Goal: Transaction & Acquisition: Purchase product/service

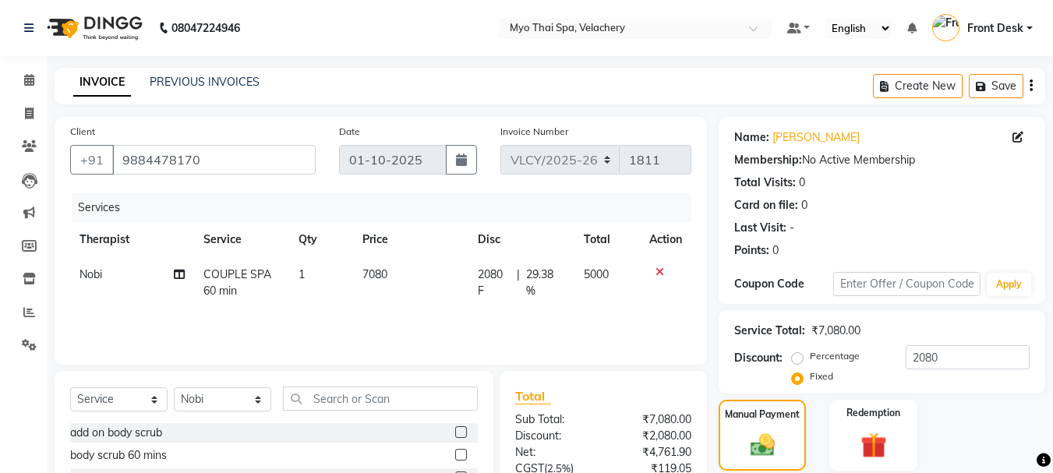
select select "service"
select select "76520"
click at [28, 85] on icon at bounding box center [29, 80] width 10 height 12
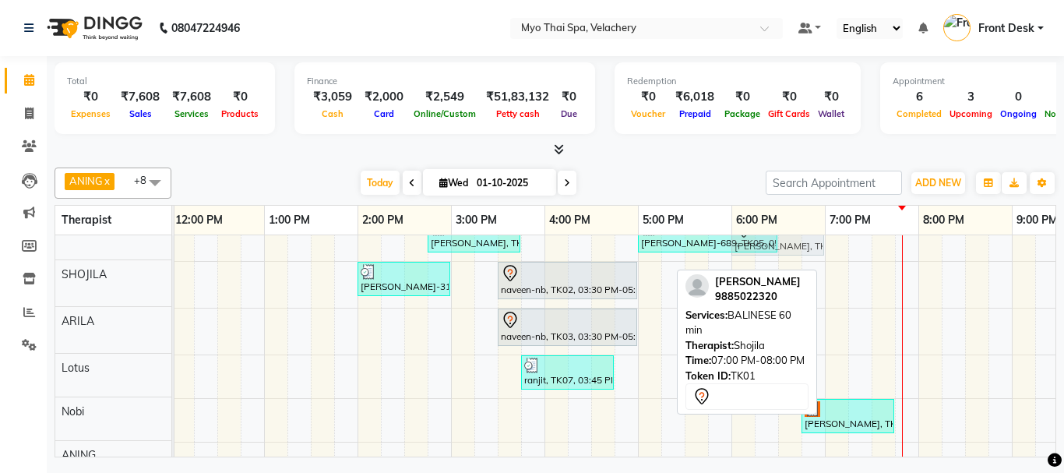
scroll to position [35, 0]
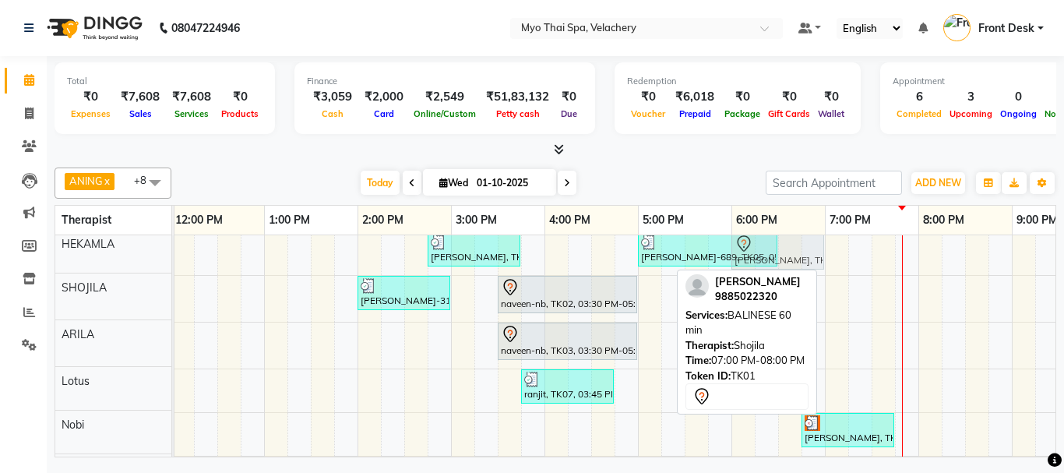
drag, startPoint x: 862, startPoint y: 252, endPoint x: 772, endPoint y: 251, distance: 90.4
click at [772, 251] on tbody "[PERSON_NAME], TK06, 02:45 PM-03:45 PM, SWEDISH 60 min Balaji Krishan-689, TK05…" at bounding box center [591, 381] width 1402 height 356
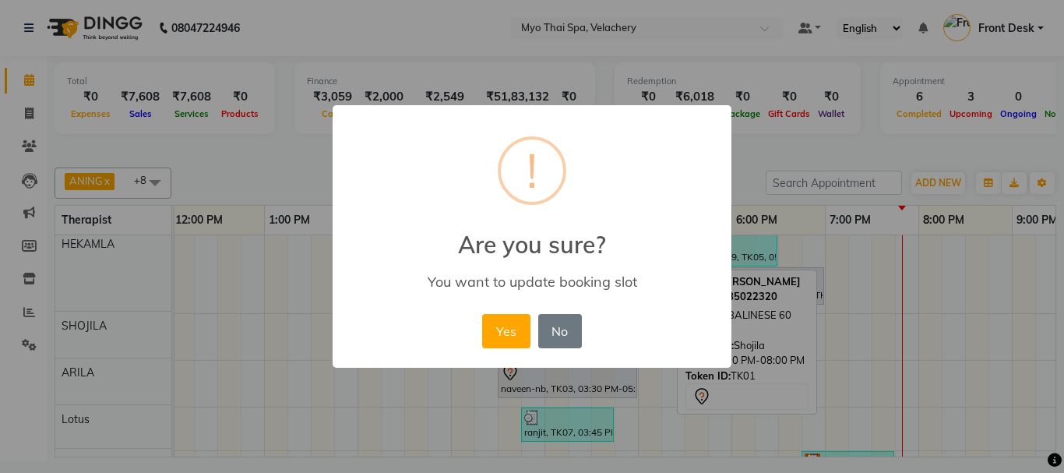
scroll to position [24, 0]
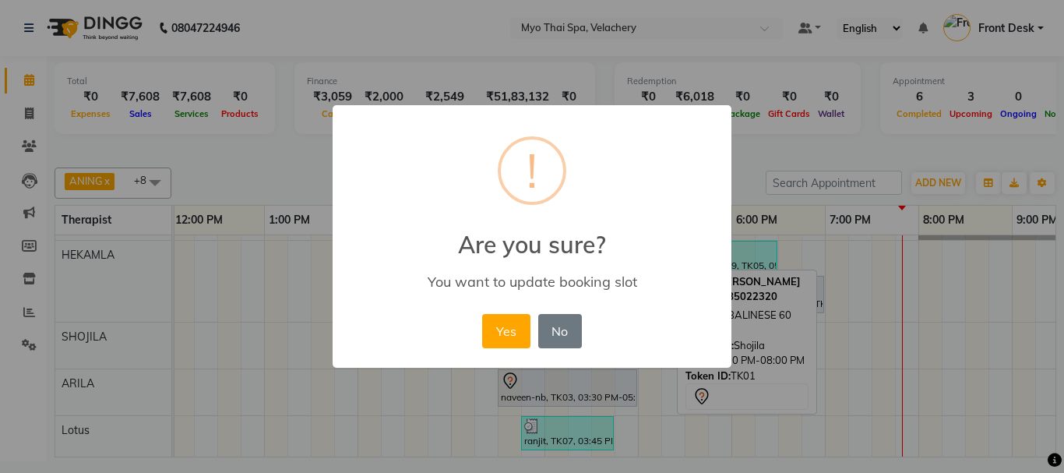
click at [770, 308] on div "× ! Are you sure? You want to update booking slot Yes No No" at bounding box center [532, 236] width 1064 height 473
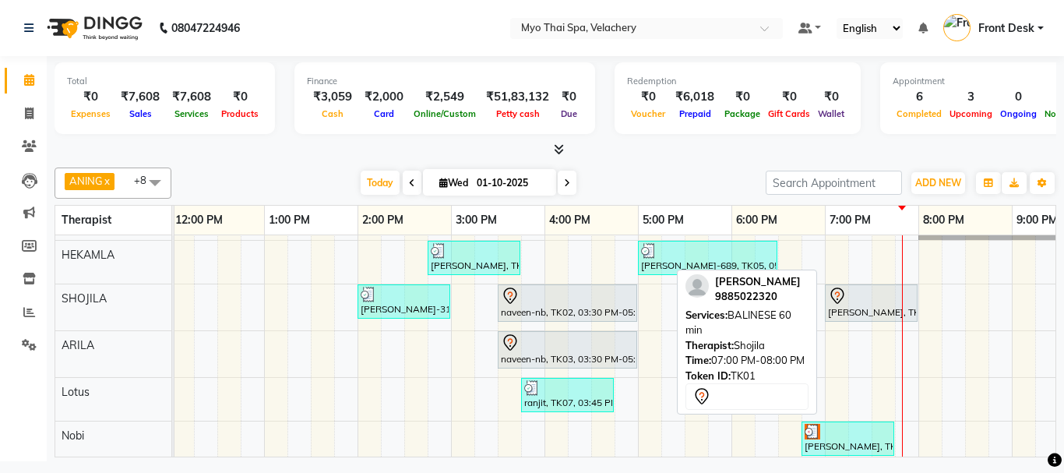
click at [770, 311] on div "× ! Are you sure? You want to update booking slot Yes No No" at bounding box center [532, 236] width 1064 height 473
click at [770, 311] on span "BALINESE 60 min" at bounding box center [739, 323] width 106 height 28
click at [1041, 273] on div "[PERSON_NAME], TK06, 02:45 PM-03:45 PM, SWEDISH 60 min [PERSON_NAME]-689, TK05,…" at bounding box center [591, 389] width 1402 height 356
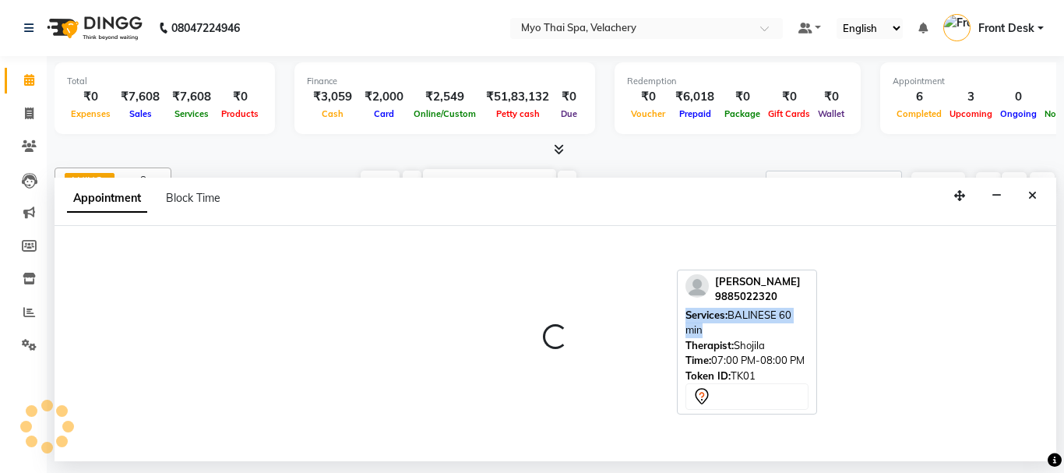
select select "37459"
select select "tentative"
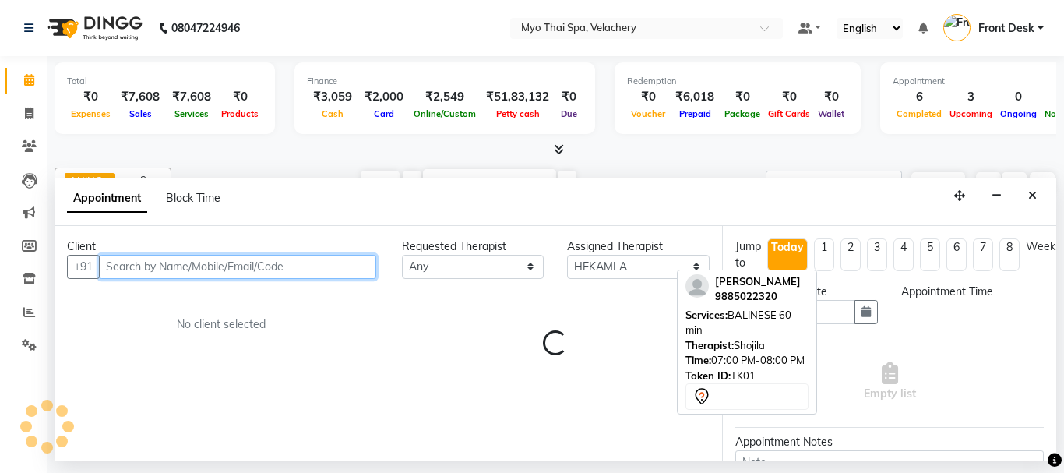
select select "1275"
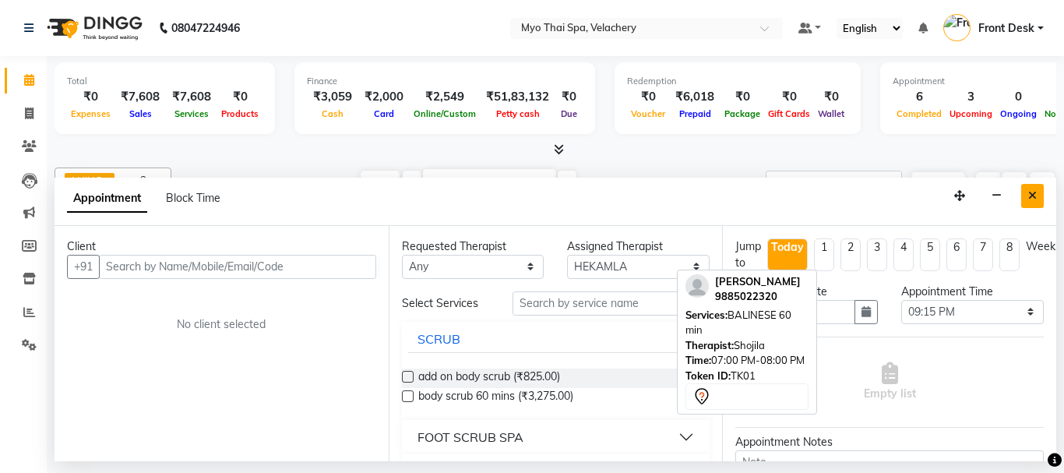
click at [1039, 186] on button "Close" at bounding box center [1032, 196] width 23 height 24
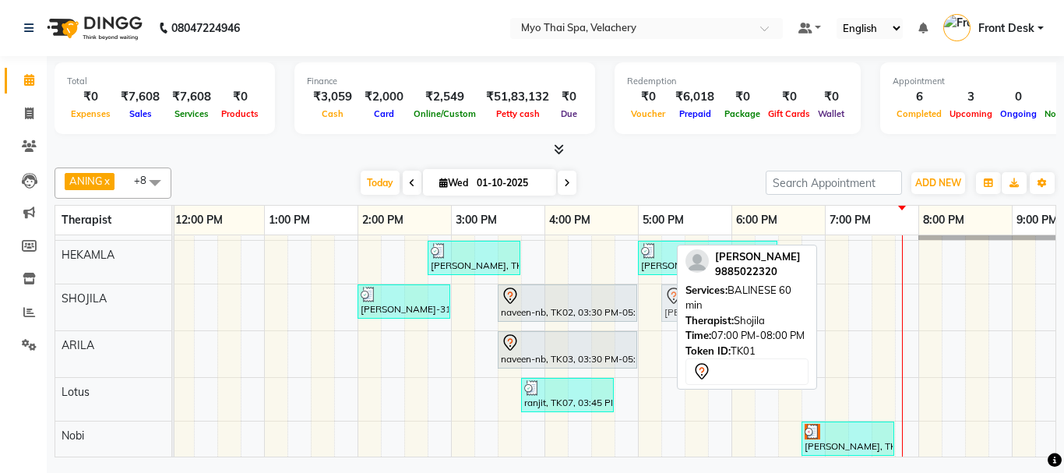
drag, startPoint x: 877, startPoint y: 289, endPoint x: 705, endPoint y: 295, distance: 172.3
click at [705, 295] on div "ANING x Aphy x ARILA x AYIN x HEKAMLA x SHOJILA x Lotus x Nobi x CHONCHON x +8 …" at bounding box center [556, 309] width 1002 height 296
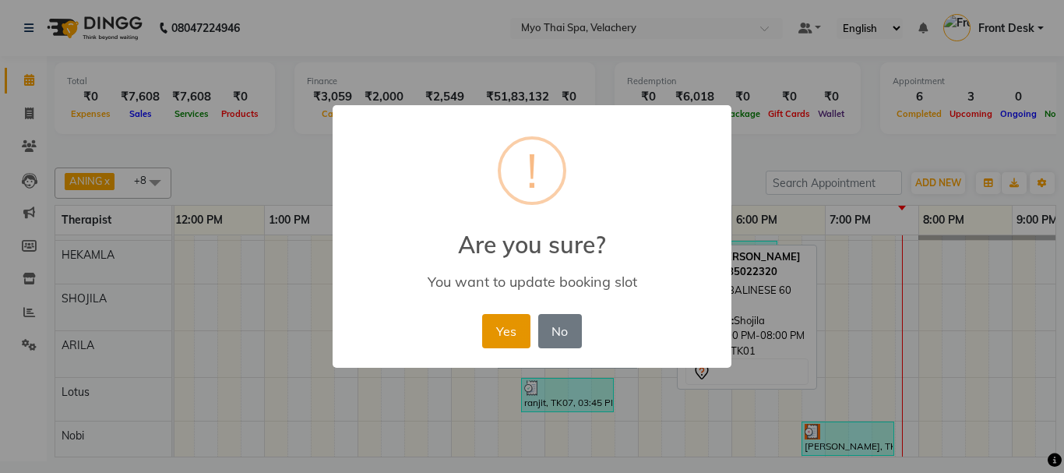
click at [497, 330] on button "Yes" at bounding box center [506, 331] width 48 height 34
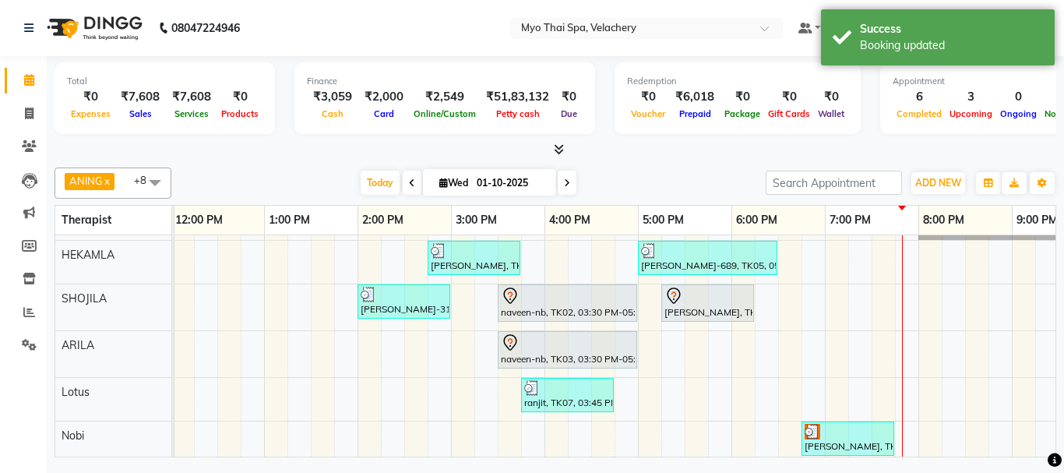
click at [786, 291] on div "[PERSON_NAME], TK06, 02:45 PM-03:45 PM, SWEDISH 60 min [PERSON_NAME]-689, TK05,…" at bounding box center [591, 389] width 1402 height 356
select select "37460"
select select "tentative"
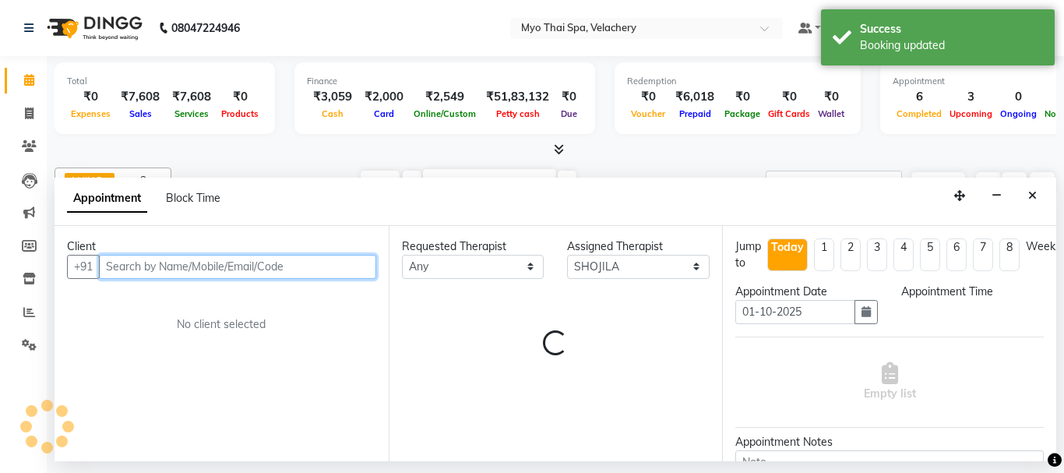
select select "1110"
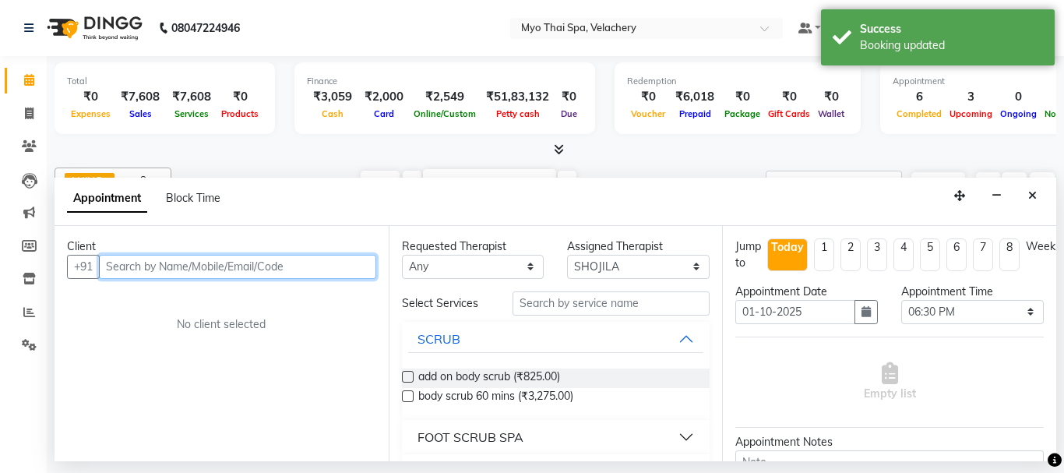
click at [175, 260] on input "text" at bounding box center [237, 267] width 277 height 24
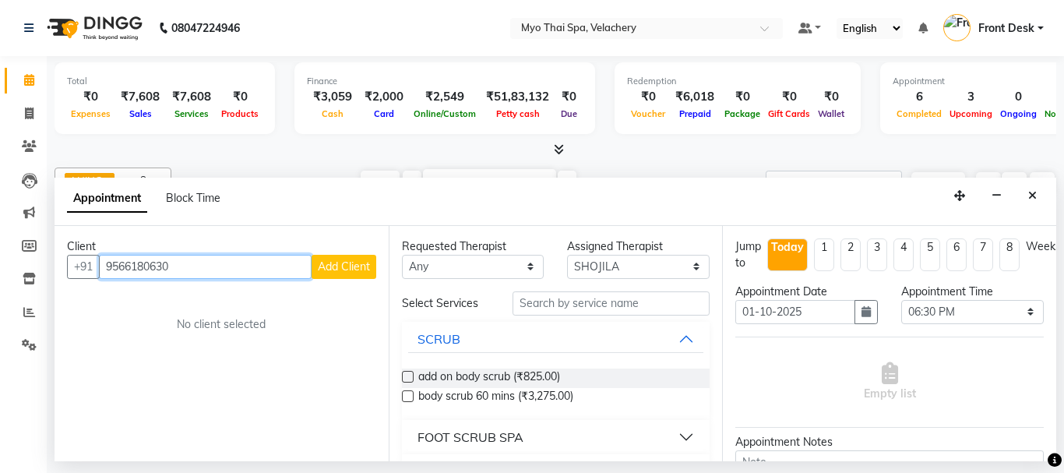
type input "9566180630"
click at [350, 275] on button "Add Client" at bounding box center [344, 267] width 65 height 24
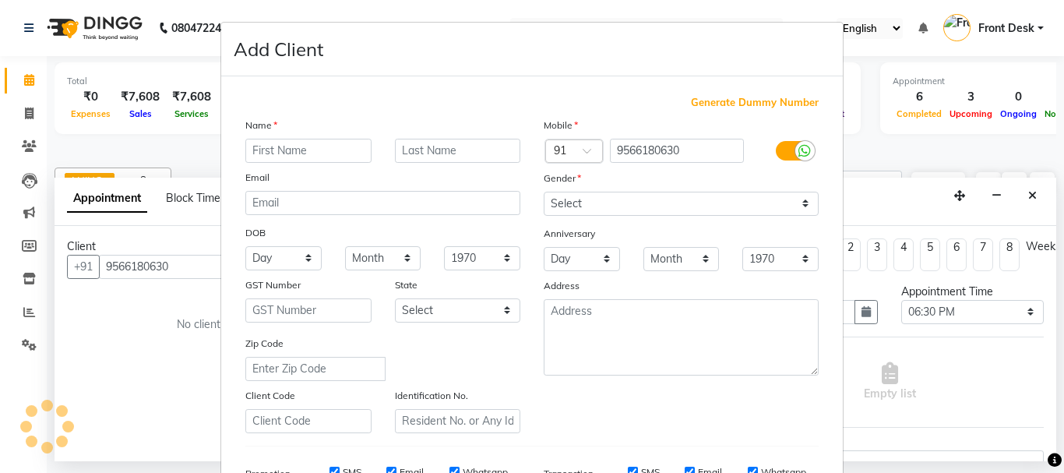
click at [334, 255] on div "Name Email DOB Day 01 02 03 04 05 06 07 08 09 10 11 12 13 14 15 16 17 18 19 20 …" at bounding box center [383, 275] width 298 height 316
click at [292, 148] on input "text" at bounding box center [308, 151] width 126 height 24
type input "naveentha"
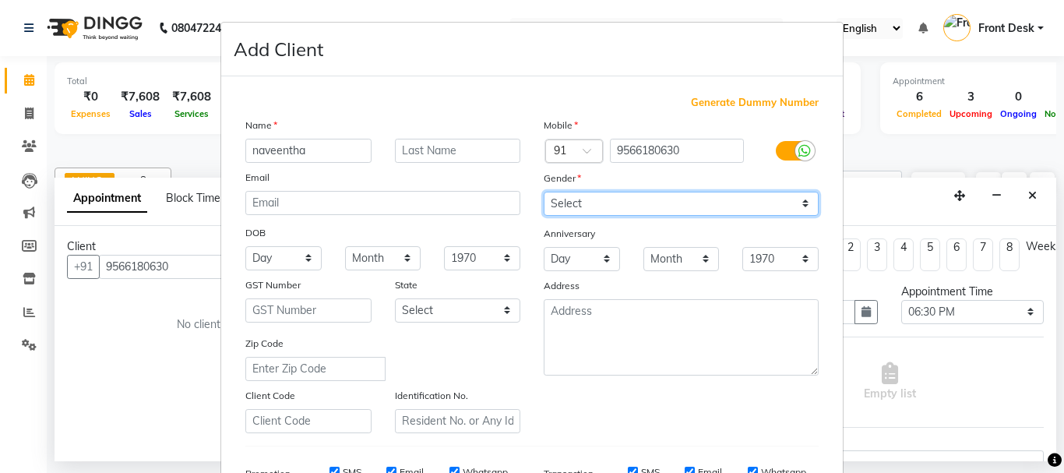
click at [799, 204] on select "Select [DEMOGRAPHIC_DATA] [DEMOGRAPHIC_DATA] Other Prefer Not To Say" at bounding box center [681, 204] width 275 height 24
select select "[DEMOGRAPHIC_DATA]"
click at [544, 192] on select "Select [DEMOGRAPHIC_DATA] [DEMOGRAPHIC_DATA] Other Prefer Not To Say" at bounding box center [681, 204] width 275 height 24
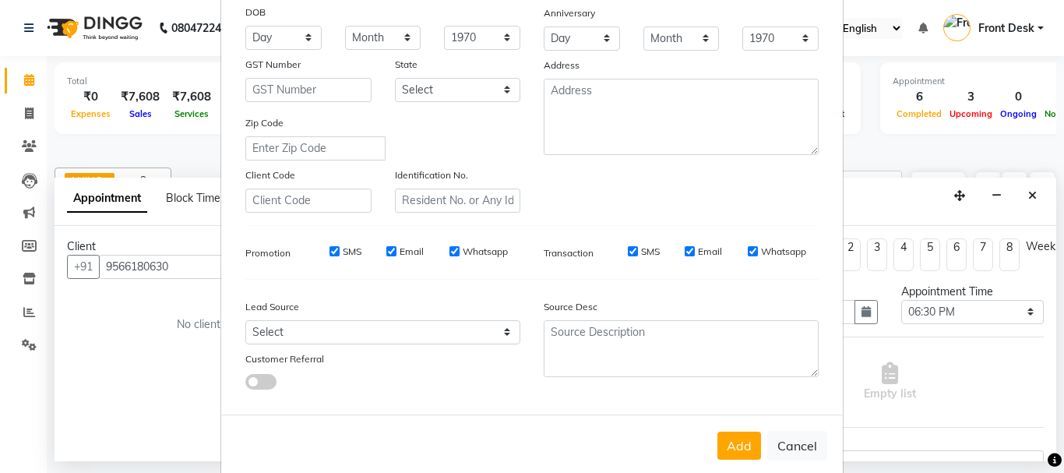
scroll to position [234, 0]
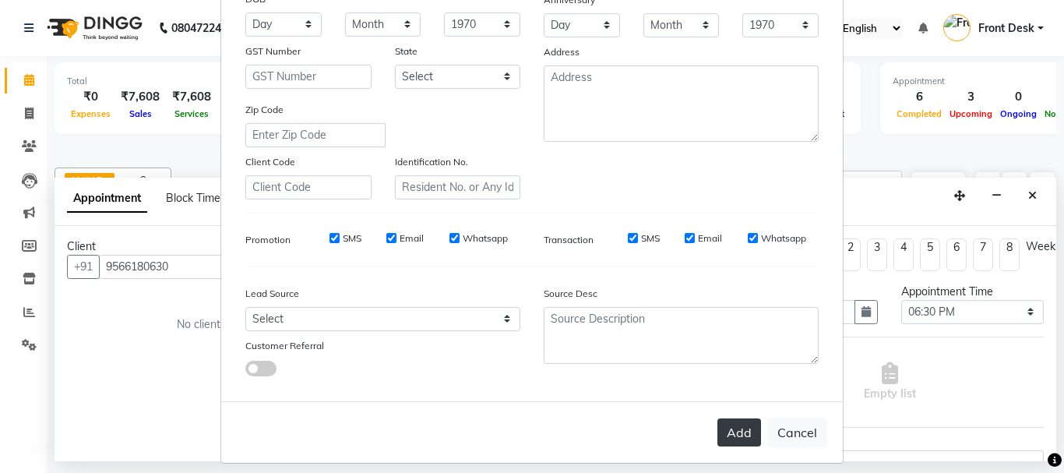
click at [733, 430] on button "Add" at bounding box center [740, 432] width 44 height 28
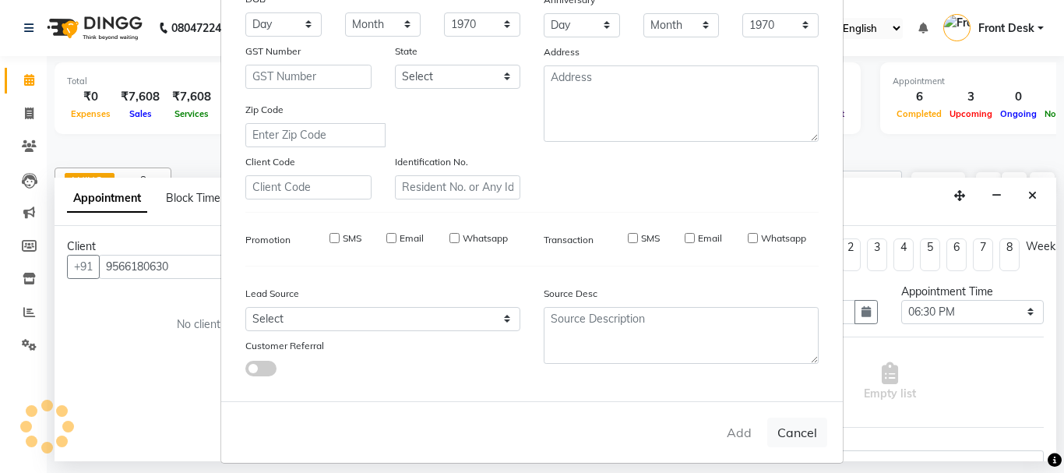
select select
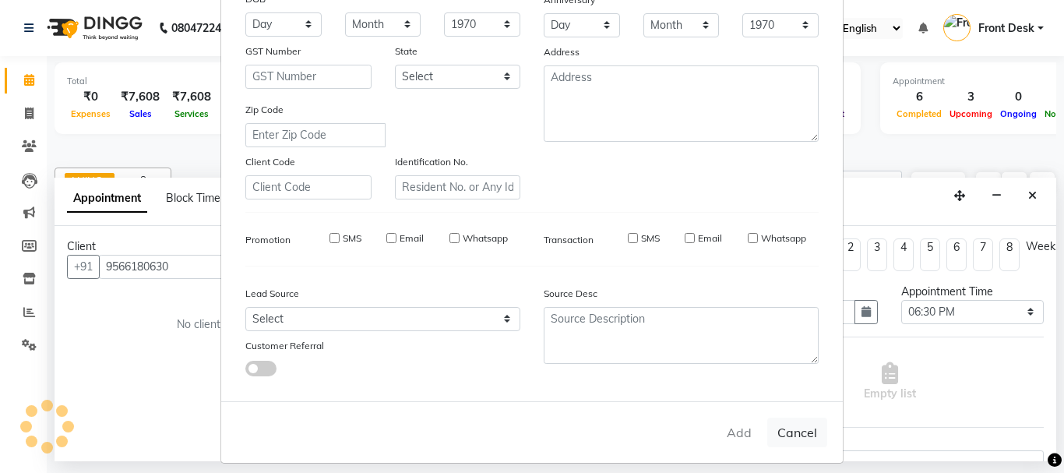
select select
checkbox input "false"
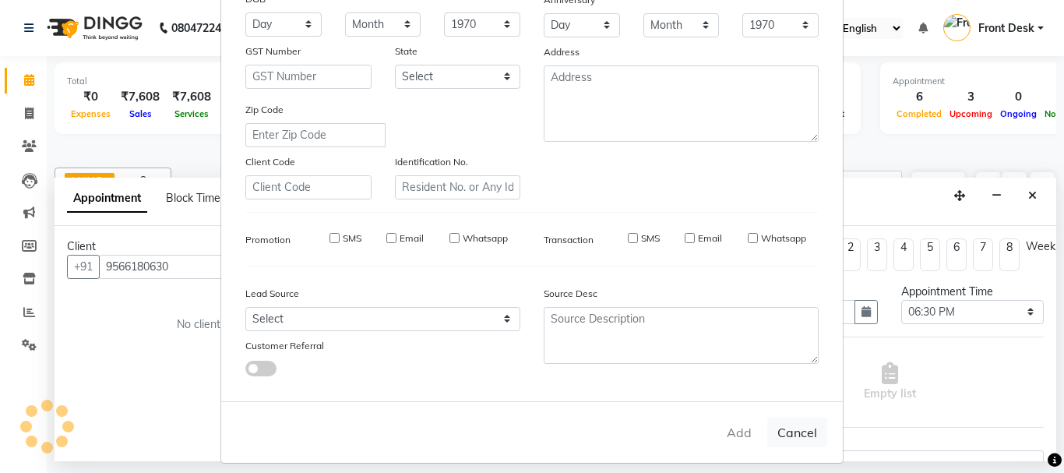
checkbox input "false"
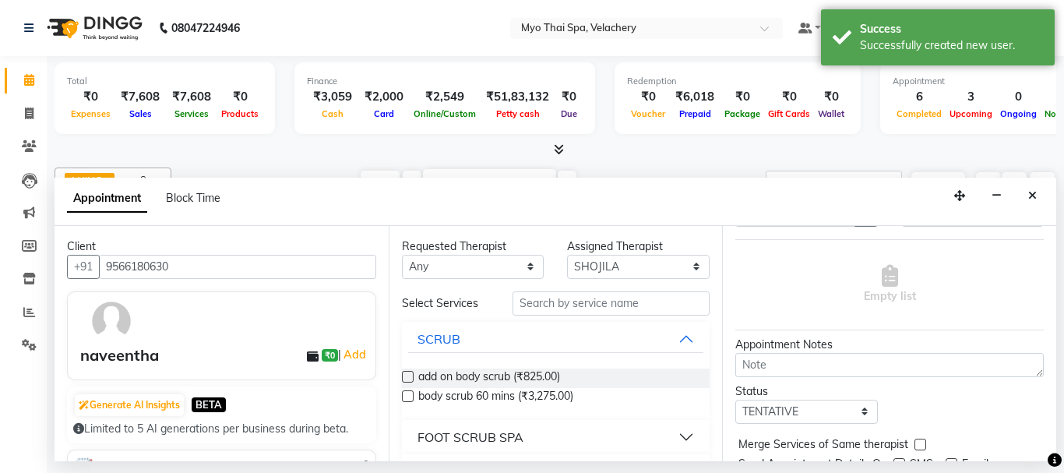
scroll to position [156, 0]
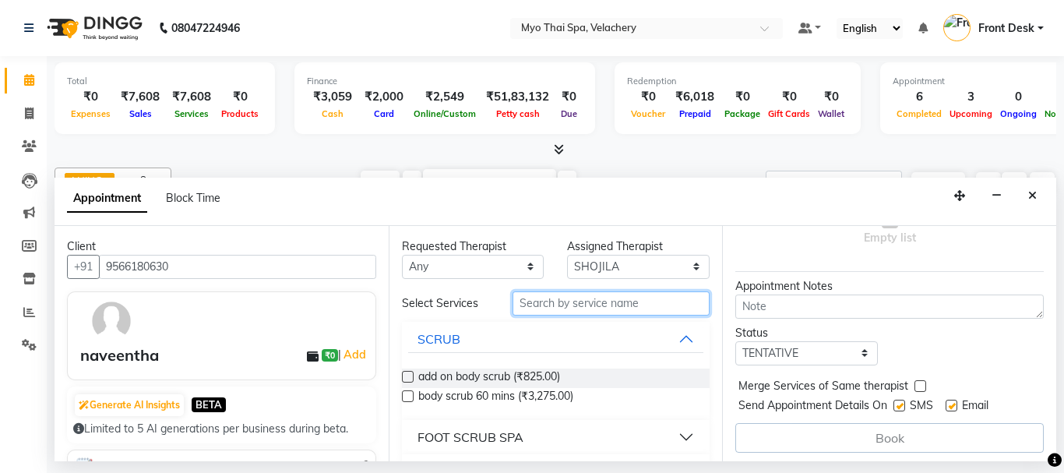
click at [549, 308] on input "text" at bounding box center [612, 303] width 198 height 24
type input "sw"
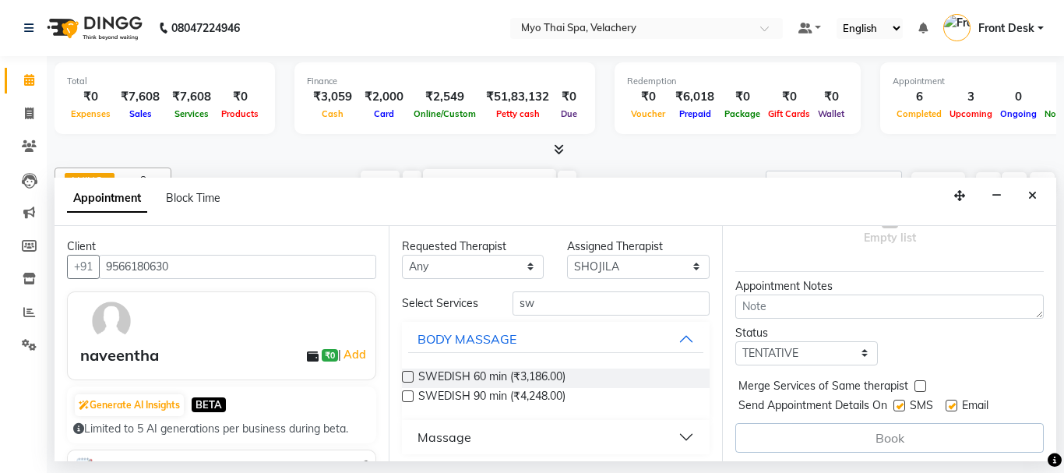
click at [408, 376] on label at bounding box center [408, 377] width 12 height 12
click at [408, 376] on input "checkbox" at bounding box center [407, 378] width 10 height 10
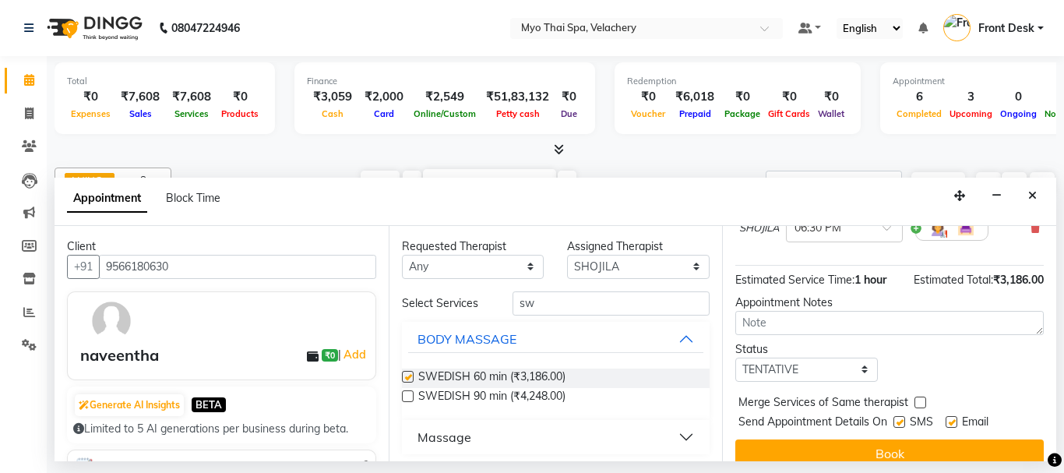
checkbox input "false"
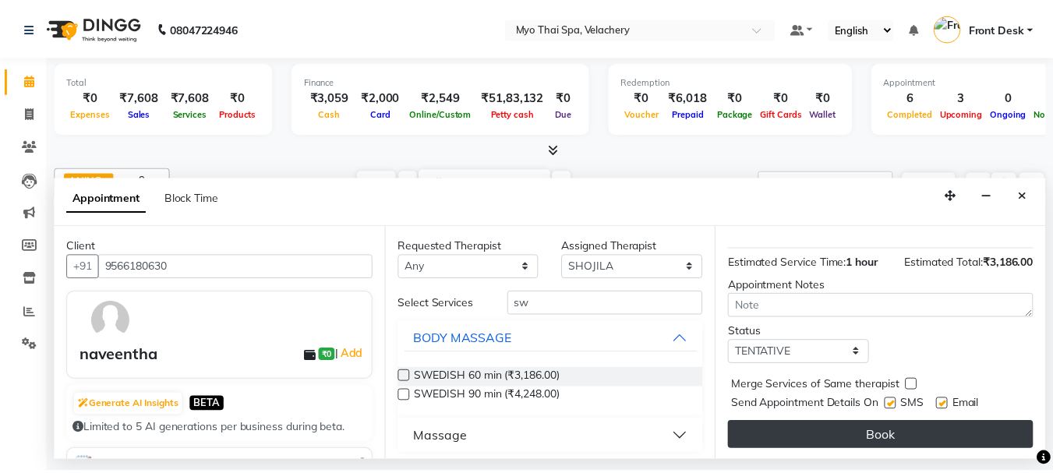
scroll to position [186, 0]
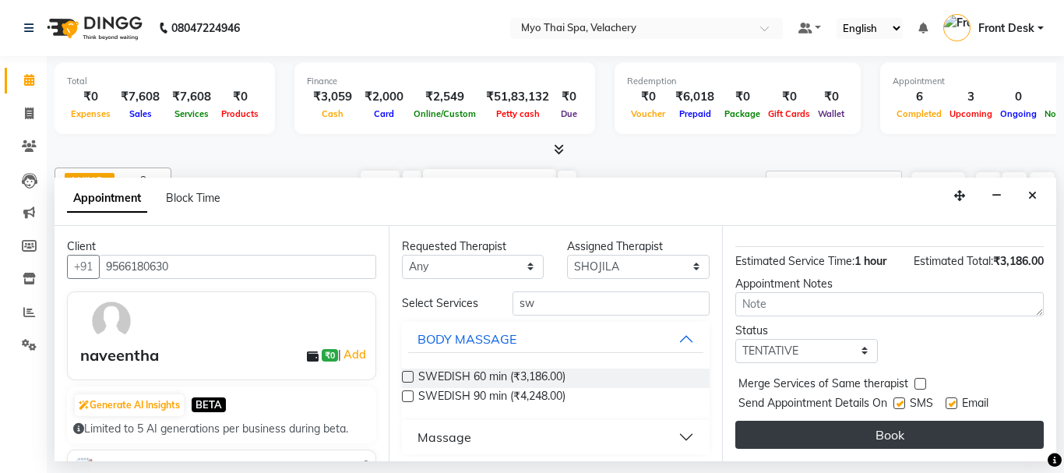
click at [882, 424] on button "Book" at bounding box center [889, 435] width 309 height 28
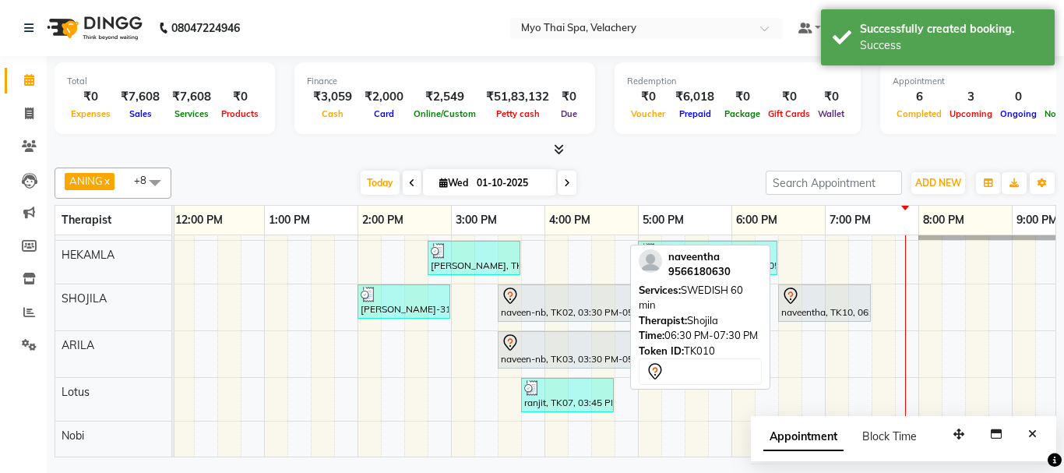
click at [809, 302] on div at bounding box center [824, 296] width 86 height 19
click at [812, 298] on div at bounding box center [824, 296] width 86 height 19
select select "7"
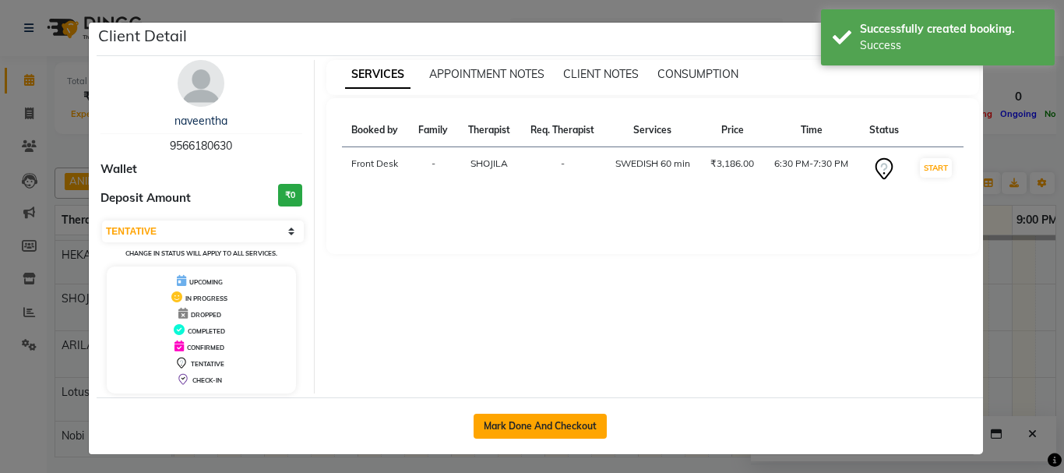
click at [492, 418] on button "Mark Done And Checkout" at bounding box center [540, 426] width 133 height 25
select select "service"
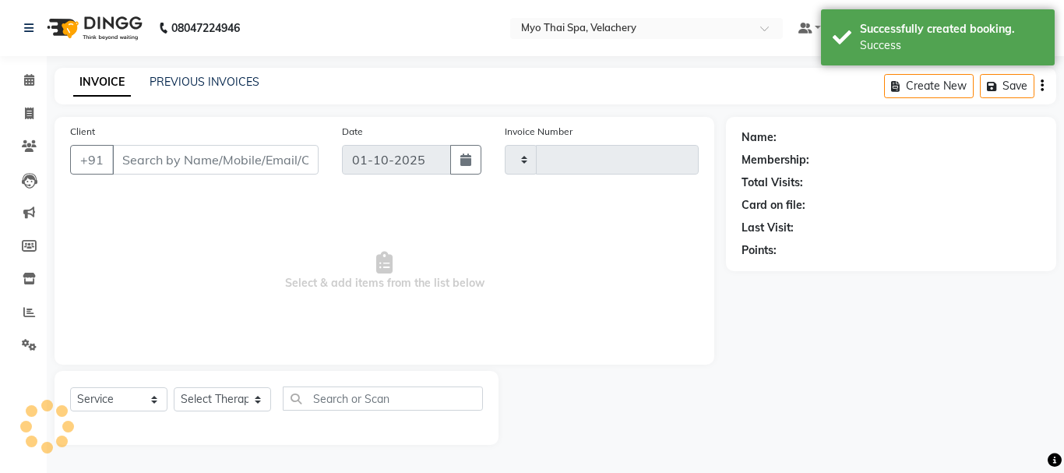
type input "1811"
select select "5554"
type input "9566180630"
select select "37460"
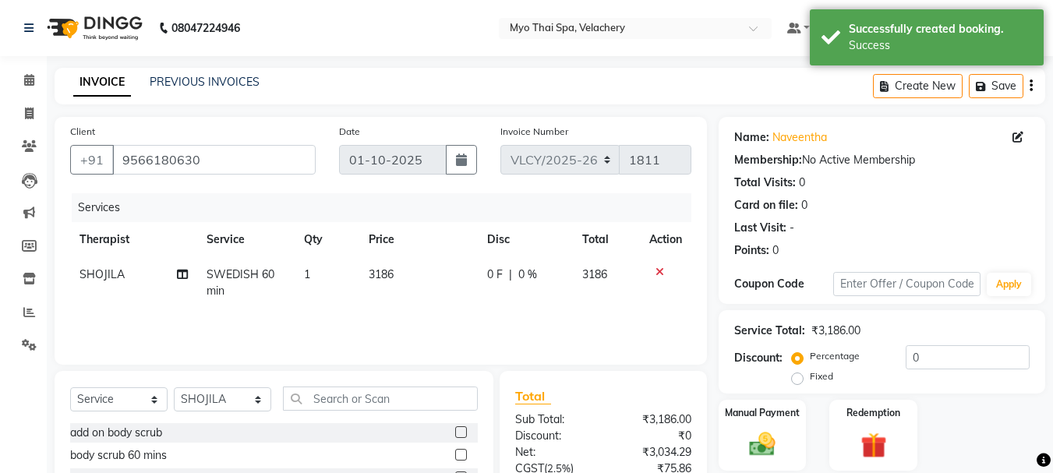
click at [532, 276] on span "0 %" at bounding box center [527, 274] width 19 height 16
select select "37460"
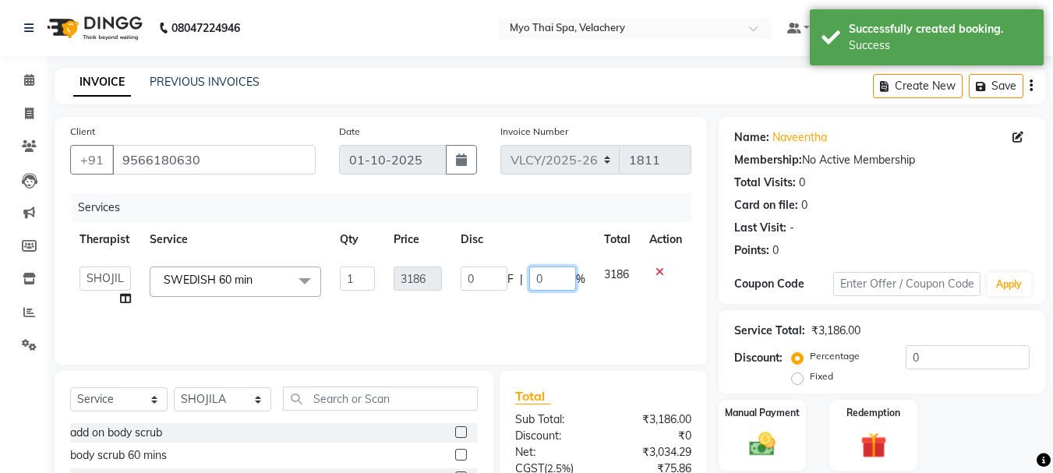
click at [555, 274] on input "0" at bounding box center [552, 278] width 47 height 24
type input "15"
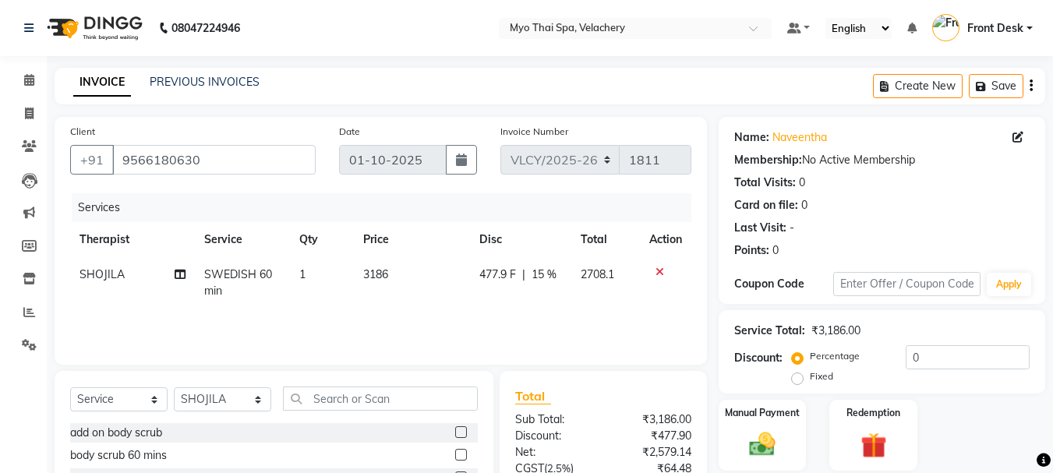
click at [644, 309] on div "Services Therapist Service Qty Price Disc Total Action SHOJILA SWEDISH 60 min 1…" at bounding box center [380, 271] width 621 height 156
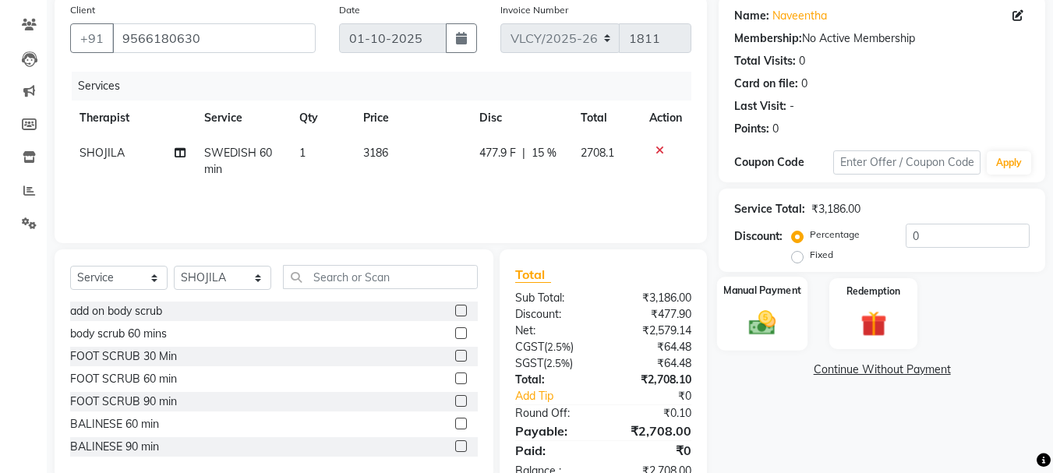
scroll to position [89, 0]
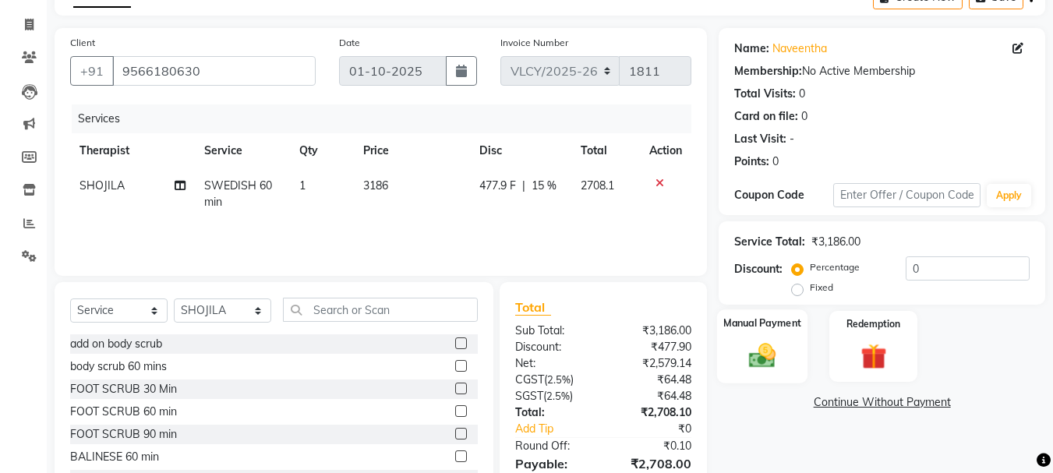
click at [752, 356] on img at bounding box center [762, 355] width 44 height 31
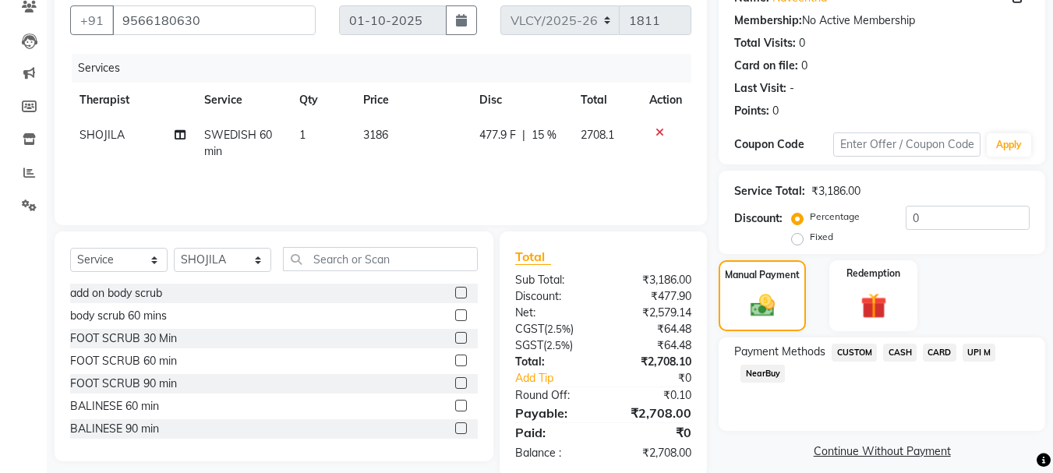
scroll to position [167, 0]
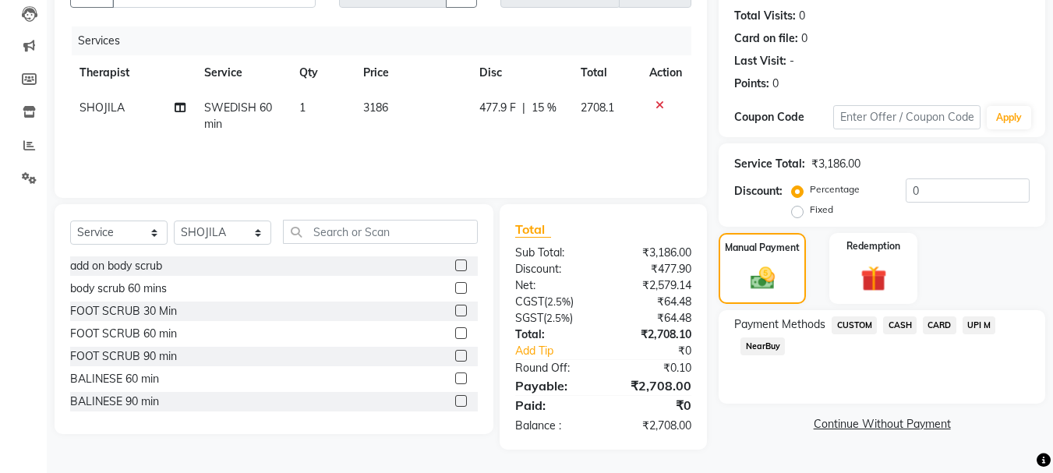
click at [933, 323] on span "CARD" at bounding box center [939, 325] width 34 height 18
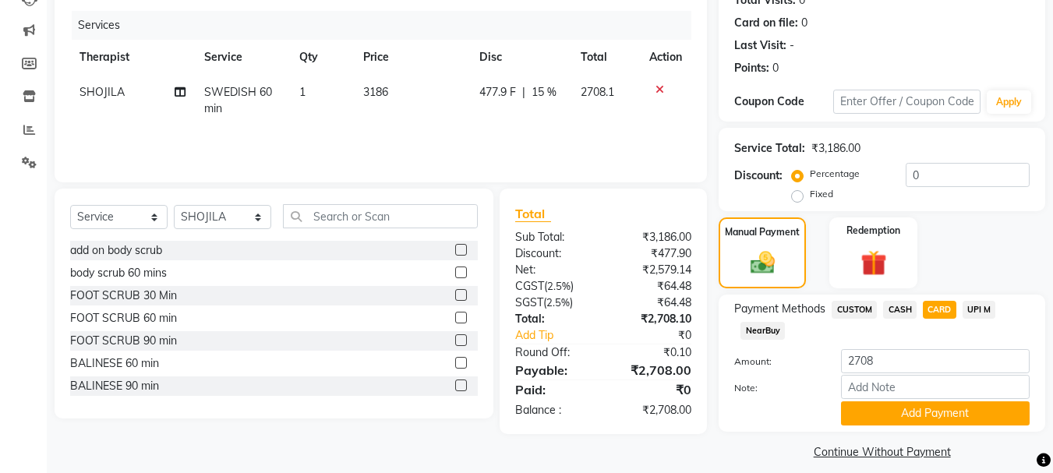
scroll to position [196, 0]
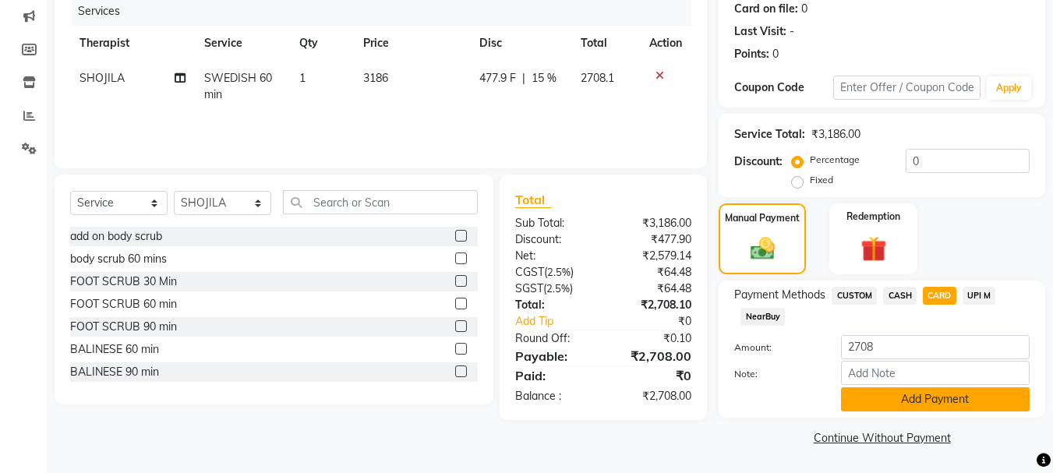
click at [906, 403] on button "Add Payment" at bounding box center [935, 399] width 189 height 24
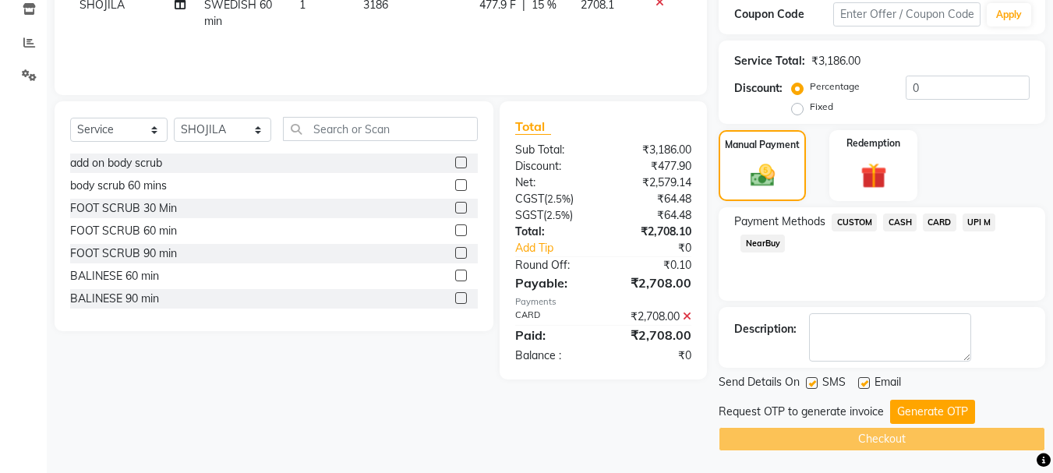
scroll to position [271, 0]
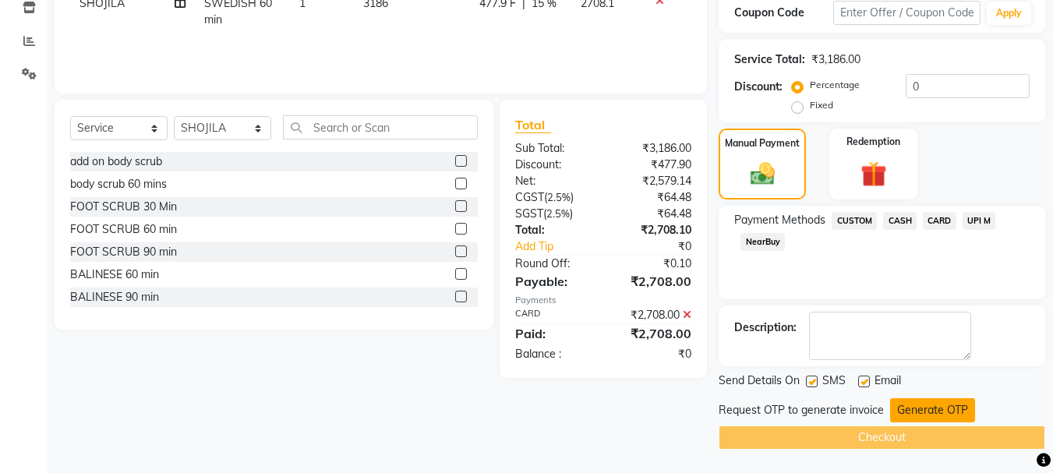
click at [915, 421] on button "Generate OTP" at bounding box center [932, 410] width 85 height 24
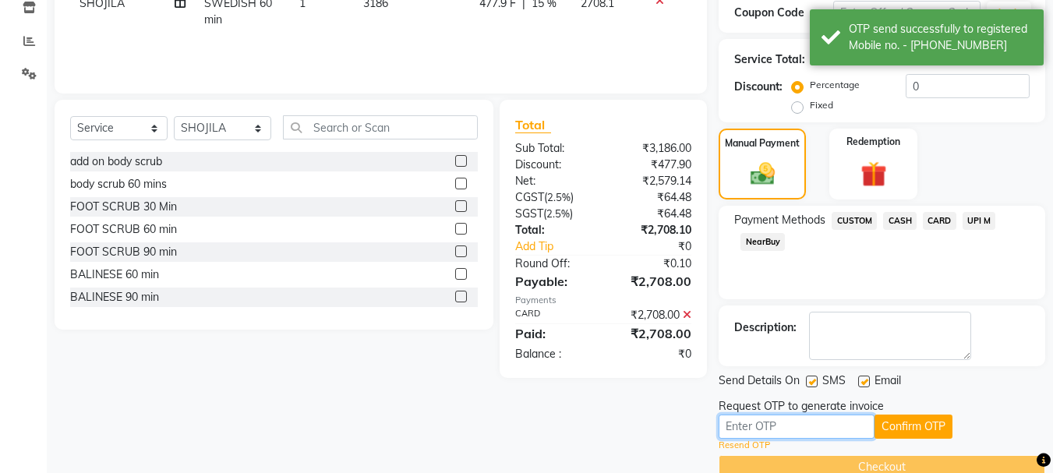
click at [765, 425] on input "text" at bounding box center [796, 426] width 156 height 24
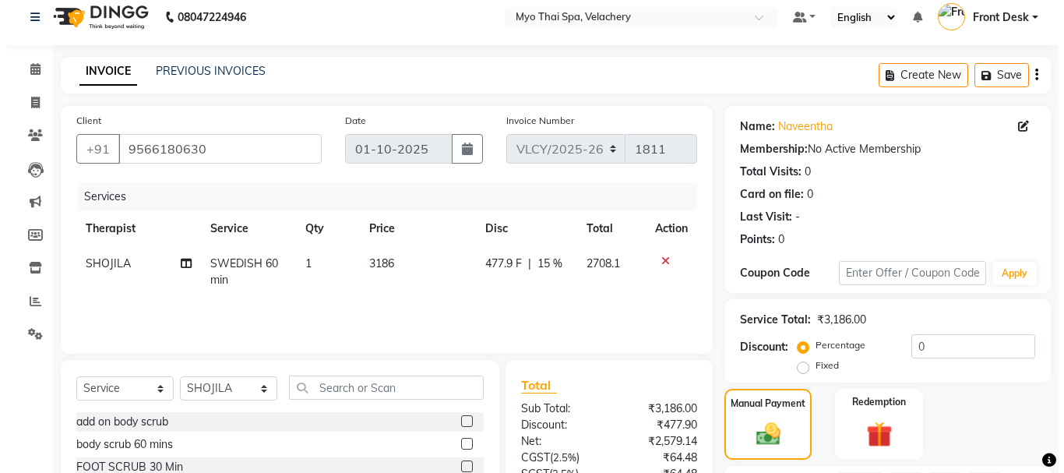
scroll to position [0, 0]
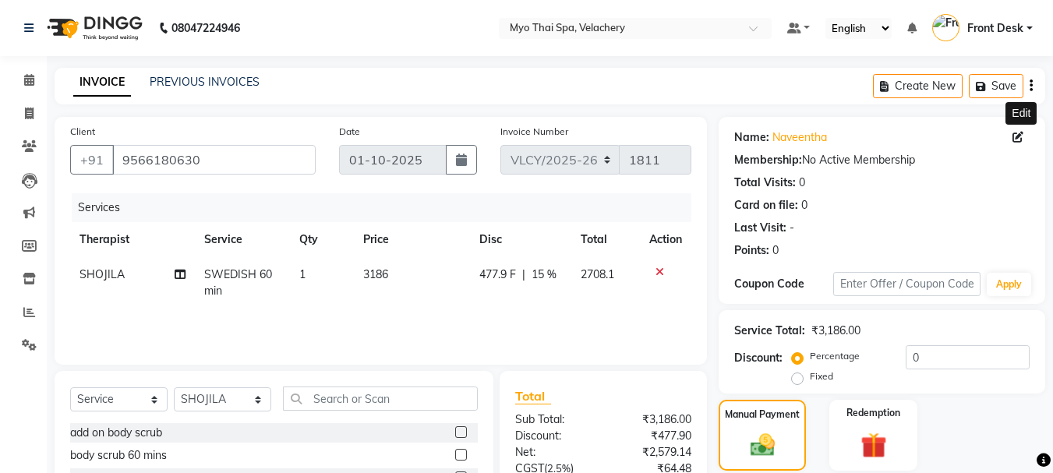
click at [1021, 136] on icon at bounding box center [1017, 137] width 11 height 11
select select "[DEMOGRAPHIC_DATA]"
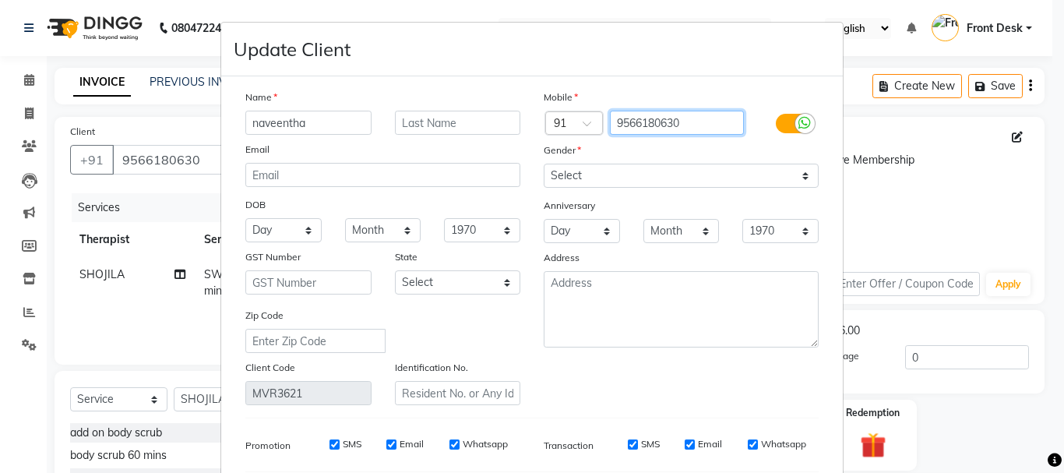
click at [669, 122] on input "9566180630" at bounding box center [677, 123] width 135 height 24
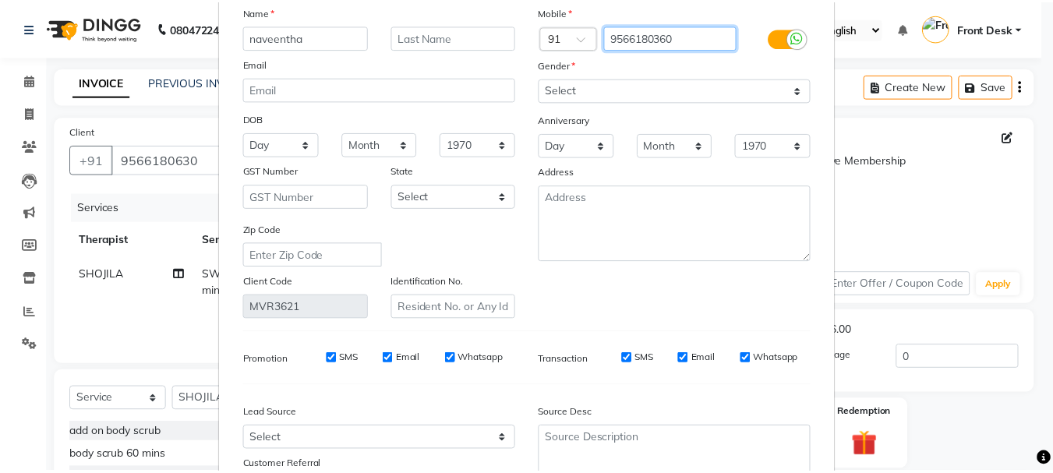
scroll to position [218, 0]
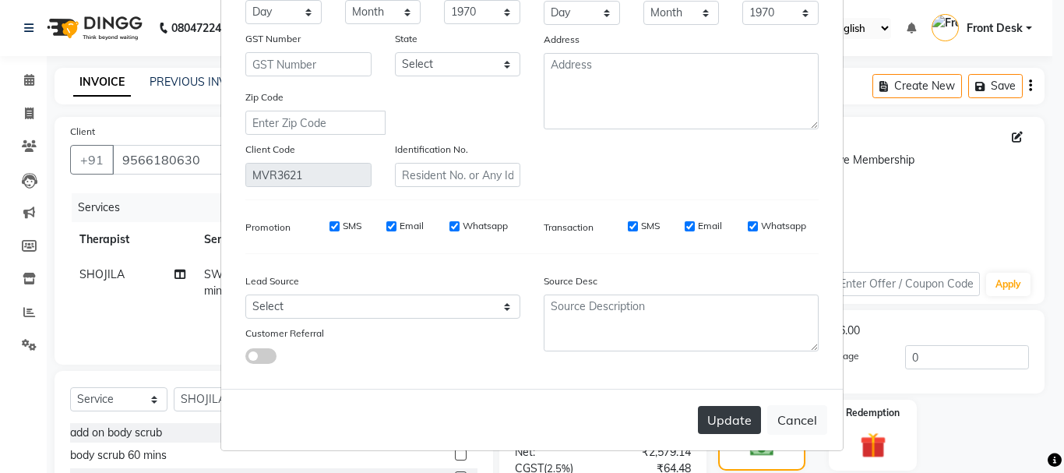
type input "9566180360"
click at [722, 422] on button "Update" at bounding box center [729, 420] width 63 height 28
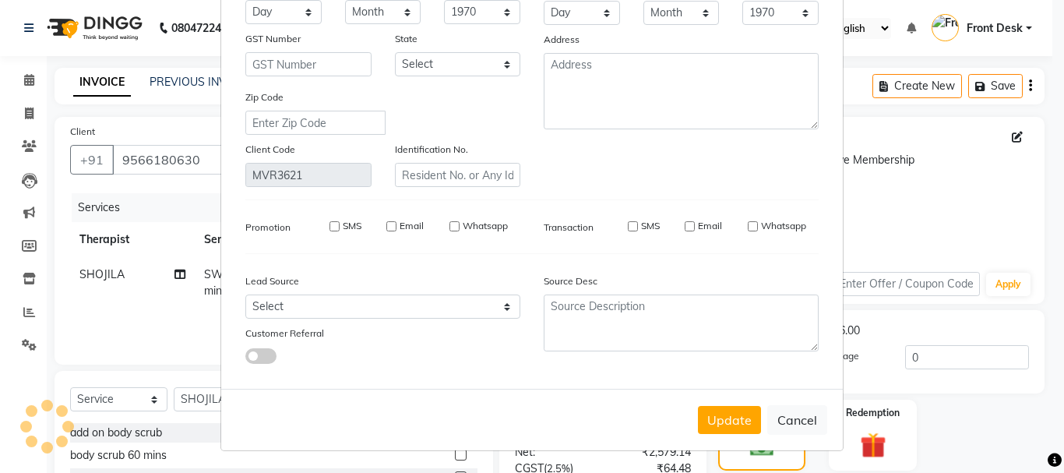
type input "9566180360"
select select
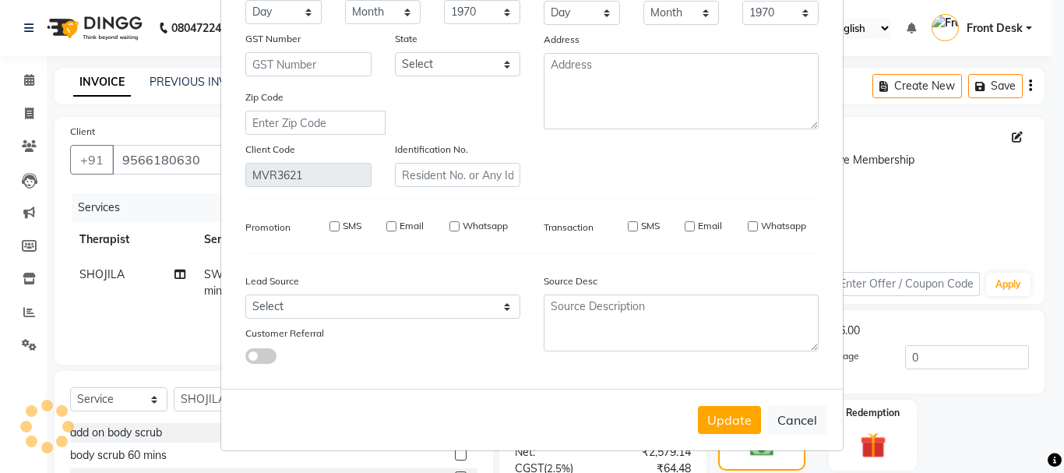
select select
checkbox input "false"
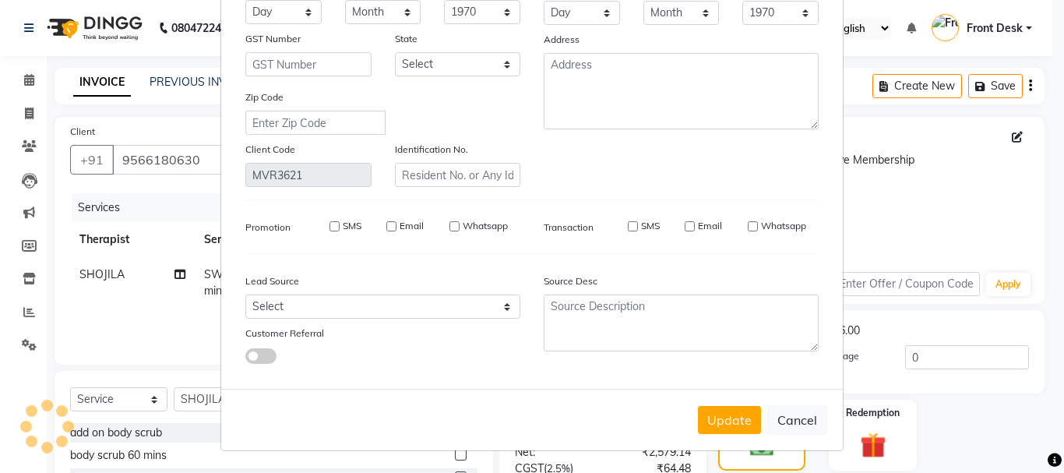
checkbox input "false"
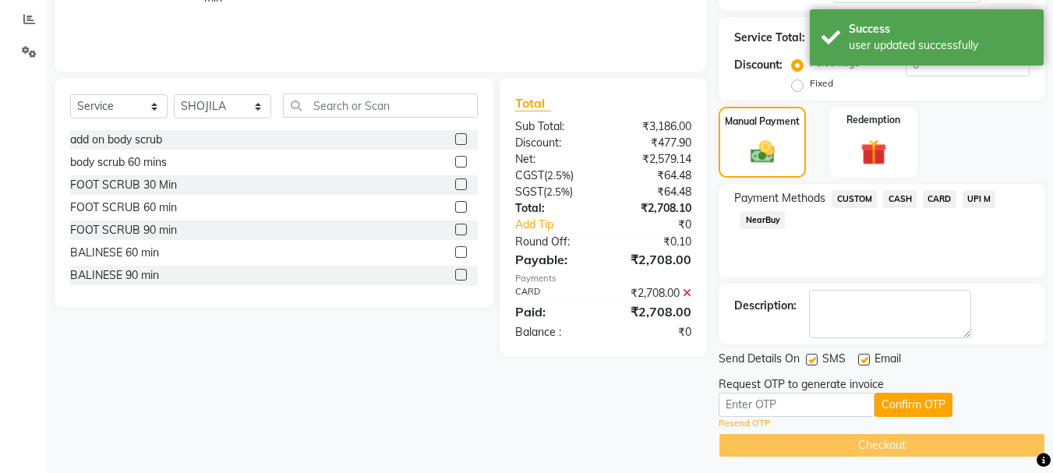
scroll to position [301, 0]
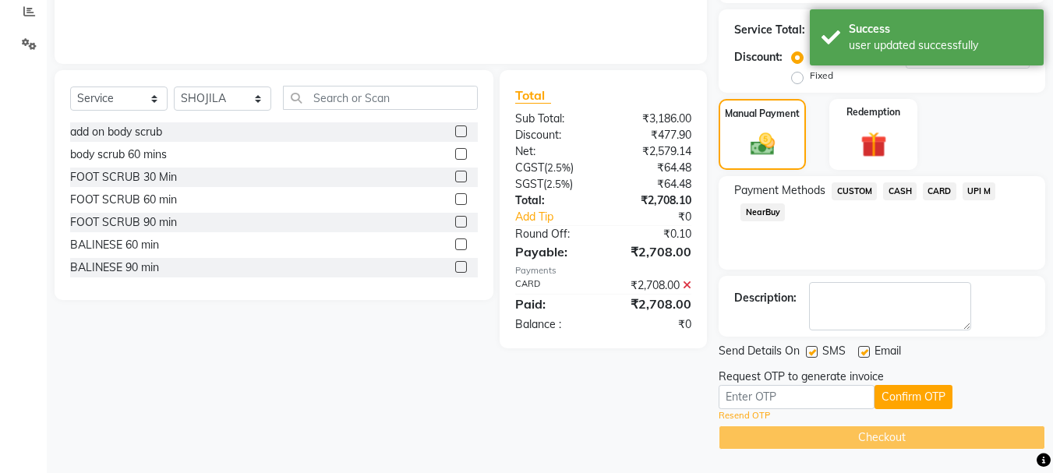
click at [749, 418] on link "Resend OTP" at bounding box center [743, 415] width 51 height 13
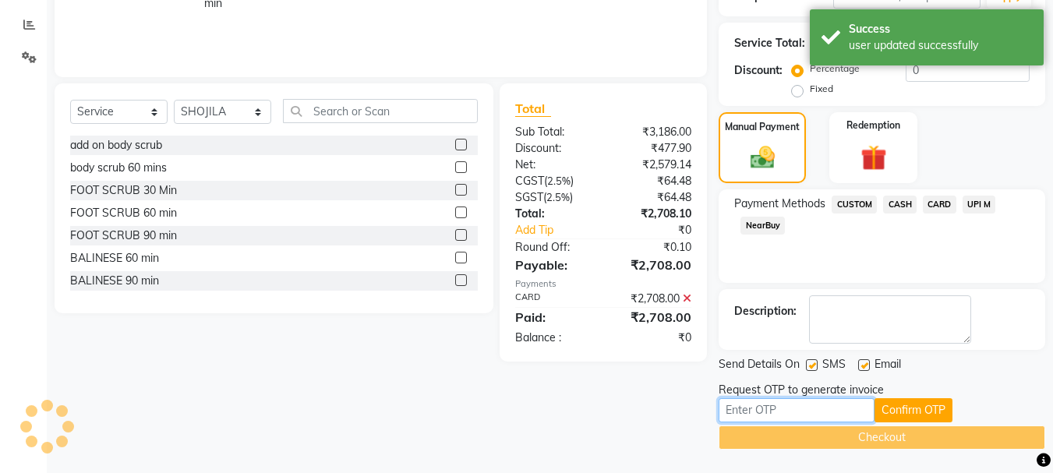
click at [749, 418] on input "text" at bounding box center [796, 410] width 156 height 24
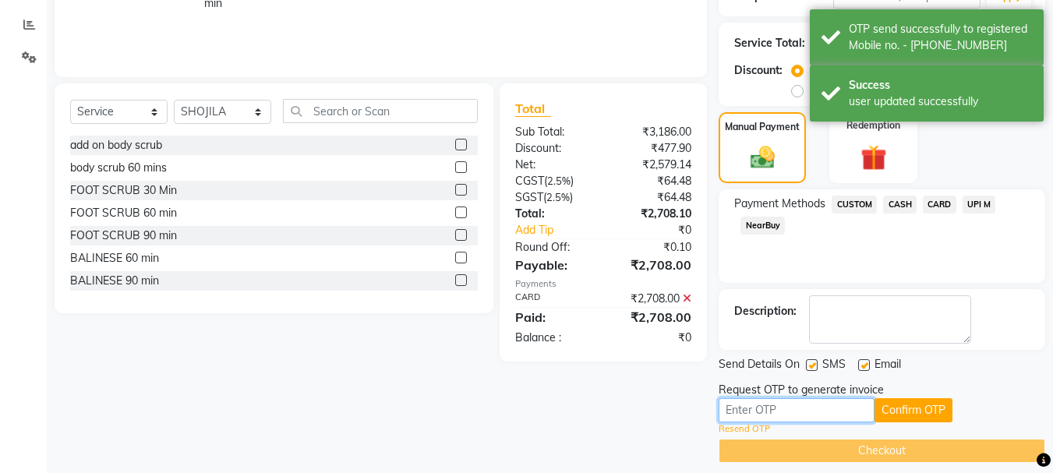
click at [757, 405] on input "text" at bounding box center [796, 410] width 156 height 24
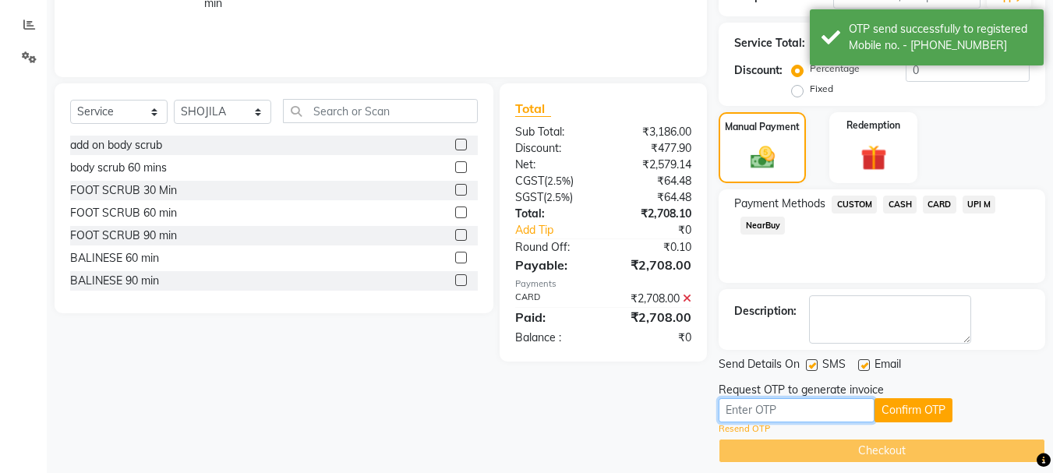
click at [748, 412] on input "text" at bounding box center [796, 410] width 156 height 24
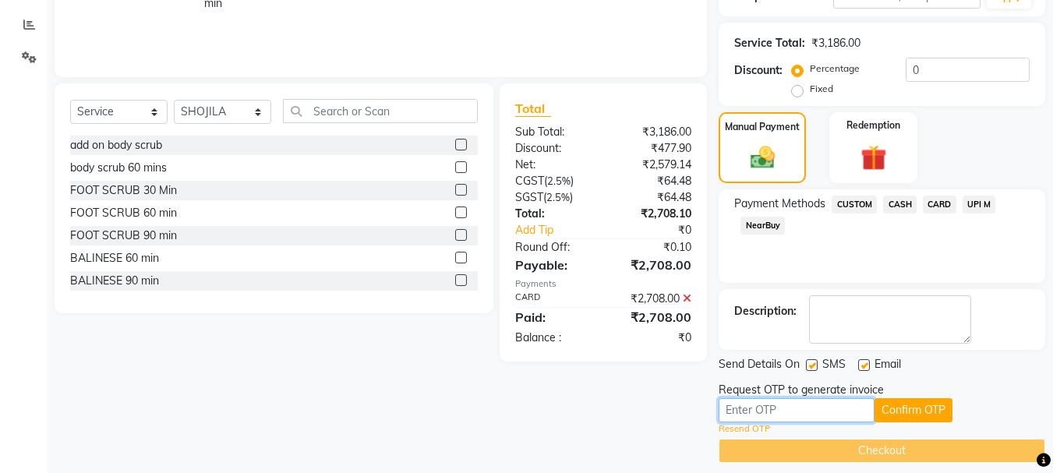
click at [748, 410] on input "text" at bounding box center [796, 410] width 156 height 24
click at [742, 404] on input "text" at bounding box center [796, 410] width 156 height 24
click at [736, 402] on input "text" at bounding box center [796, 410] width 156 height 24
type input "1708"
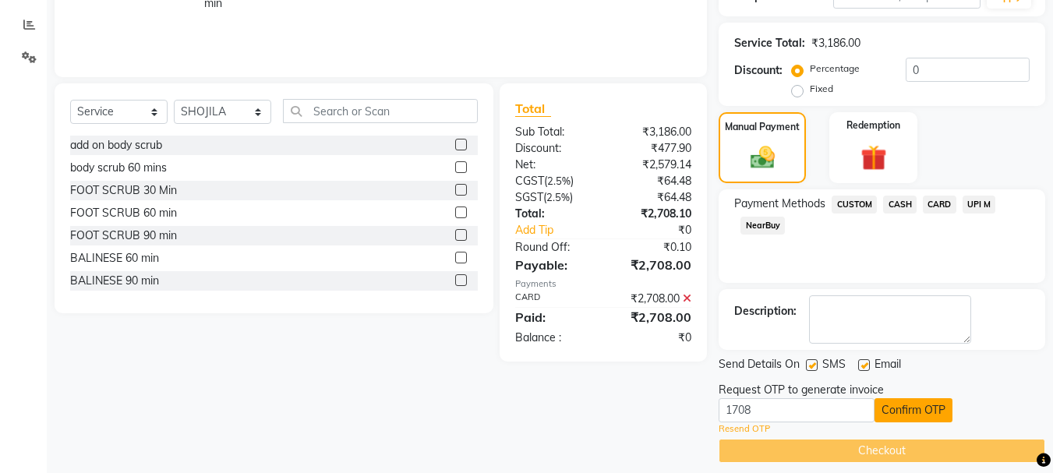
click at [933, 409] on button "Confirm OTP" at bounding box center [913, 410] width 78 height 24
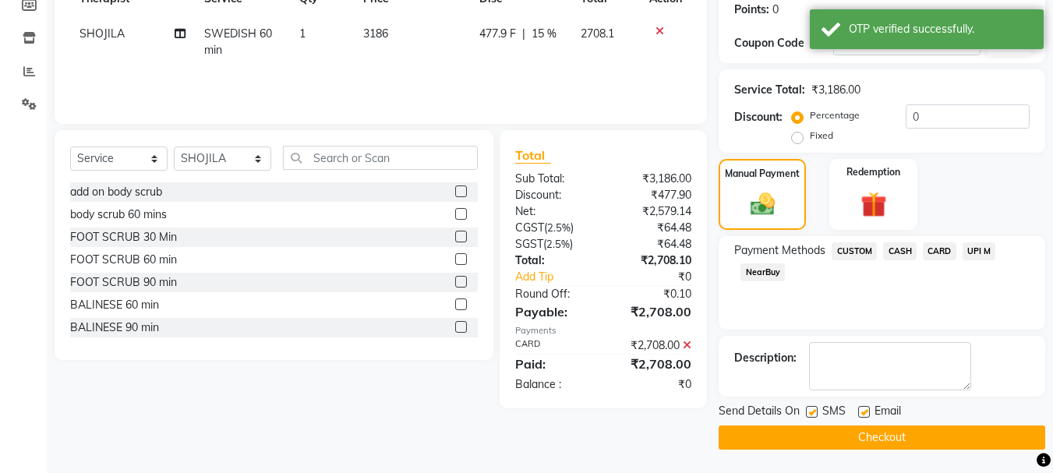
scroll to position [241, 0]
click at [824, 434] on button "Checkout" at bounding box center [881, 437] width 326 height 24
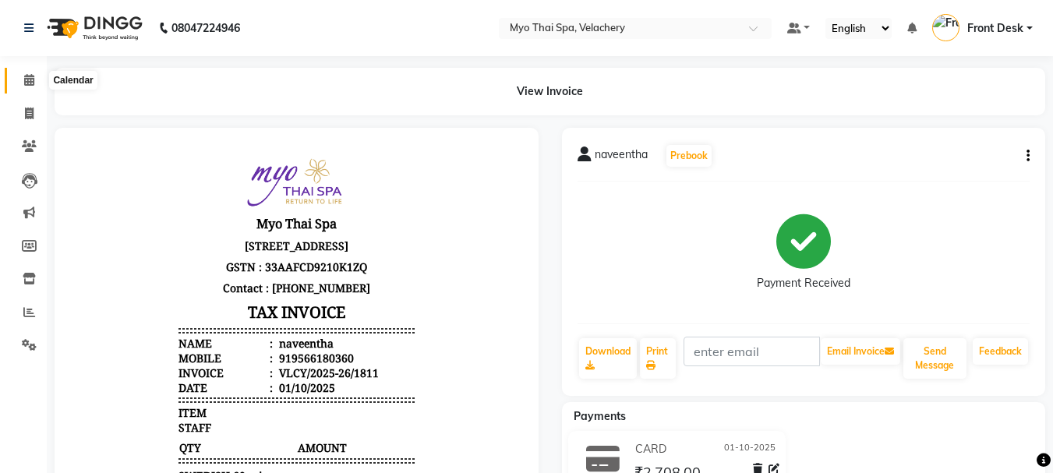
click at [28, 86] on span at bounding box center [29, 81] width 27 height 18
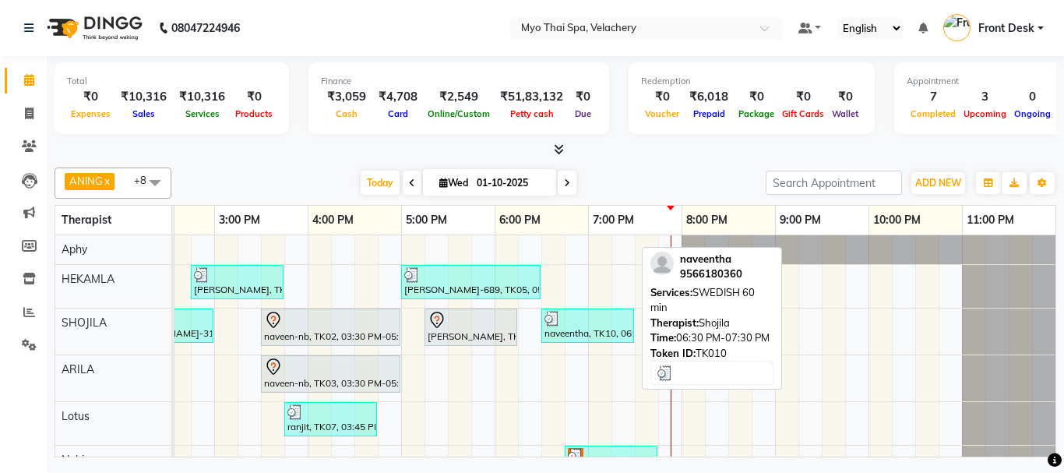
click at [580, 331] on div "naveentha, TK10, 06:30 PM-07:30 PM, SWEDISH 60 min" at bounding box center [588, 326] width 90 height 30
select select "3"
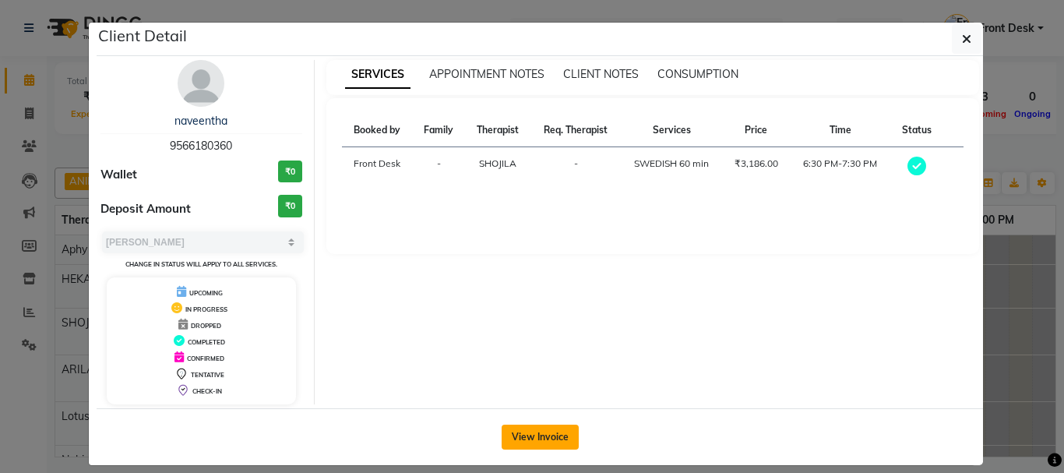
click at [541, 436] on button "View Invoice" at bounding box center [540, 437] width 77 height 25
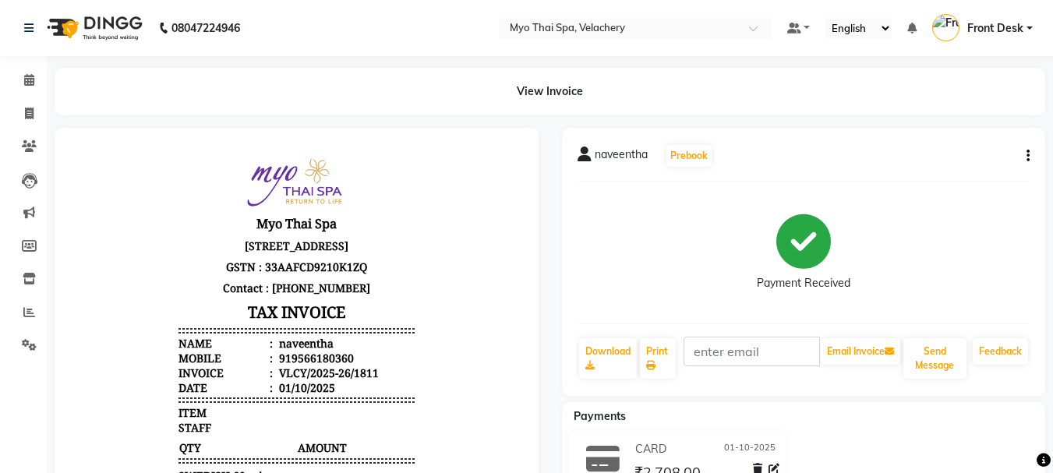
click at [1024, 155] on button "button" at bounding box center [1024, 156] width 9 height 16
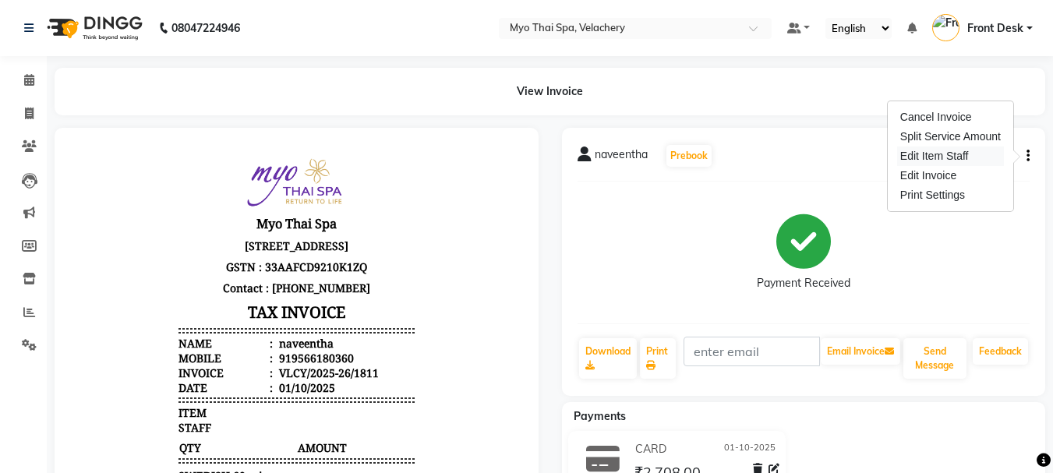
click at [933, 160] on div "Edit Item Staff" at bounding box center [950, 155] width 107 height 19
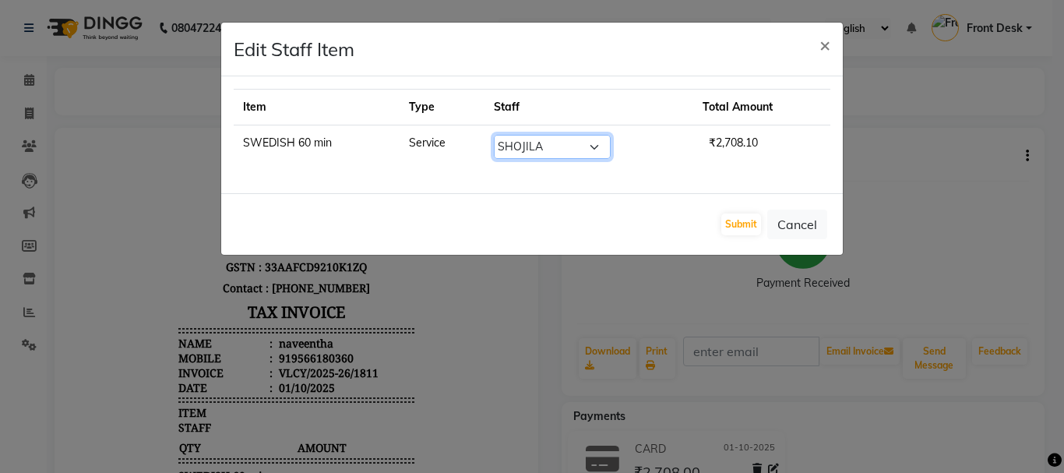
click at [595, 150] on select "Select ANING Aphy ARILA AYIN CHONCHON Front Desk HEKAMLA Lotus Nobi SHOJILA" at bounding box center [552, 147] width 117 height 24
select select "84844"
click at [494, 135] on select "Select ANING Aphy ARILA AYIN CHONCHON Front Desk HEKAMLA Lotus Nobi SHOJILA" at bounding box center [552, 147] width 117 height 24
click at [745, 227] on button "Submit" at bounding box center [741, 224] width 40 height 22
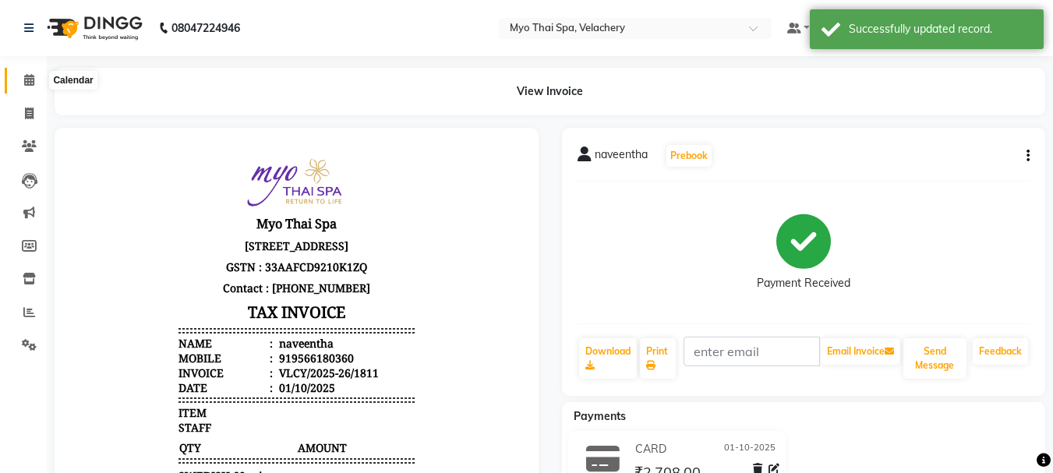
click at [36, 74] on span at bounding box center [29, 81] width 27 height 18
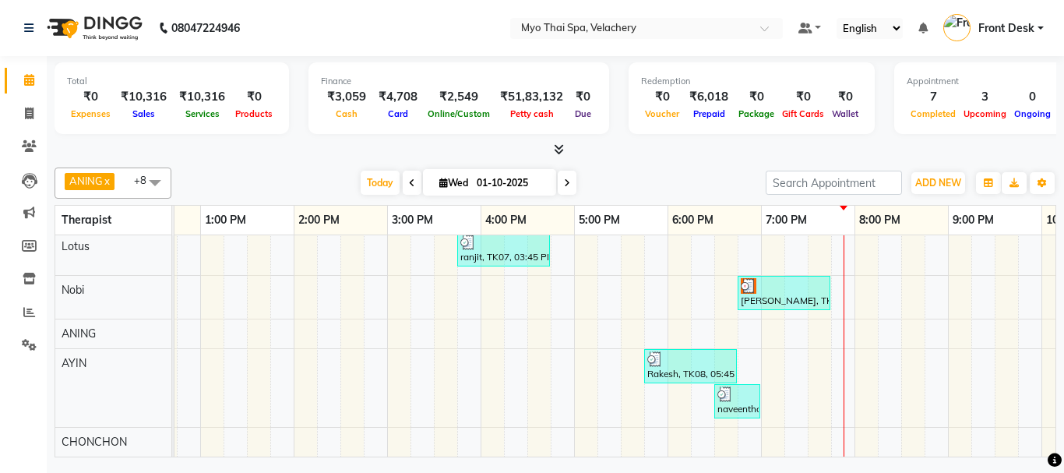
drag, startPoint x: 726, startPoint y: 382, endPoint x: 785, endPoint y: 347, distance: 68.8
click at [785, 347] on div "[PERSON_NAME], TK06, 02:45 PM-03:45 PM, SWEDISH 60 min [PERSON_NAME]-689, TK05,…" at bounding box center [527, 260] width 1402 height 391
click at [803, 340] on div "[PERSON_NAME], TK06, 02:45 PM-03:45 PM, SWEDISH 60 min [PERSON_NAME]-689, TK05,…" at bounding box center [527, 260] width 1402 height 391
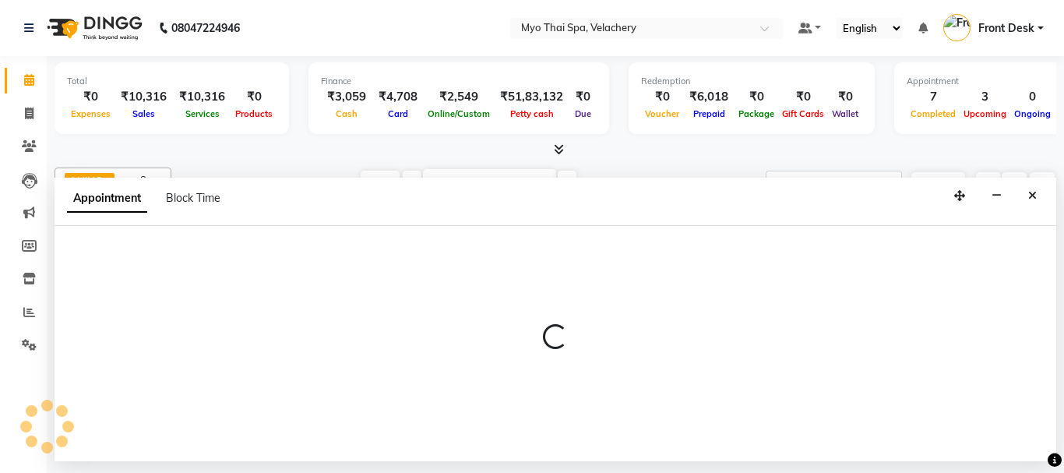
select select "84844"
select select "1155"
select select "tentative"
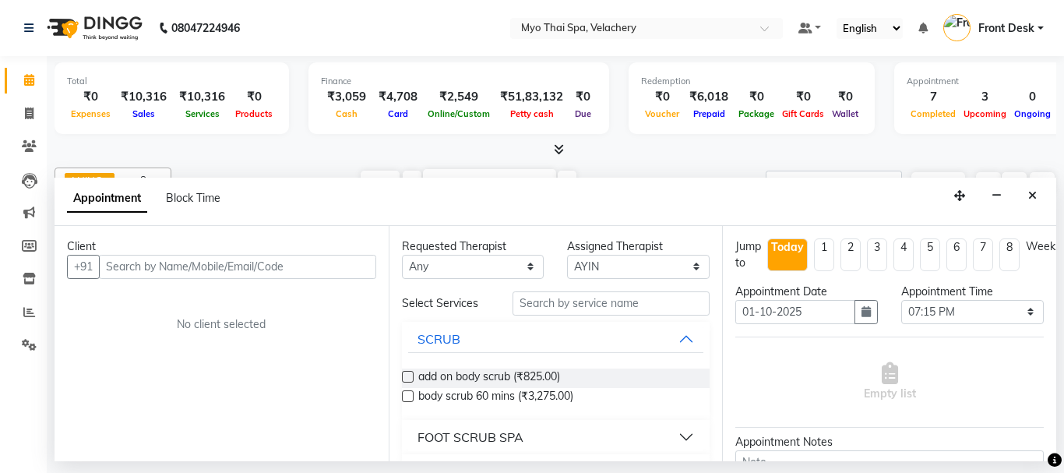
click at [136, 267] on input "text" at bounding box center [237, 267] width 277 height 24
click at [116, 259] on input "text" at bounding box center [237, 267] width 277 height 24
type input "8072152971"
click at [325, 264] on span "Add Client" at bounding box center [344, 266] width 52 height 14
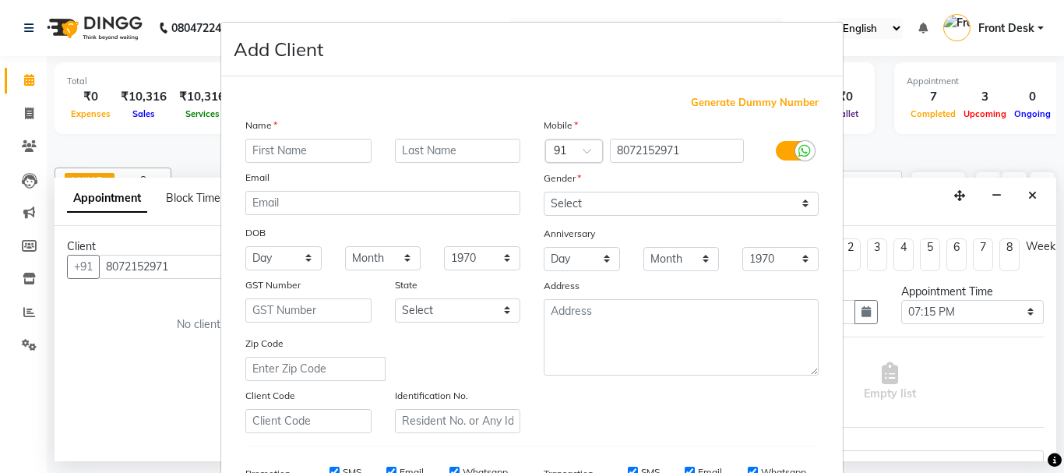
click at [270, 152] on input "text" at bounding box center [308, 151] width 126 height 24
type input "prabhu"
click at [799, 203] on select "Select [DEMOGRAPHIC_DATA] [DEMOGRAPHIC_DATA] Other Prefer Not To Say" at bounding box center [681, 204] width 275 height 24
select select "[DEMOGRAPHIC_DATA]"
click at [544, 192] on select "Select [DEMOGRAPHIC_DATA] [DEMOGRAPHIC_DATA] Other Prefer Not To Say" at bounding box center [681, 204] width 275 height 24
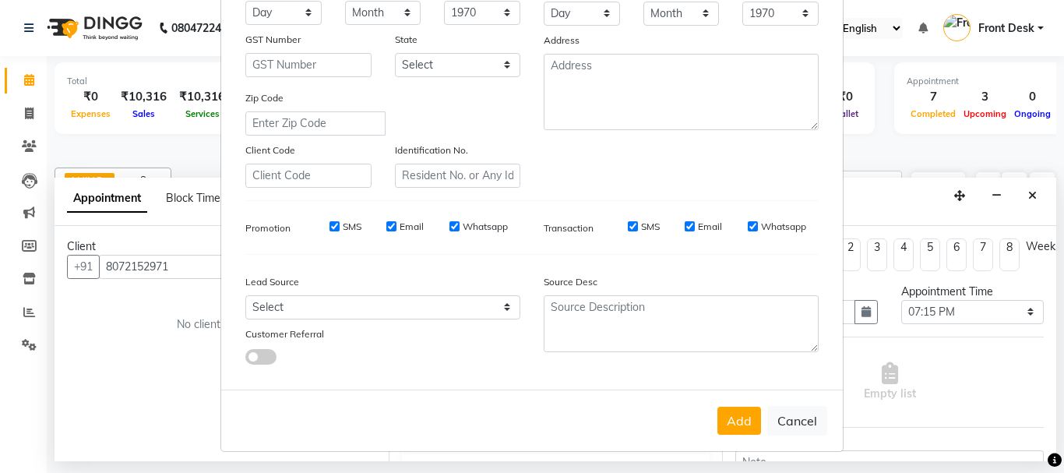
scroll to position [246, 0]
click at [736, 420] on button "Add" at bounding box center [740, 420] width 44 height 28
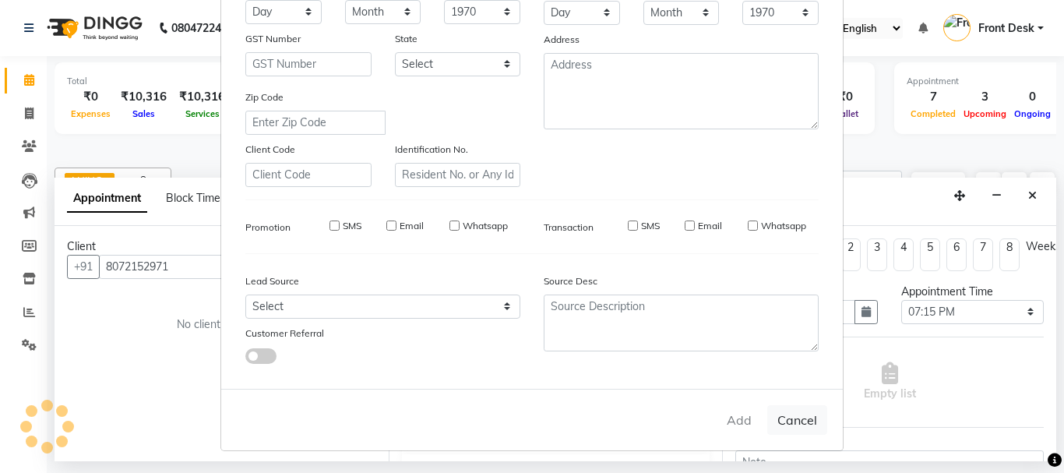
select select
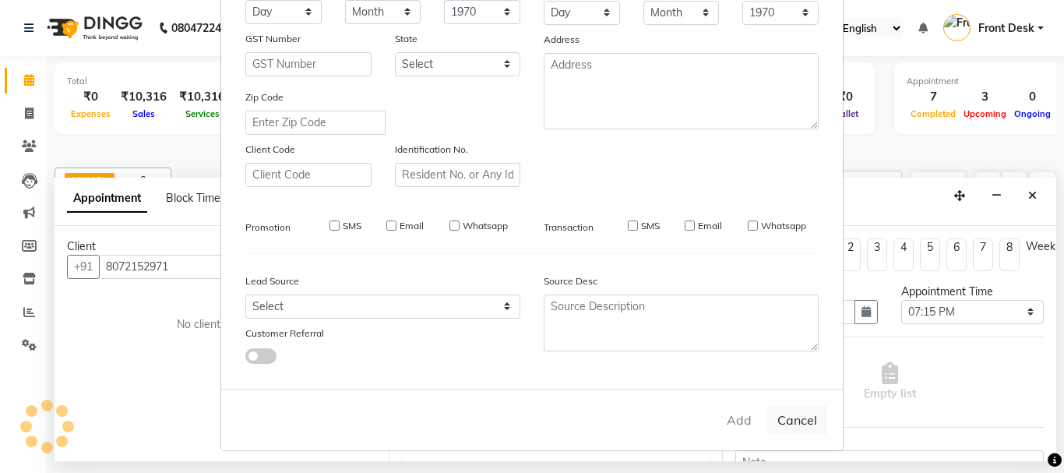
select select
checkbox input "false"
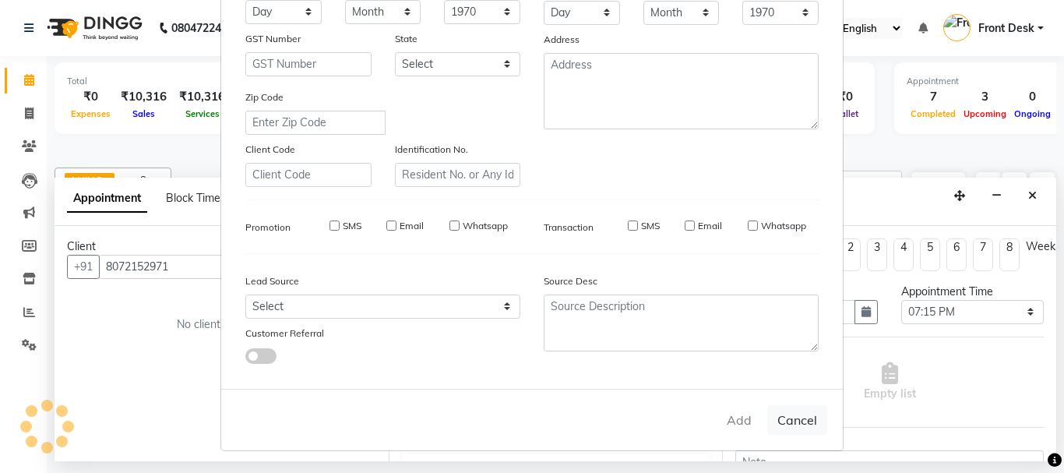
checkbox input "false"
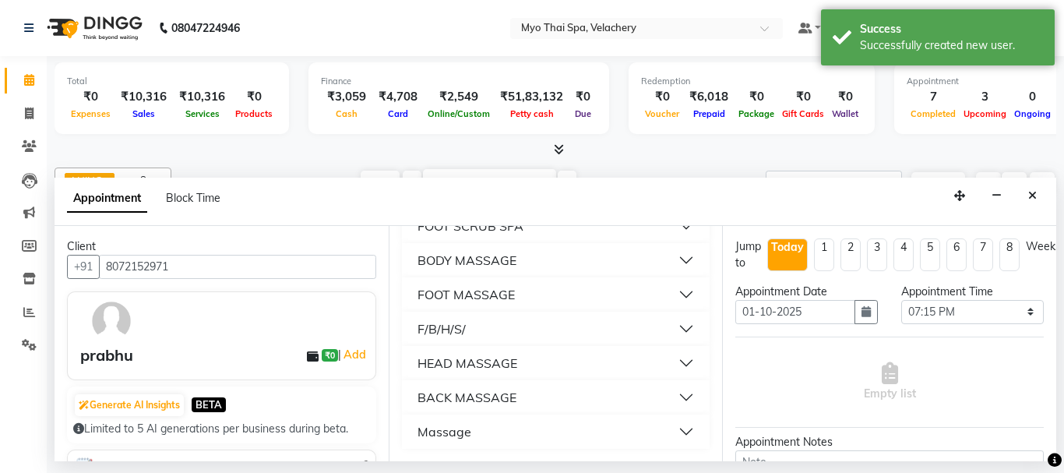
scroll to position [0, 0]
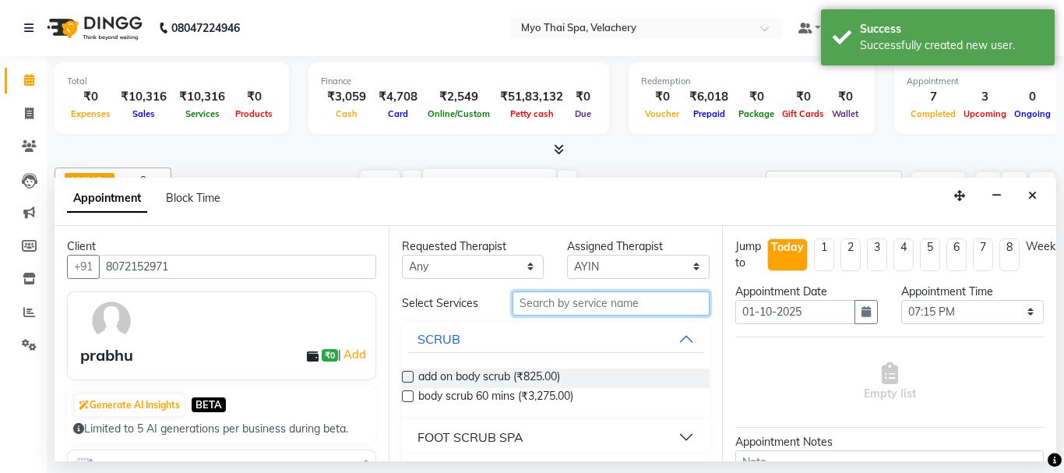
click at [541, 305] on input "text" at bounding box center [612, 303] width 198 height 24
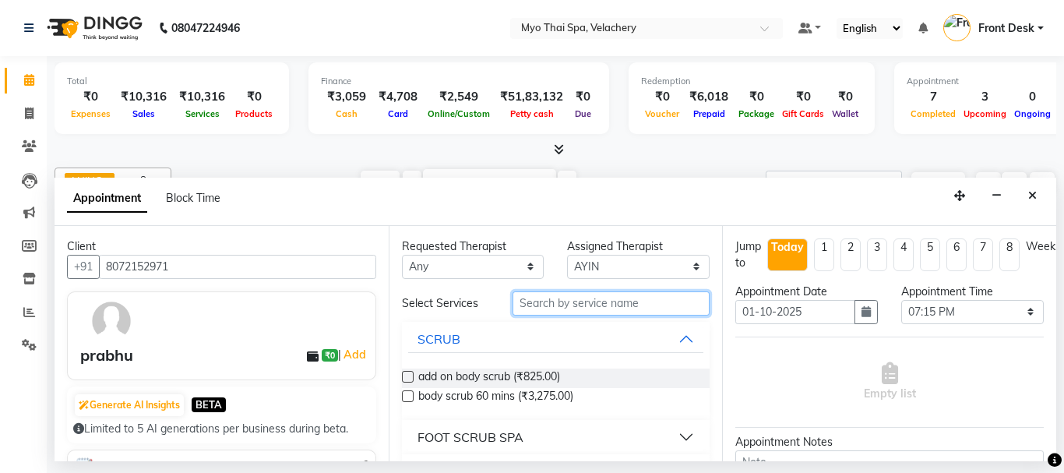
click at [525, 309] on input "text" at bounding box center [612, 303] width 198 height 24
type input "sw"
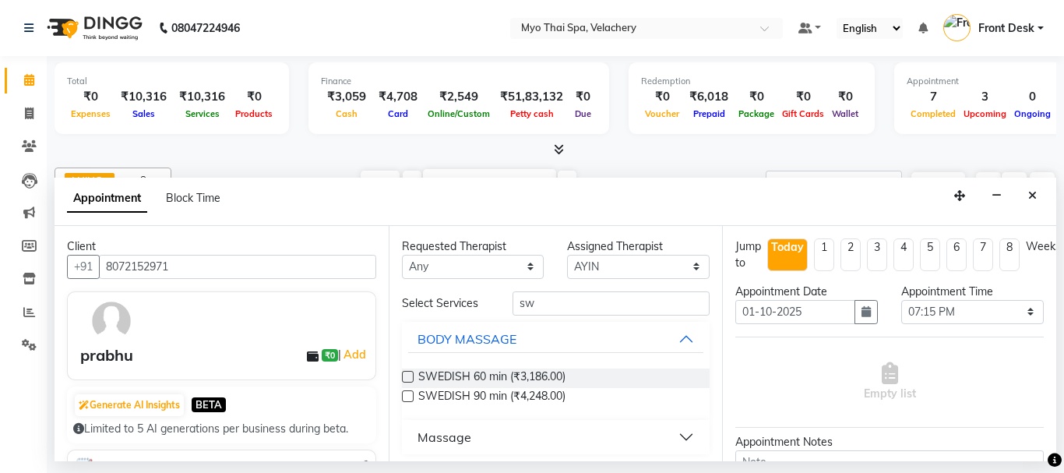
click at [412, 380] on label at bounding box center [408, 377] width 12 height 12
click at [412, 380] on input "checkbox" at bounding box center [407, 378] width 10 height 10
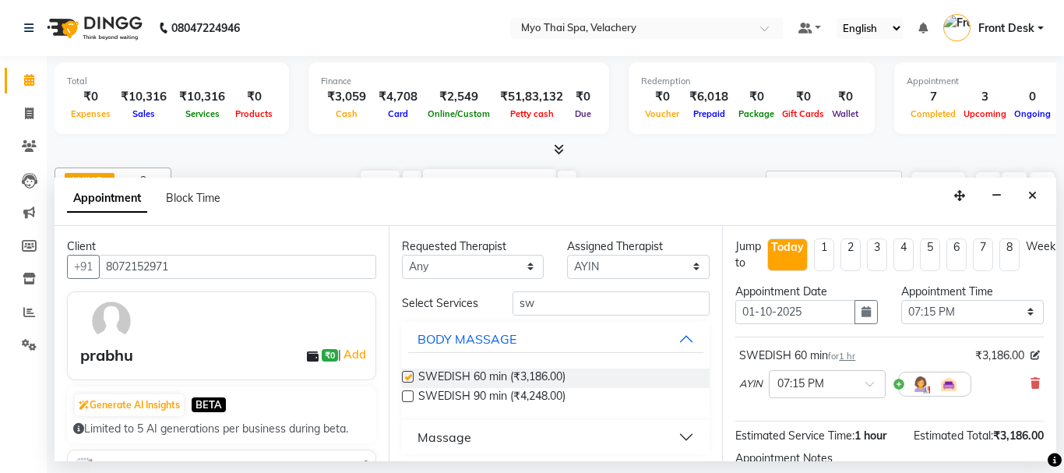
checkbox input "false"
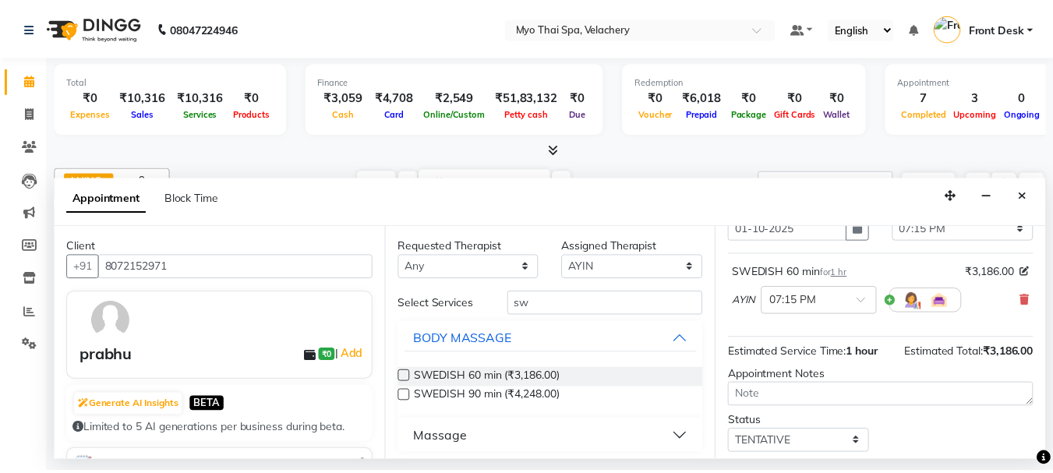
scroll to position [186, 0]
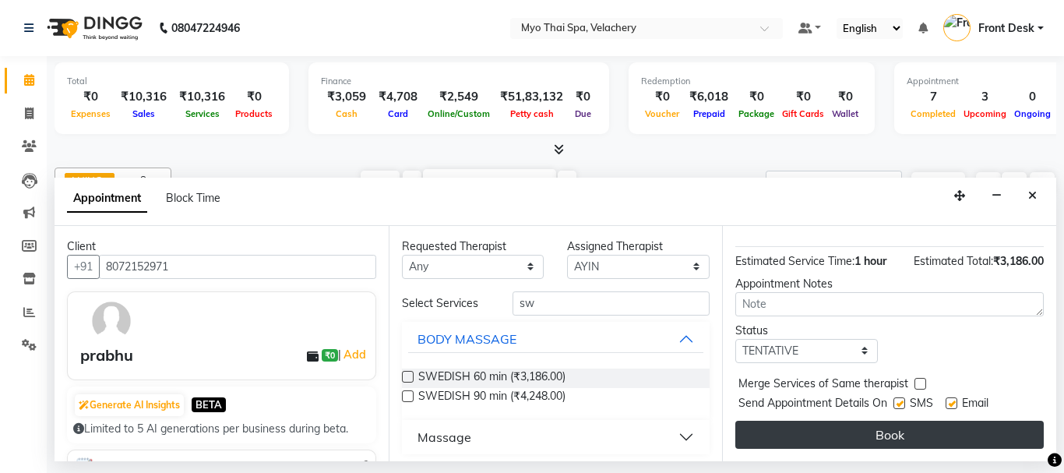
click at [859, 421] on button "Book" at bounding box center [889, 435] width 309 height 28
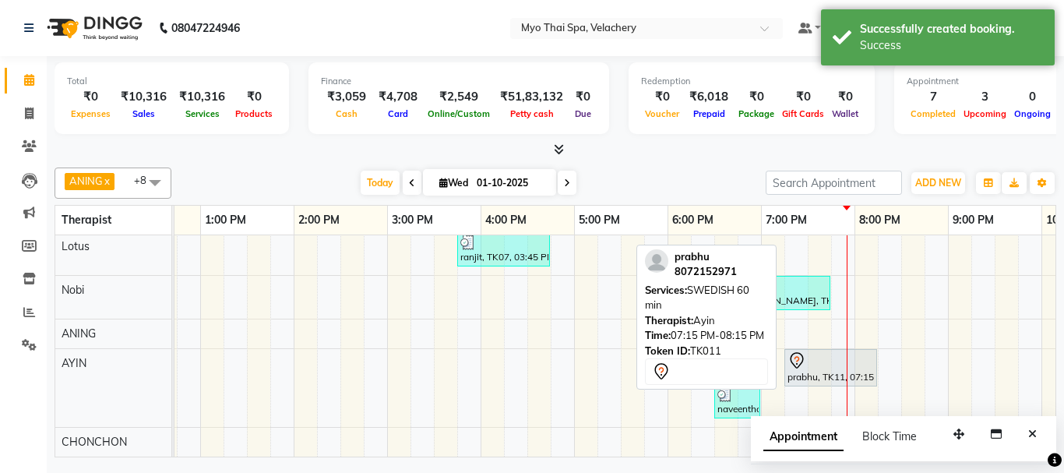
click at [823, 357] on div at bounding box center [831, 360] width 86 height 19
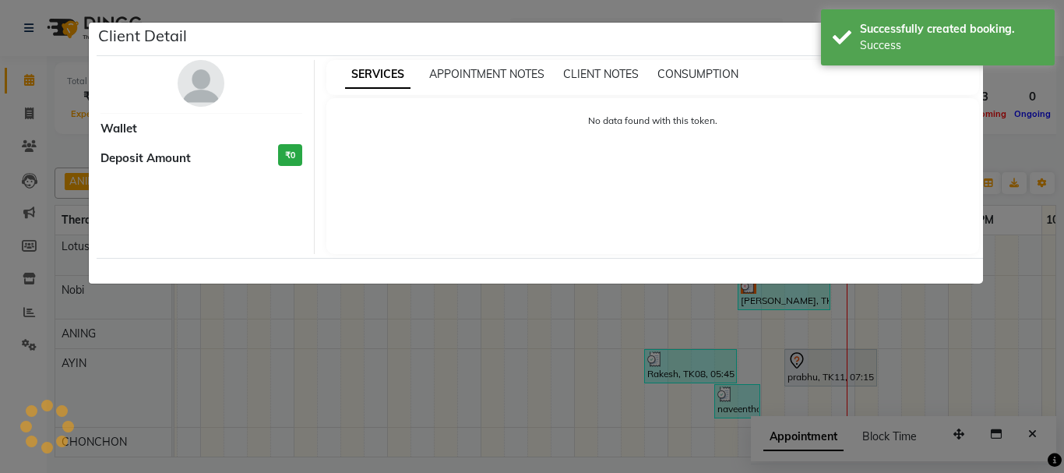
select select "7"
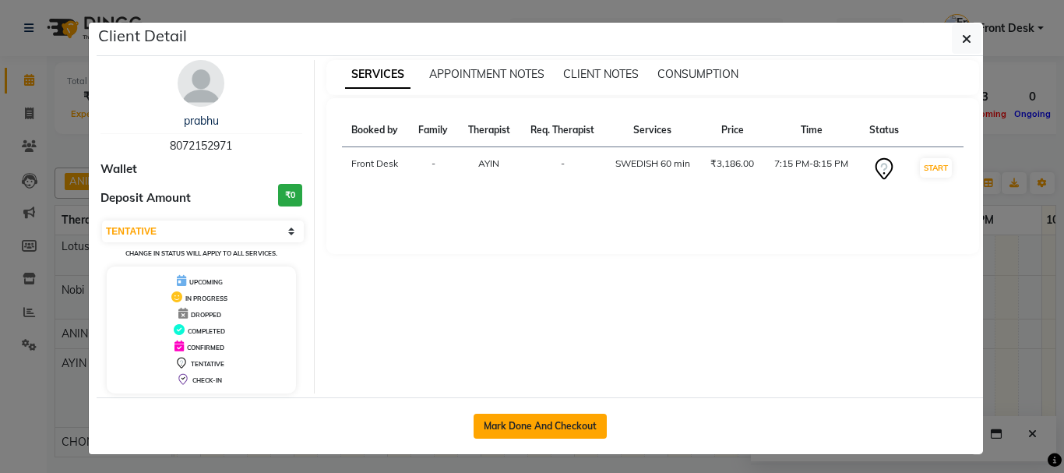
click at [535, 430] on button "Mark Done And Checkout" at bounding box center [540, 426] width 133 height 25
select select "service"
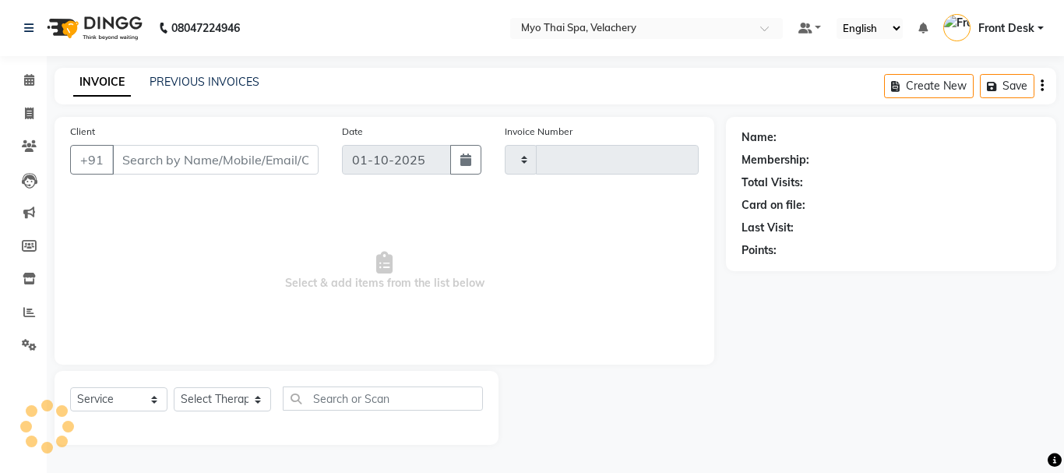
type input "1812"
select select "5554"
type input "8072152971"
select select "84844"
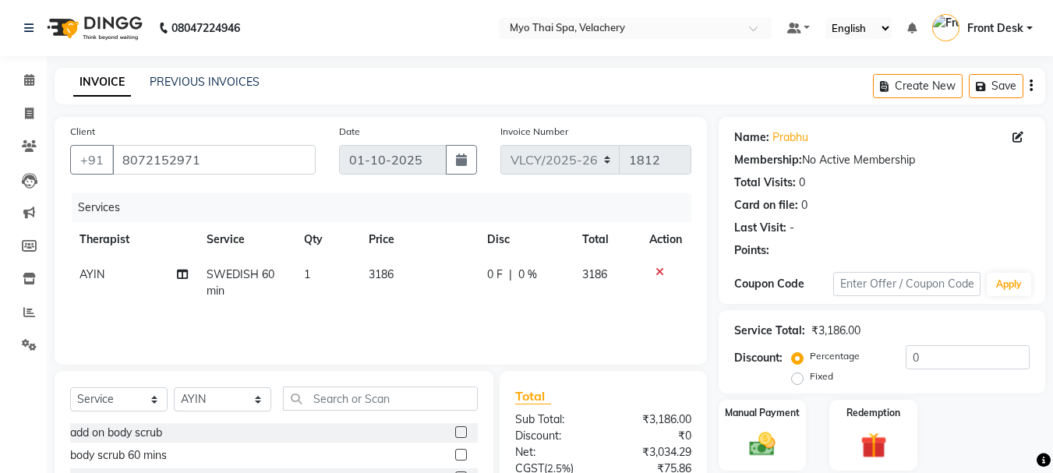
click at [534, 273] on span "0 %" at bounding box center [527, 274] width 19 height 16
select select "84844"
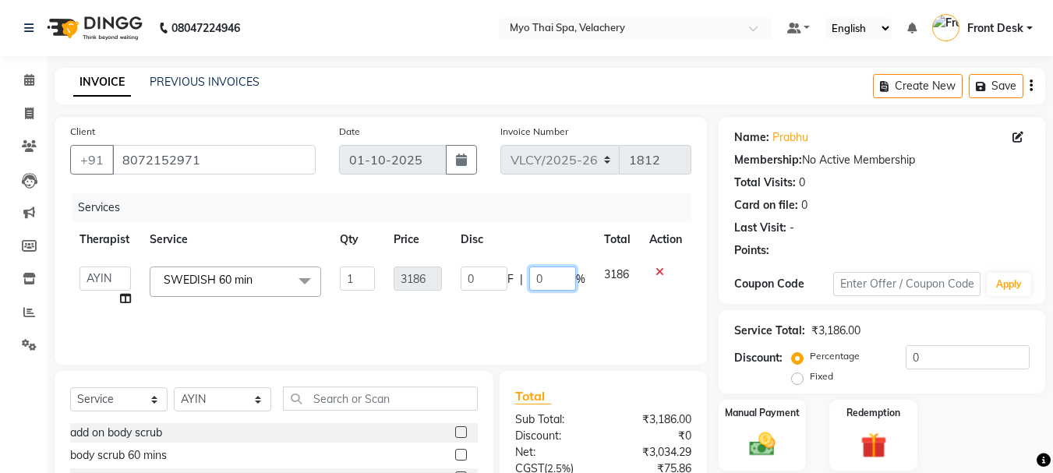
click at [551, 277] on input "0" at bounding box center [552, 278] width 47 height 24
type input "15"
click at [644, 311] on div "Services Therapist Service Qty Price Disc Total Action ANING Aphy ARILA AYIN CH…" at bounding box center [380, 271] width 621 height 156
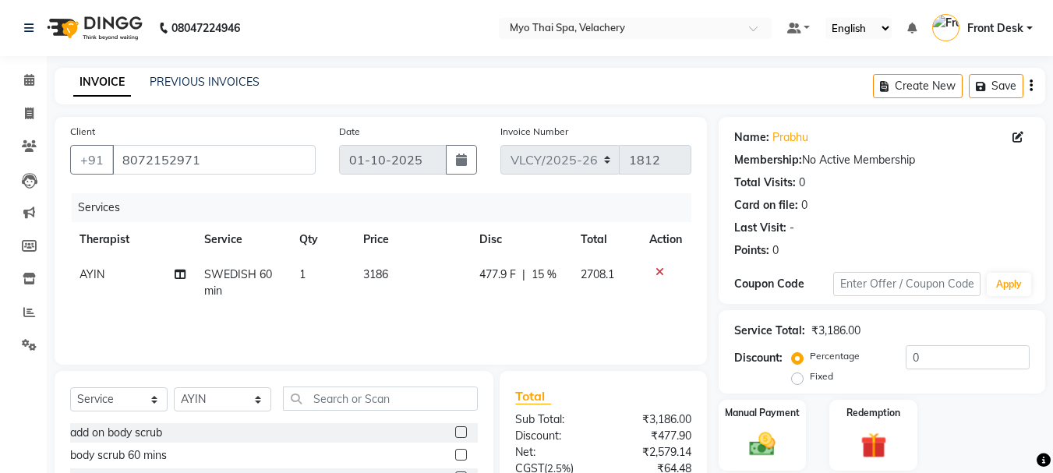
click at [552, 277] on span "15 %" at bounding box center [543, 274] width 25 height 16
select select "84844"
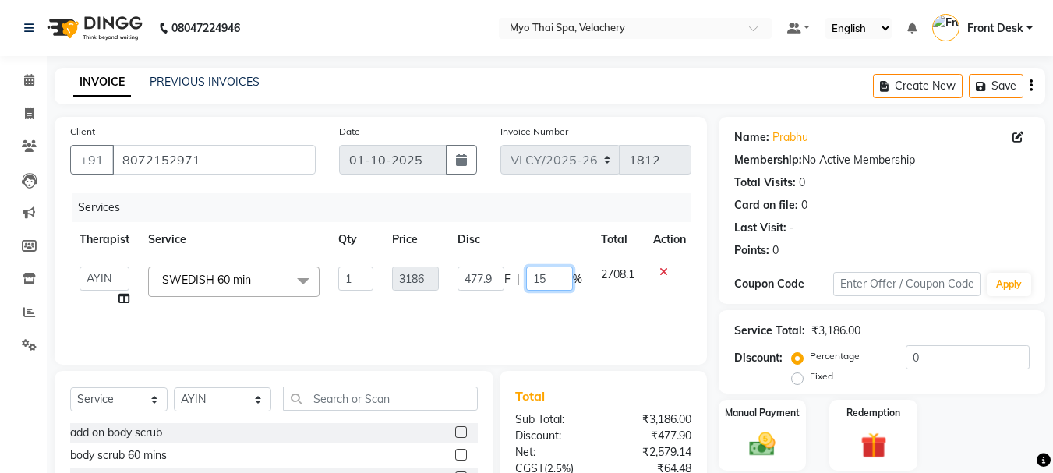
click at [562, 277] on input "15" at bounding box center [549, 278] width 47 height 24
type input "1"
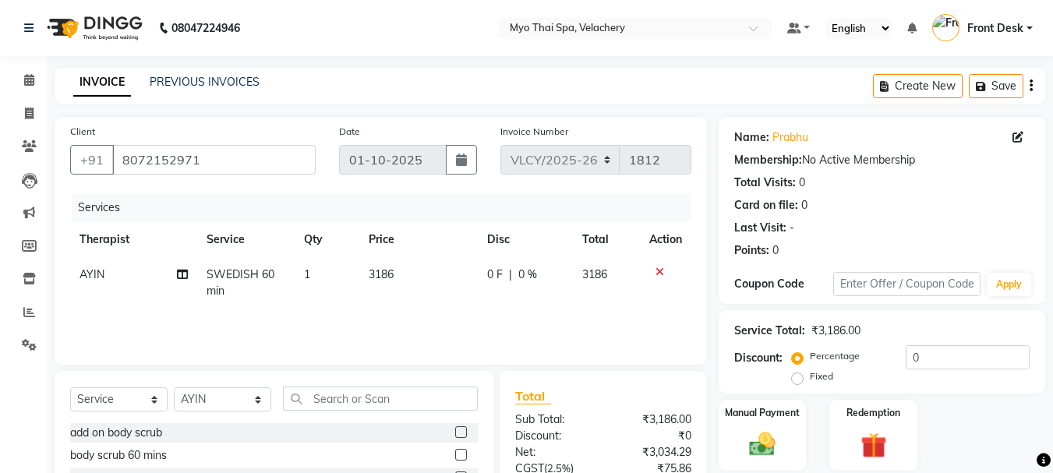
click at [535, 295] on td "0 F | 0 %" at bounding box center [525, 282] width 95 height 51
select select "84844"
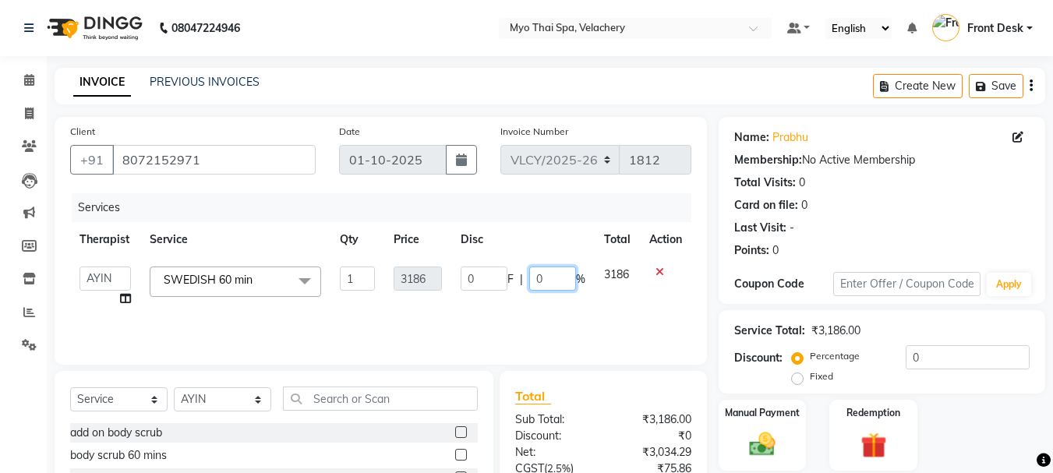
click at [551, 283] on input "0" at bounding box center [552, 278] width 47 height 24
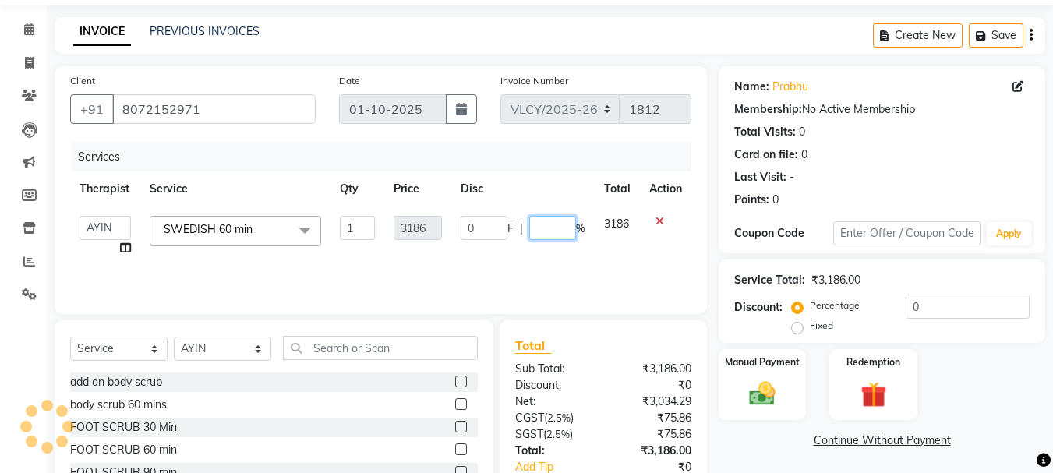
scroll to position [78, 0]
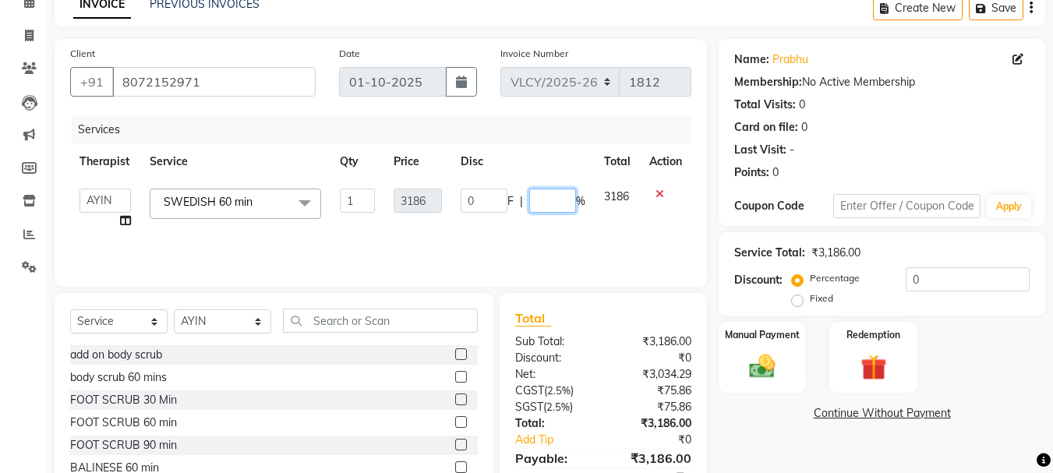
click at [556, 207] on input "number" at bounding box center [552, 201] width 47 height 24
click at [550, 203] on input "number" at bounding box center [552, 201] width 47 height 24
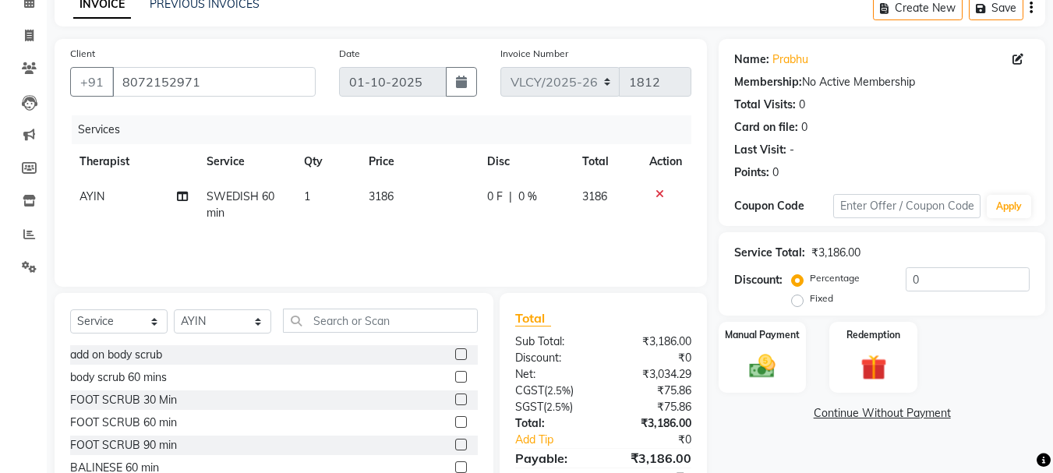
drag, startPoint x: 801, startPoint y: 304, endPoint x: 940, endPoint y: 284, distance: 140.9
click at [806, 302] on div "Fixed" at bounding box center [814, 298] width 38 height 19
click at [952, 280] on input "0" at bounding box center [967, 279] width 124 height 24
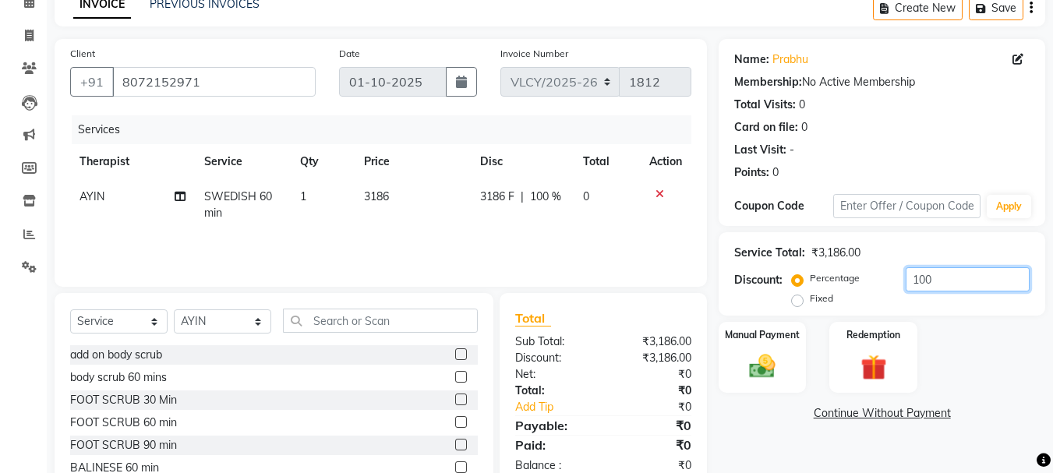
type input "100"
click at [804, 301] on div "Fixed" at bounding box center [814, 298] width 38 height 19
click at [809, 303] on label "Fixed" at bounding box center [820, 298] width 23 height 14
click at [799, 303] on input "Fixed" at bounding box center [800, 298] width 11 height 11
radio input "true"
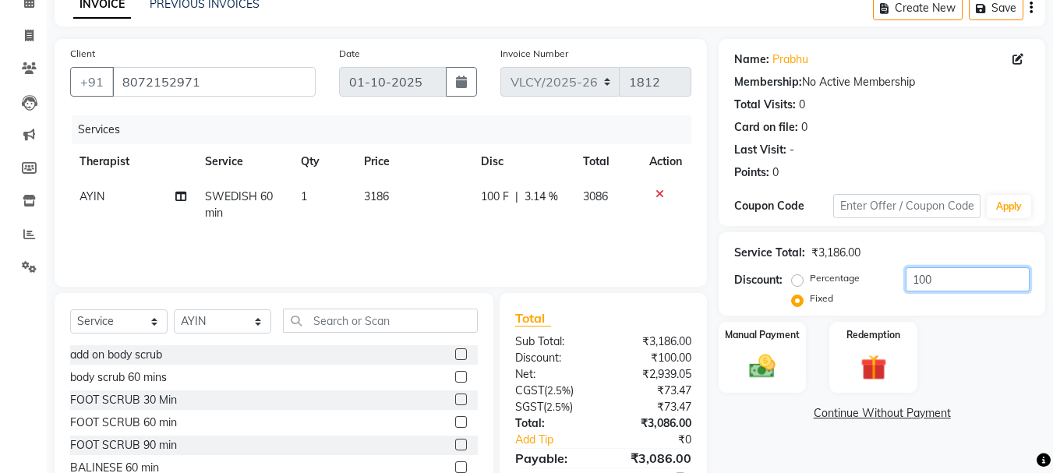
drag, startPoint x: 919, startPoint y: 284, endPoint x: 942, endPoint y: 279, distance: 24.0
click at [920, 284] on input "100" at bounding box center [967, 279] width 124 height 24
click at [942, 279] on input "100" at bounding box center [967, 279] width 124 height 24
type input "1"
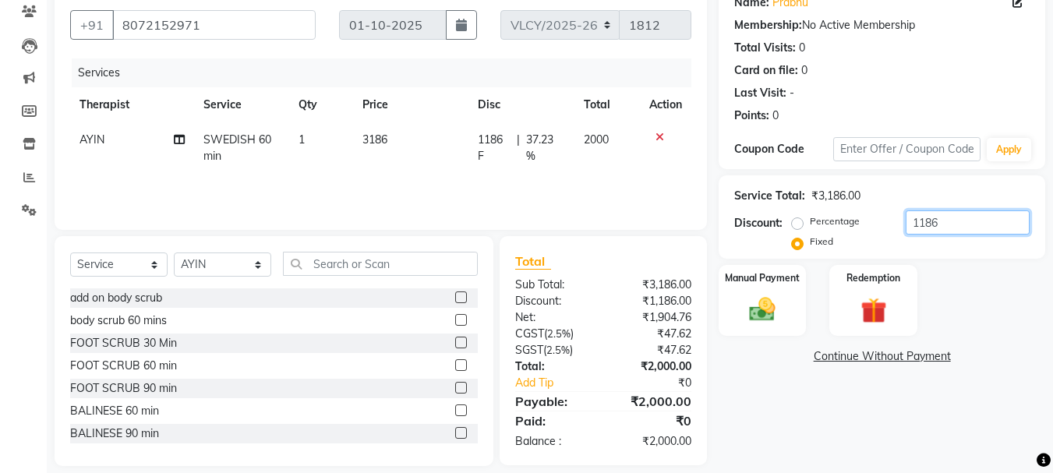
scroll to position [151, 0]
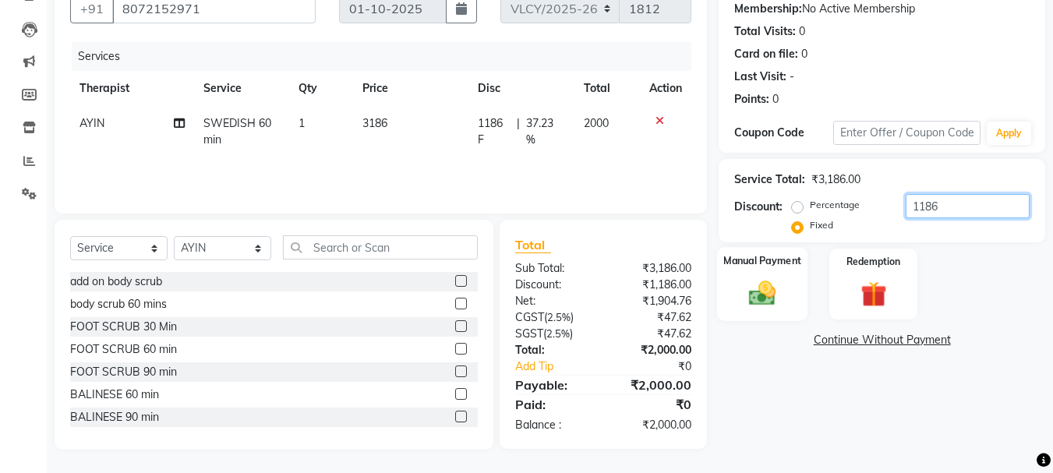
type input "1186"
click at [763, 291] on img at bounding box center [762, 292] width 44 height 31
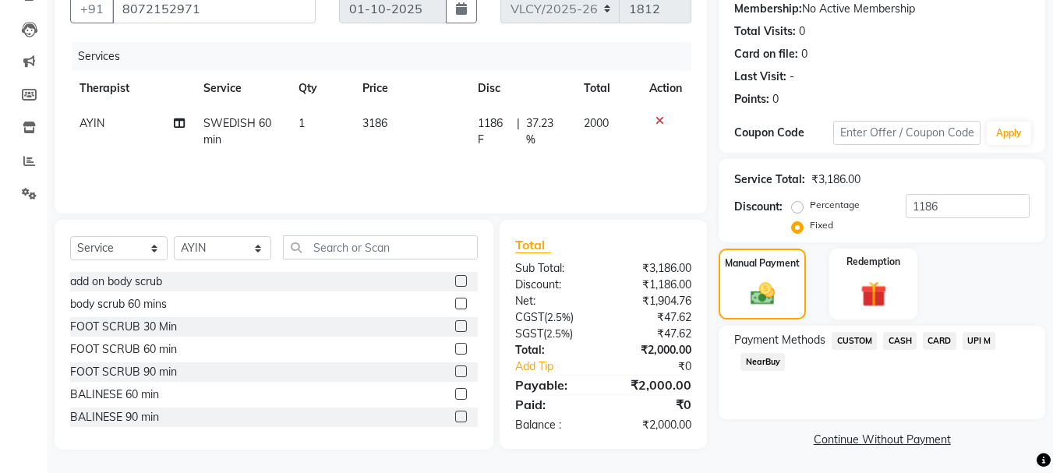
click at [932, 340] on span "CARD" at bounding box center [939, 341] width 34 height 18
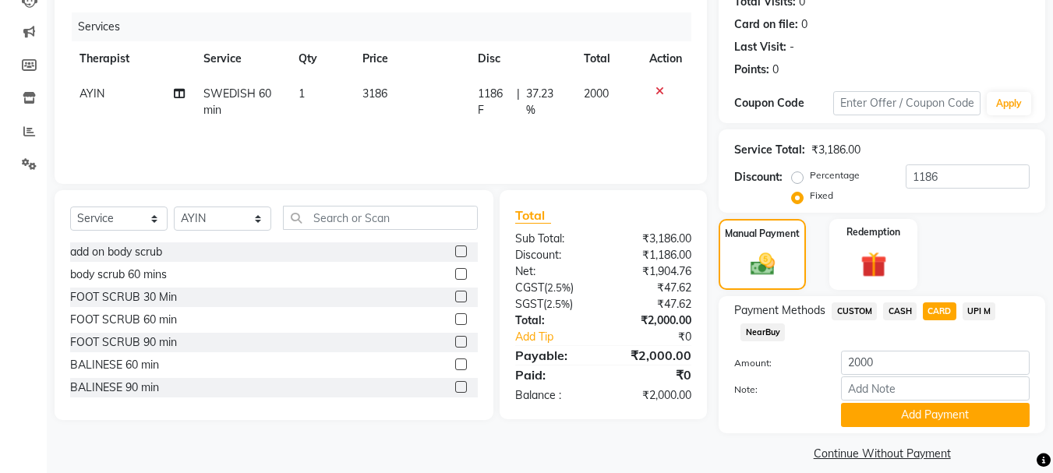
scroll to position [196, 0]
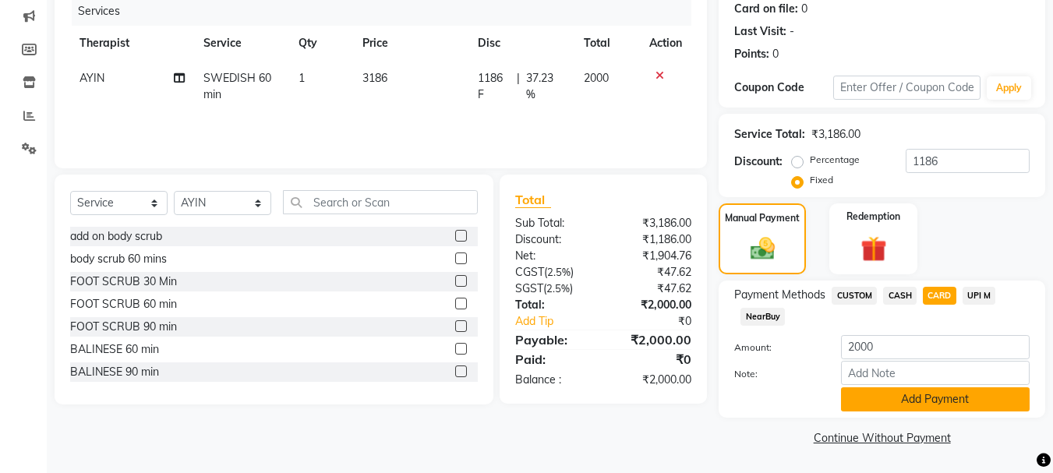
click at [917, 392] on button "Add Payment" at bounding box center [935, 399] width 189 height 24
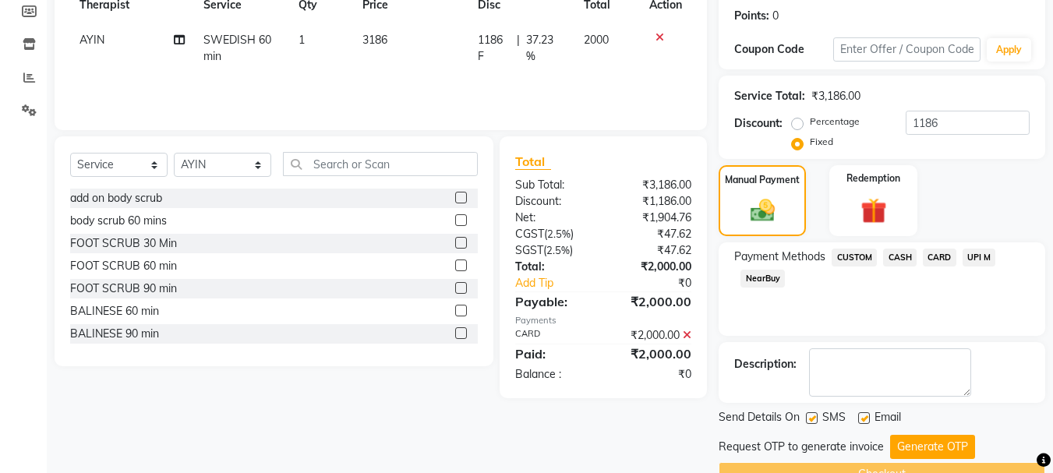
scroll to position [271, 0]
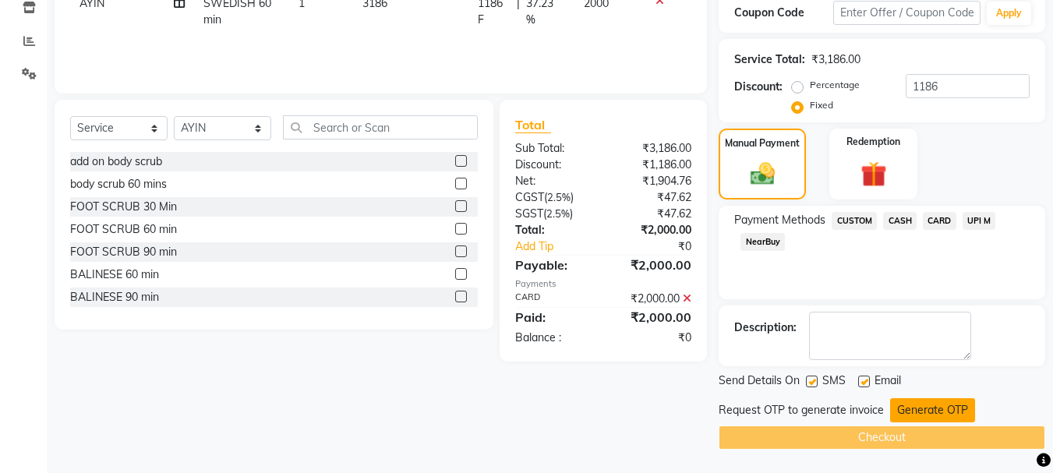
click at [910, 407] on button "Generate OTP" at bounding box center [932, 410] width 85 height 24
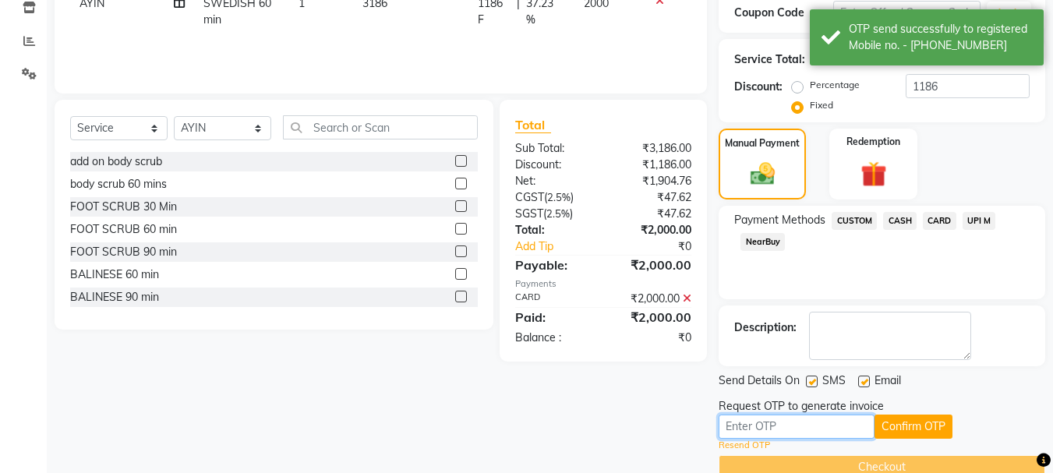
click at [776, 435] on input "text" at bounding box center [796, 426] width 156 height 24
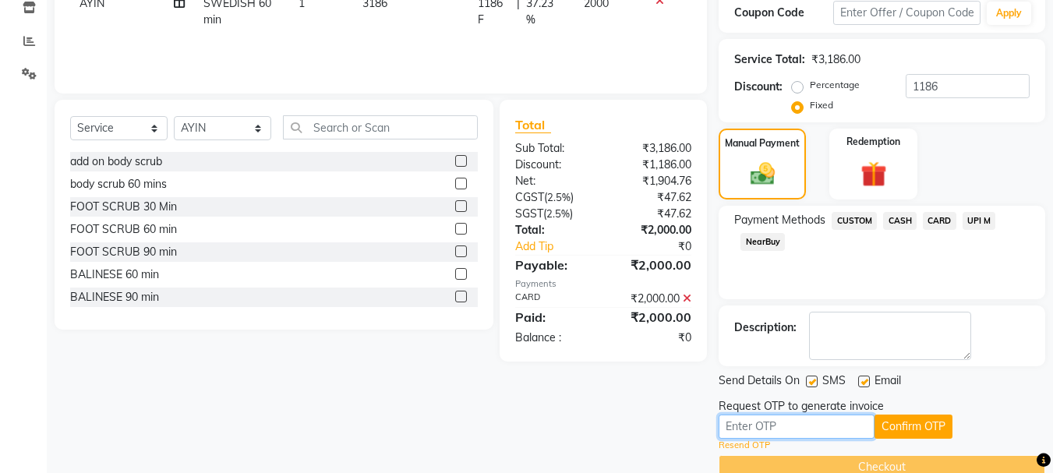
click at [753, 427] on input "text" at bounding box center [796, 426] width 156 height 24
click at [747, 427] on input "text" at bounding box center [796, 426] width 156 height 24
click at [746, 427] on input "text" at bounding box center [796, 426] width 156 height 24
type input "9841"
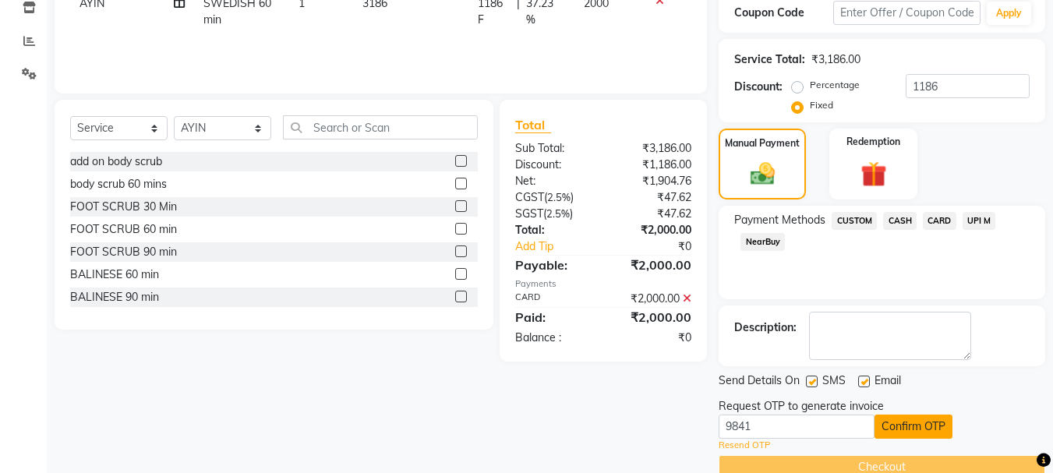
click at [893, 431] on button "Confirm OTP" at bounding box center [913, 426] width 78 height 24
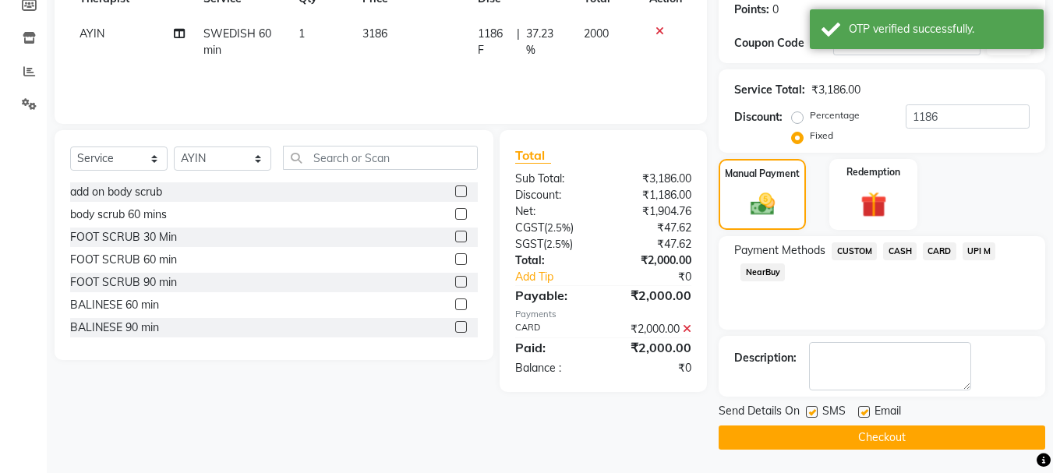
click at [880, 444] on button "Checkout" at bounding box center [881, 437] width 326 height 24
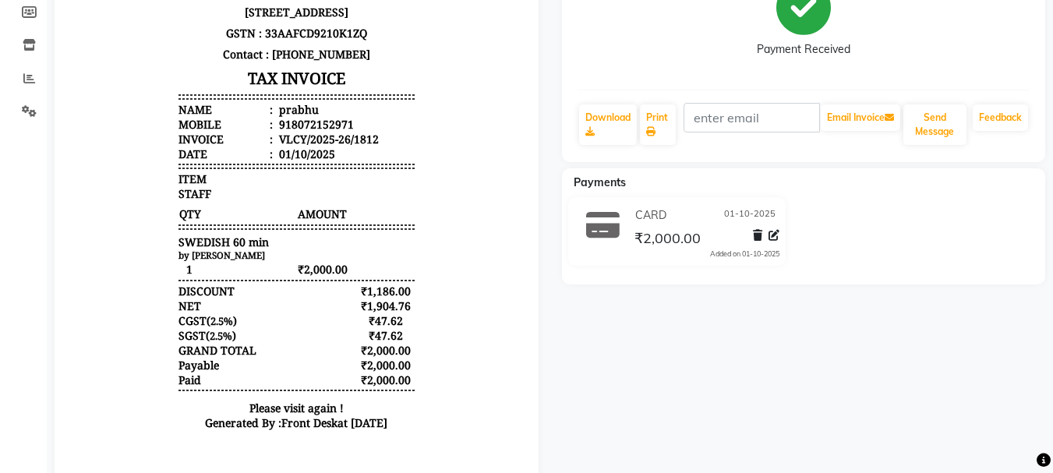
scroll to position [78, 0]
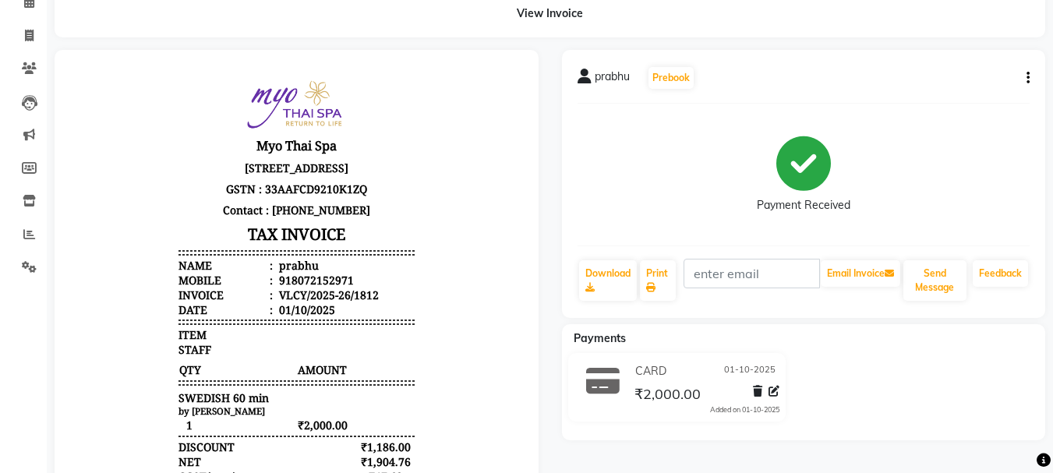
click at [1032, 82] on div "prabhu Prebook Payment Received Download Print Email Invoice Send Message Feedb…" at bounding box center [804, 184] width 484 height 268
click at [1028, 78] on icon "button" at bounding box center [1027, 78] width 3 height 1
click at [932, 79] on div "Edit Item Staff" at bounding box center [950, 78] width 107 height 19
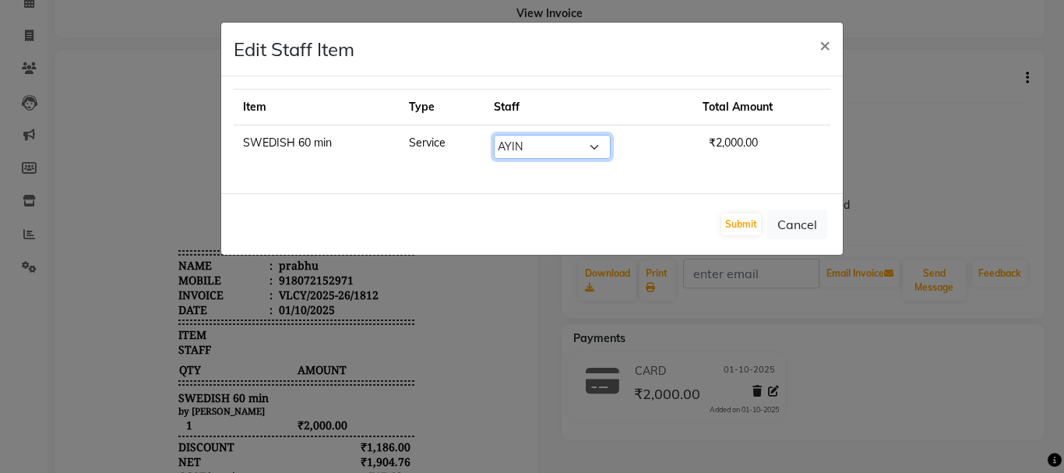
click at [596, 148] on select "Select ANING Aphy ARILA AYIN CHONCHON Front Desk HEKAMLA Lotus Nobi SHOJILA" at bounding box center [552, 147] width 117 height 24
select select "37460"
click at [494, 135] on select "Select ANING Aphy ARILA AYIN CHONCHON Front Desk HEKAMLA Lotus Nobi SHOJILA" at bounding box center [552, 147] width 117 height 24
click at [746, 222] on button "Submit" at bounding box center [741, 224] width 40 height 22
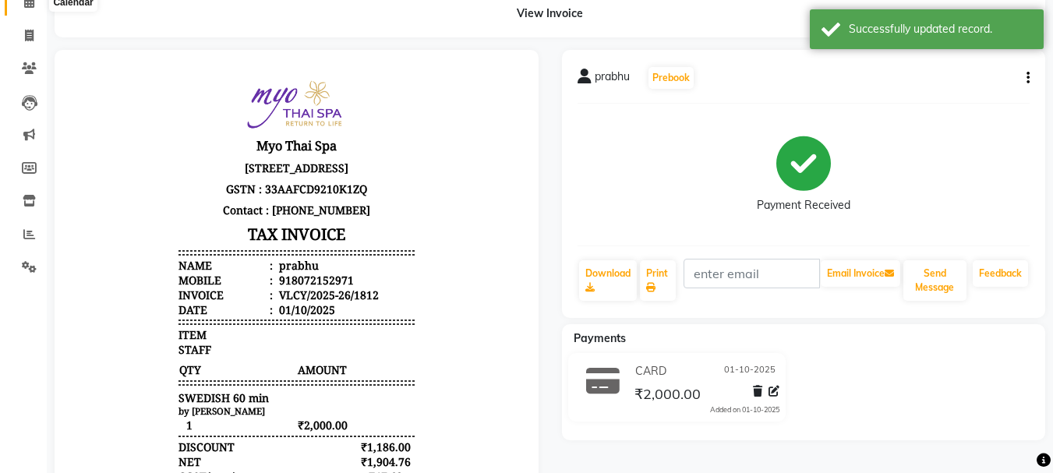
click at [26, 5] on icon at bounding box center [29, 2] width 10 height 12
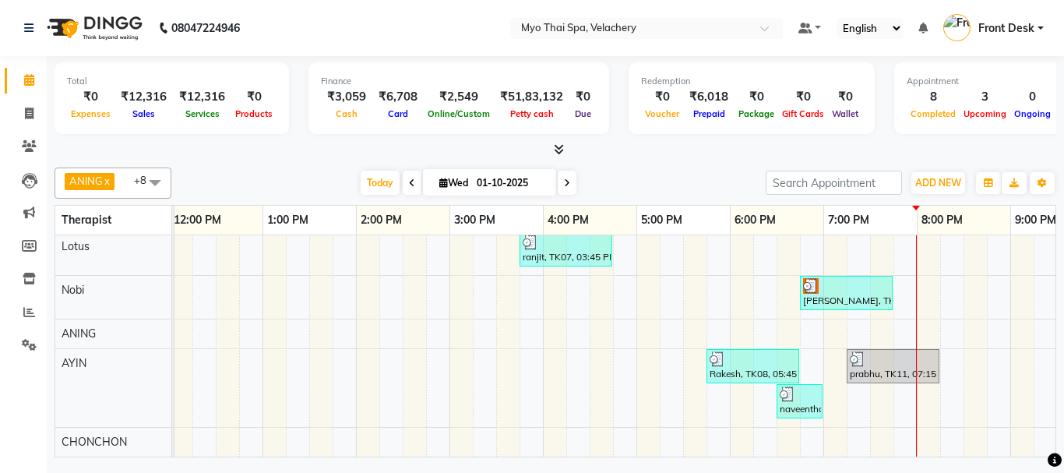
scroll to position [95, 0]
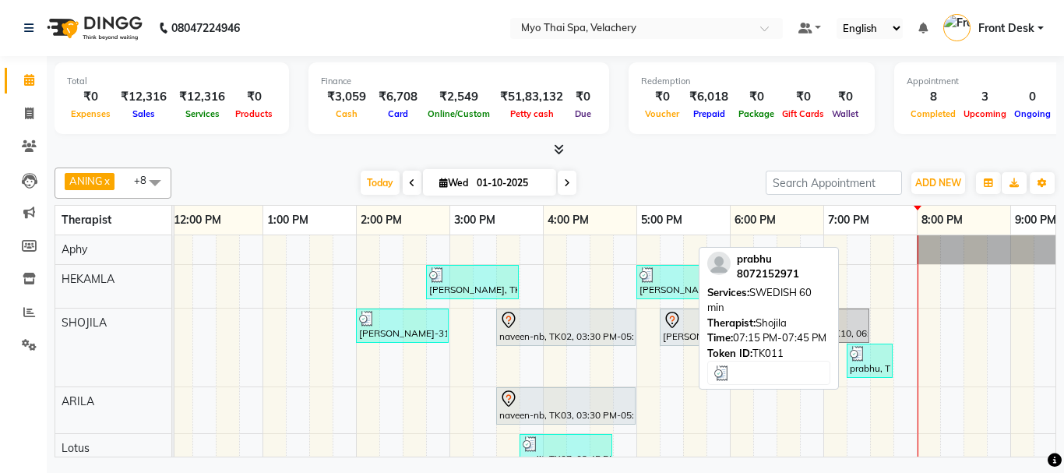
click at [881, 370] on div "prabhu, TK11, 07:15 PM-07:45 PM, SWEDISH 60 min" at bounding box center [869, 361] width 43 height 30
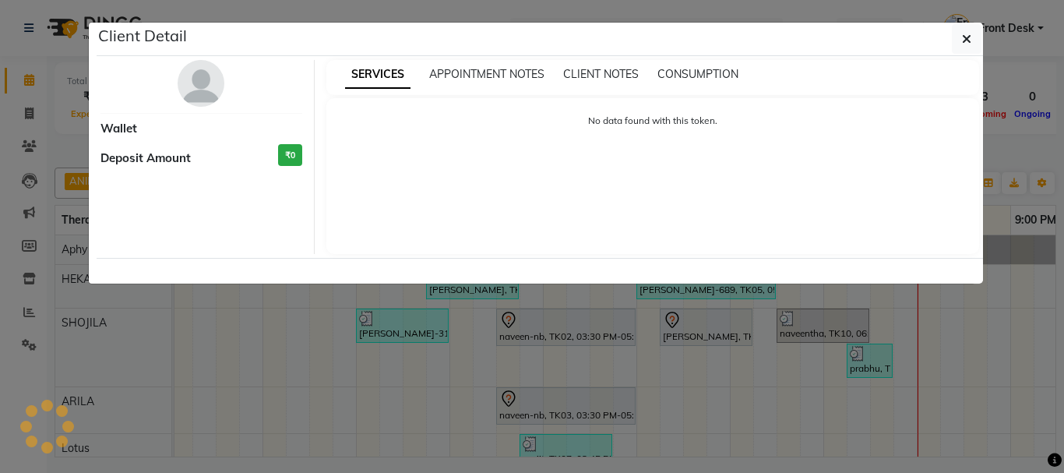
select select "3"
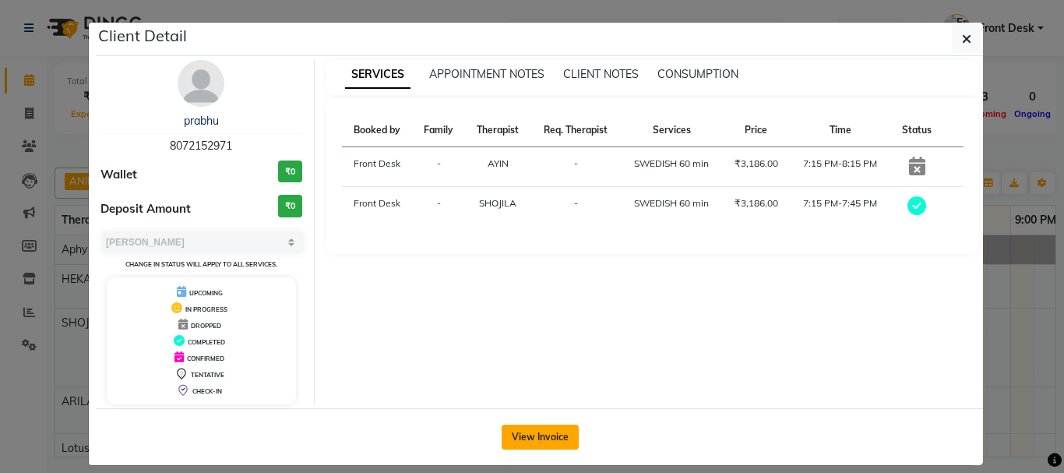
click at [502, 436] on button "View Invoice" at bounding box center [540, 437] width 77 height 25
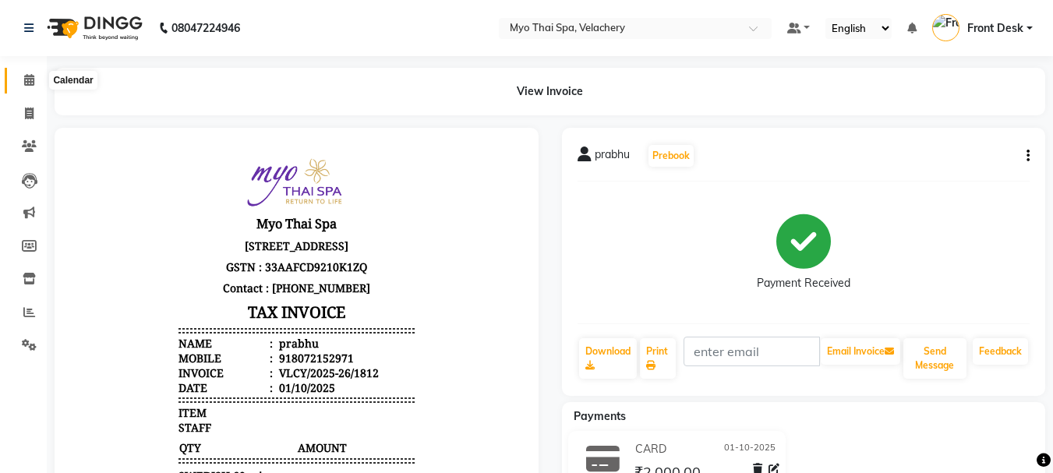
click at [28, 79] on icon at bounding box center [29, 80] width 10 height 12
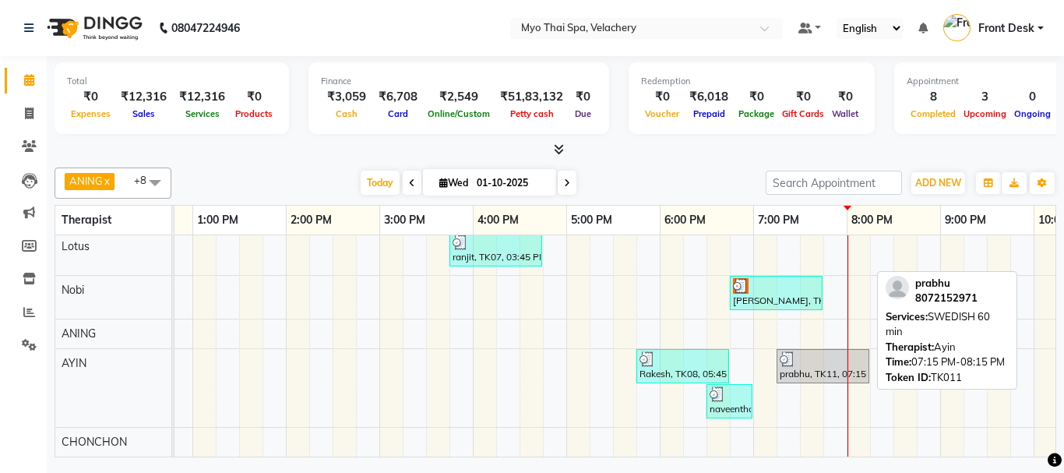
click at [807, 353] on div at bounding box center [823, 359] width 86 height 16
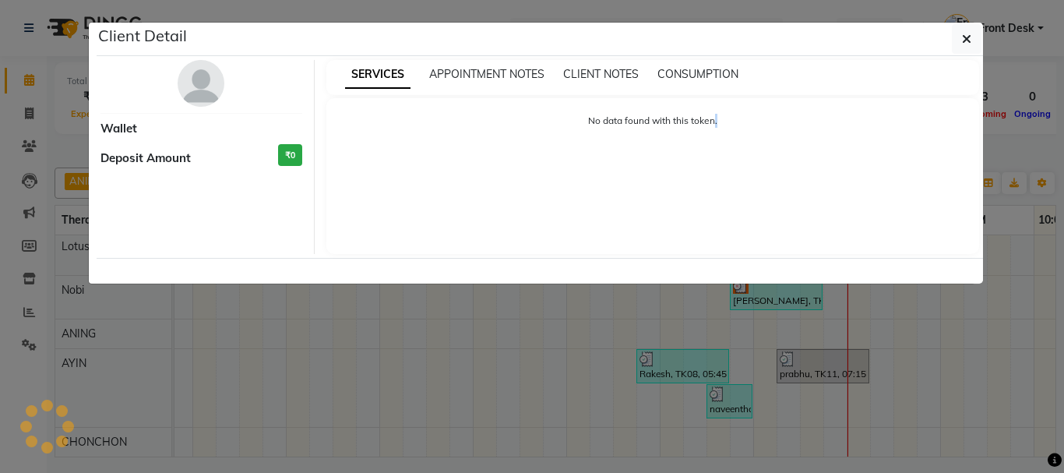
click at [807, 353] on ngb-modal-window "Client Detail Wallet Deposit Amount ₹0 SERVICES APPOINTMENT NOTES CLIENT NOTES …" at bounding box center [532, 236] width 1064 height 473
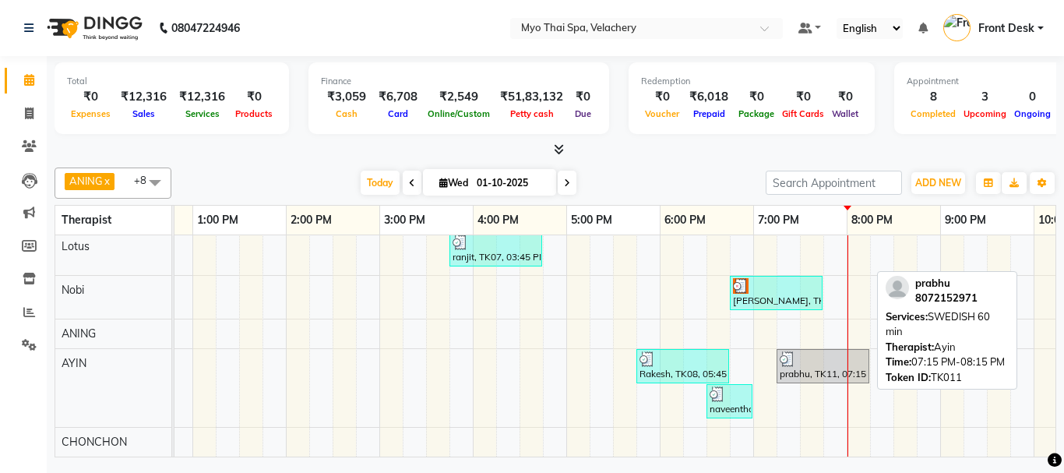
click at [807, 353] on div at bounding box center [823, 359] width 86 height 16
select select "3"
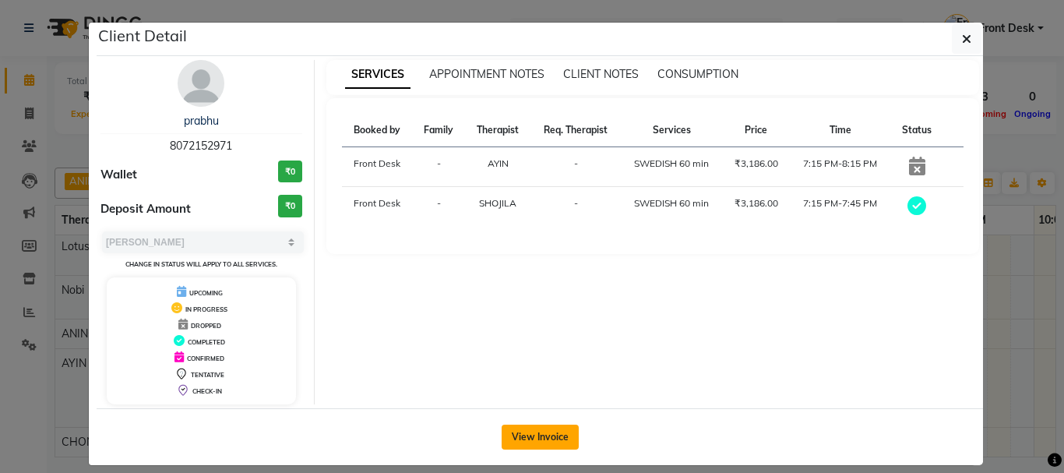
click at [531, 439] on button "View Invoice" at bounding box center [540, 437] width 77 height 25
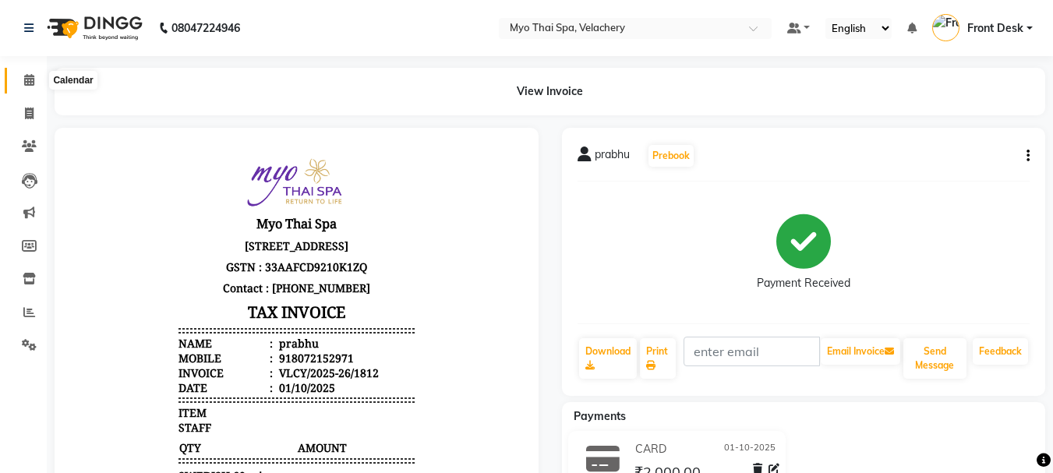
click at [35, 78] on span at bounding box center [29, 81] width 27 height 18
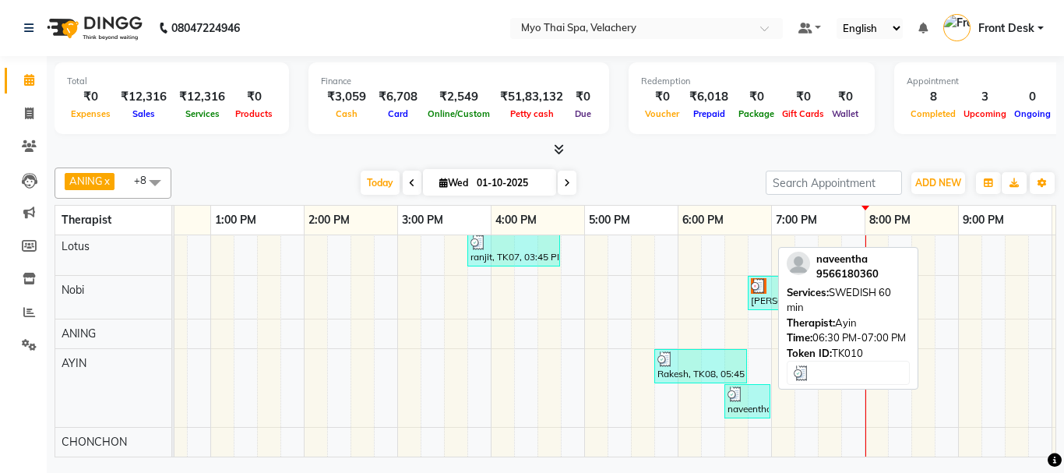
click at [749, 386] on div at bounding box center [748, 394] width 40 height 16
select select "3"
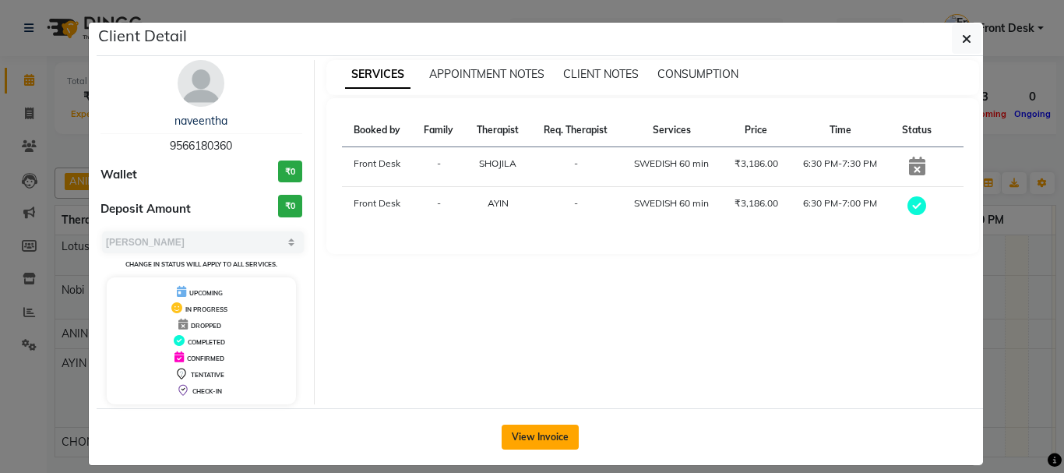
click at [538, 432] on button "View Invoice" at bounding box center [540, 437] width 77 height 25
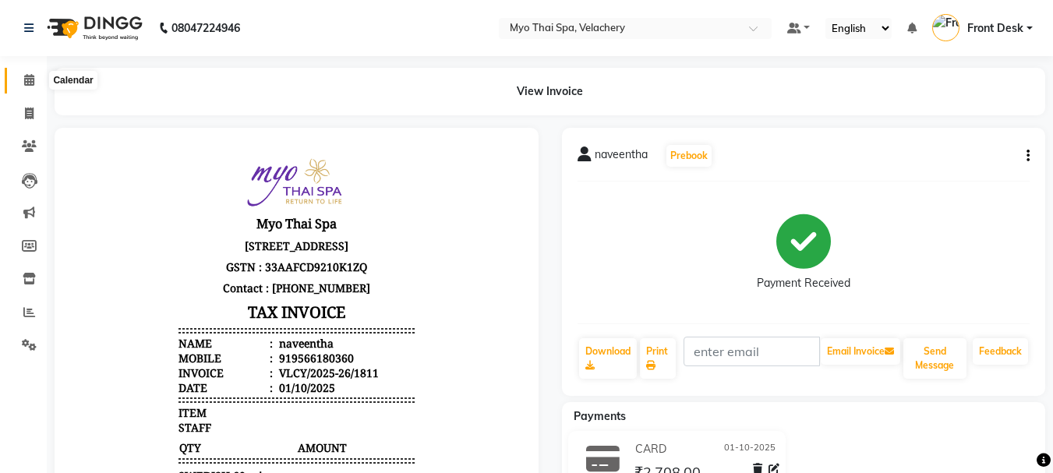
click at [27, 86] on span at bounding box center [29, 81] width 27 height 18
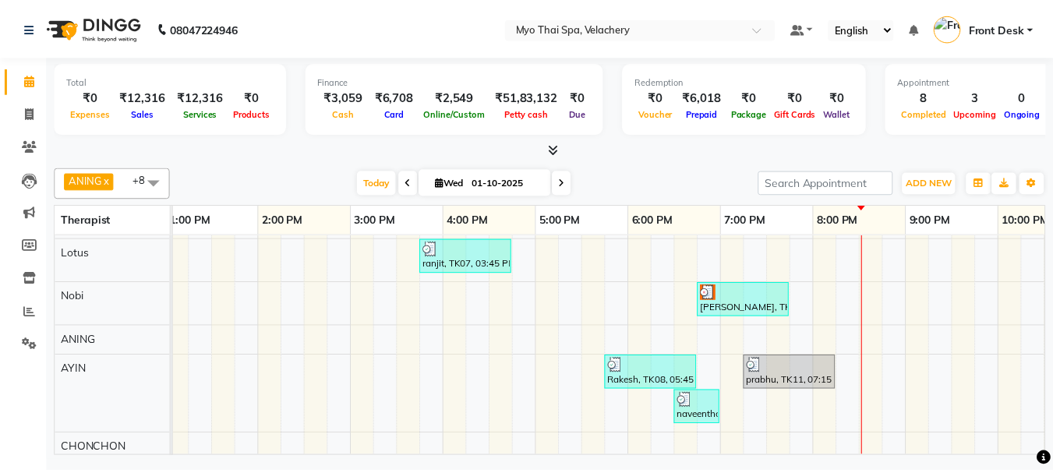
scroll to position [213, 0]
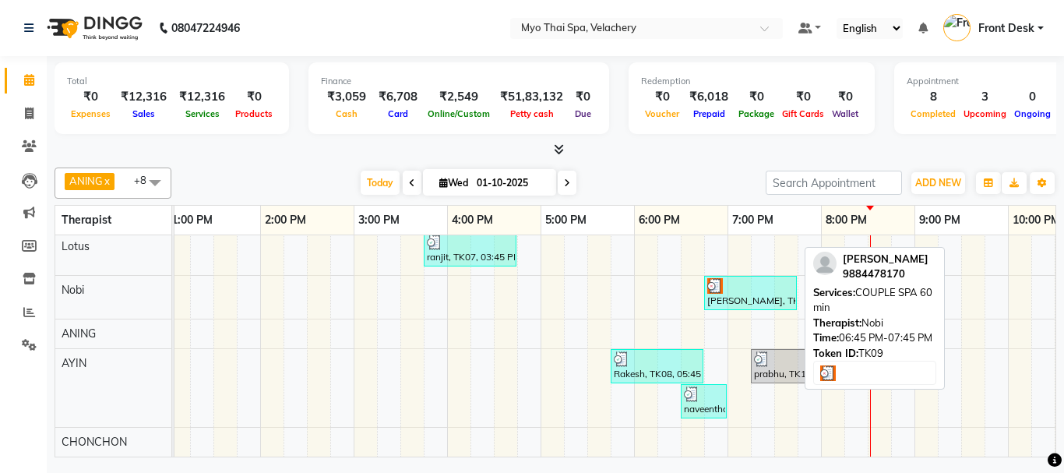
click at [728, 288] on div "[PERSON_NAME], TK09, 06:45 PM-07:45 PM, COUPLE SPA 60 min" at bounding box center [751, 293] width 90 height 30
click at [755, 281] on div "[PERSON_NAME], TK09, 06:45 PM-07:45 PM, COUPLE SPA 60 min" at bounding box center [751, 293] width 90 height 30
select select "3"
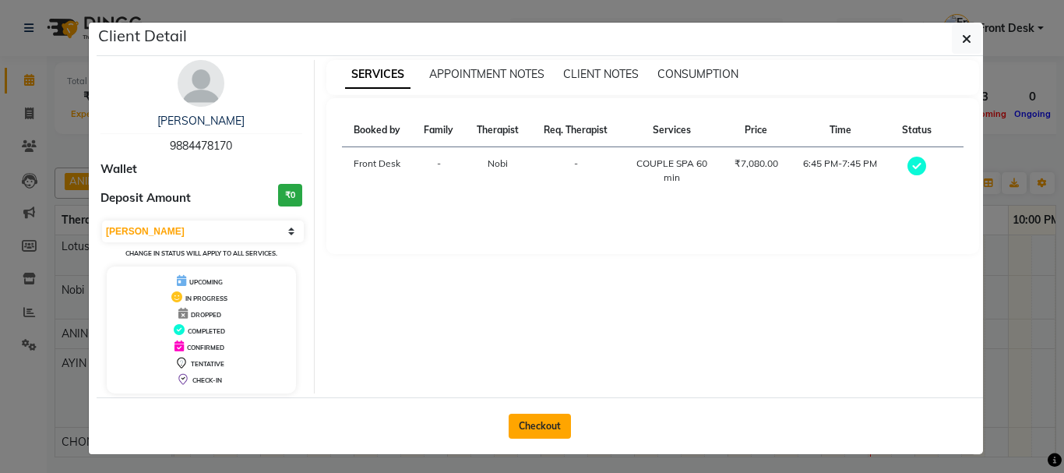
click at [510, 420] on button "Checkout" at bounding box center [540, 426] width 62 height 25
select select "service"
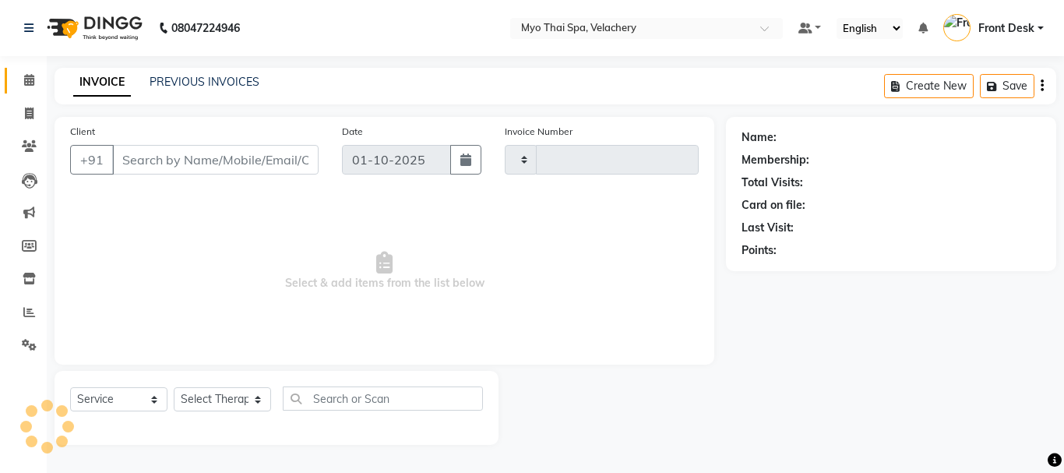
type input "1813"
select select "5554"
type input "9884478170"
select select "76520"
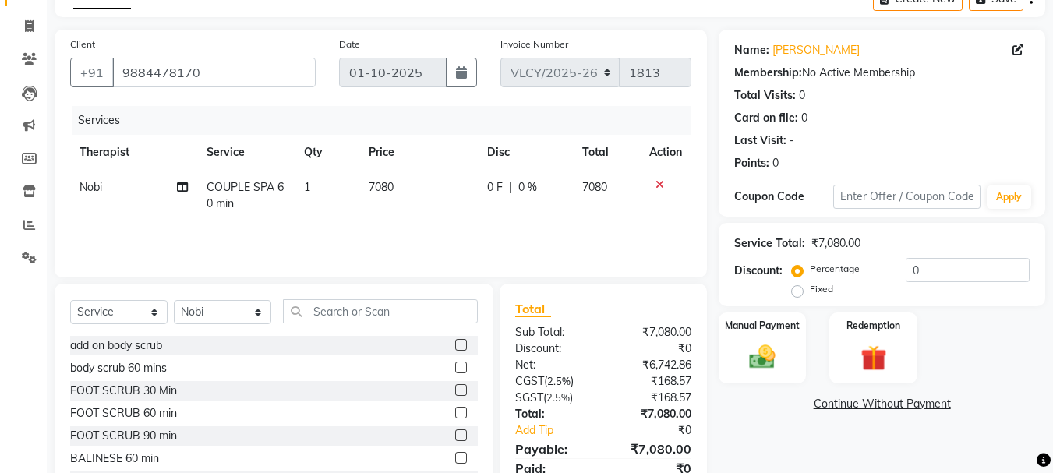
scroll to position [151, 0]
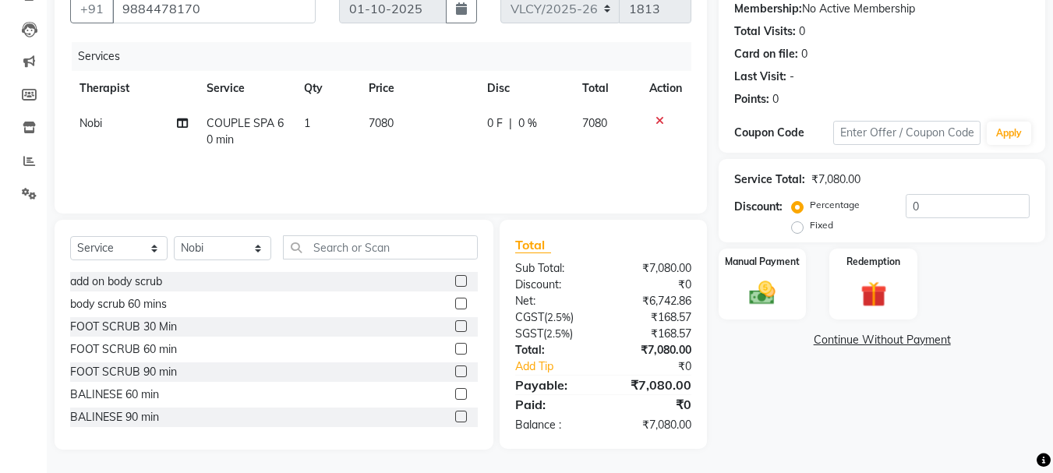
drag, startPoint x: 798, startPoint y: 225, endPoint x: 933, endPoint y: 209, distance: 135.8
click at [809, 225] on label "Fixed" at bounding box center [820, 225] width 23 height 14
click at [799, 225] on input "Fixed" at bounding box center [800, 225] width 11 height 11
radio input "true"
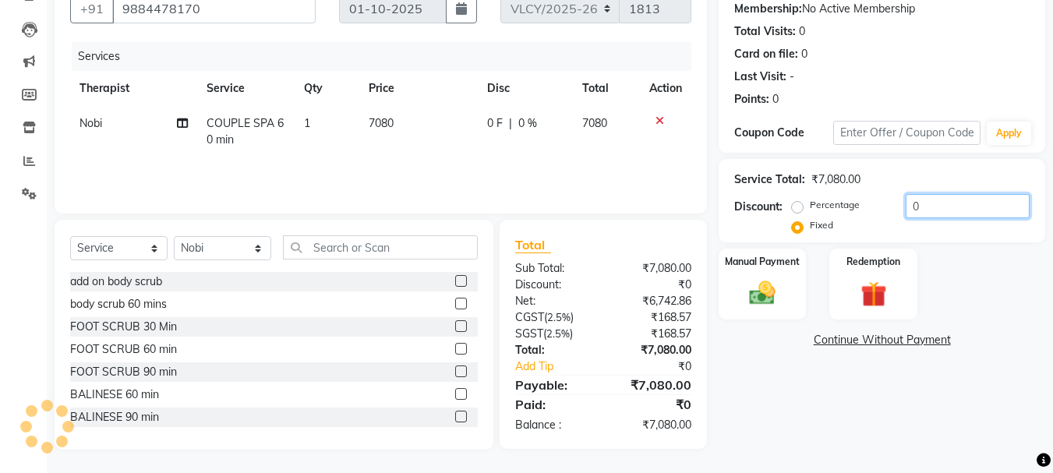
click at [940, 203] on input "0" at bounding box center [967, 206] width 124 height 24
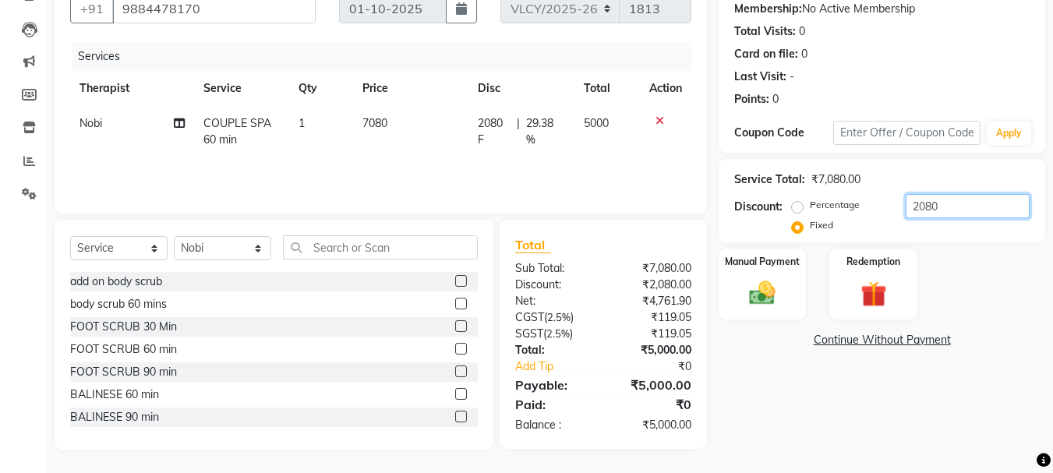
type input "2080"
click at [940, 275] on div "Manual Payment Redemption" at bounding box center [882, 284] width 350 height 71
click at [763, 291] on img at bounding box center [762, 292] width 44 height 31
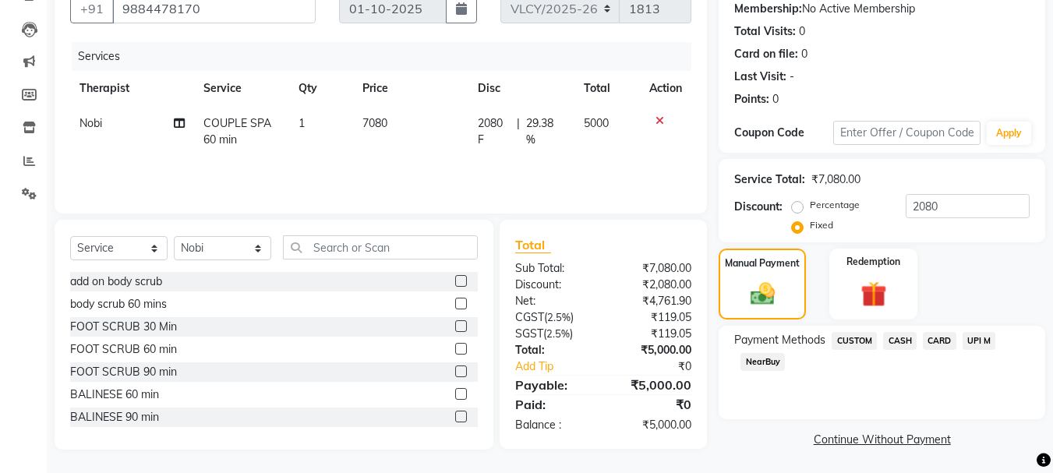
click at [897, 340] on span "CASH" at bounding box center [900, 341] width 34 height 18
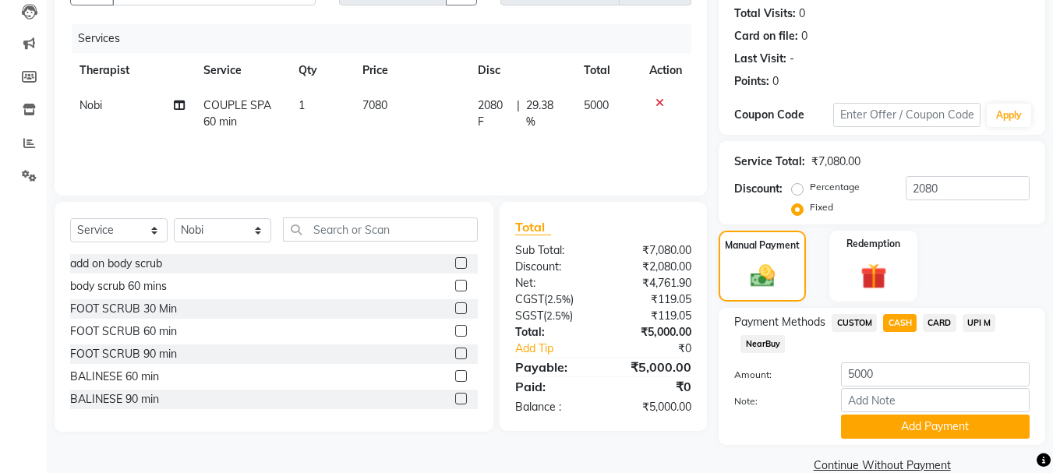
scroll to position [196, 0]
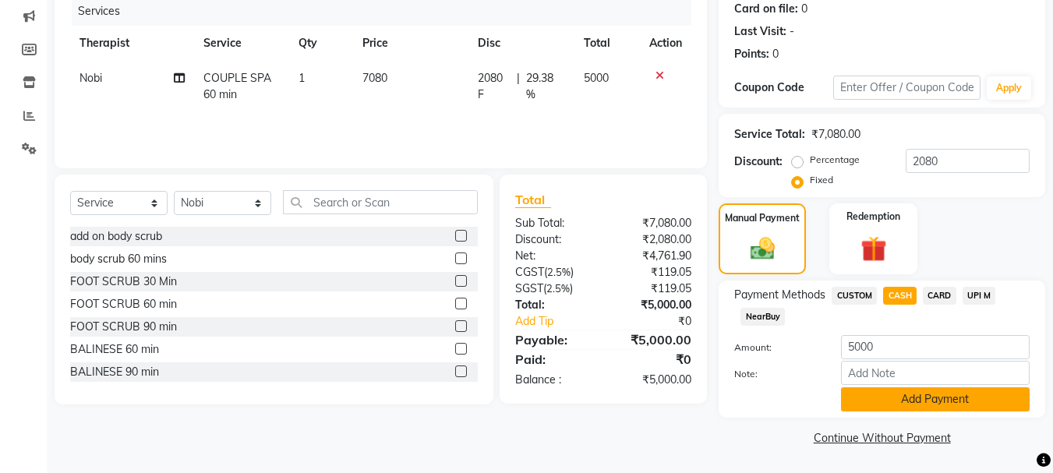
click at [908, 399] on button "Add Payment" at bounding box center [935, 399] width 189 height 24
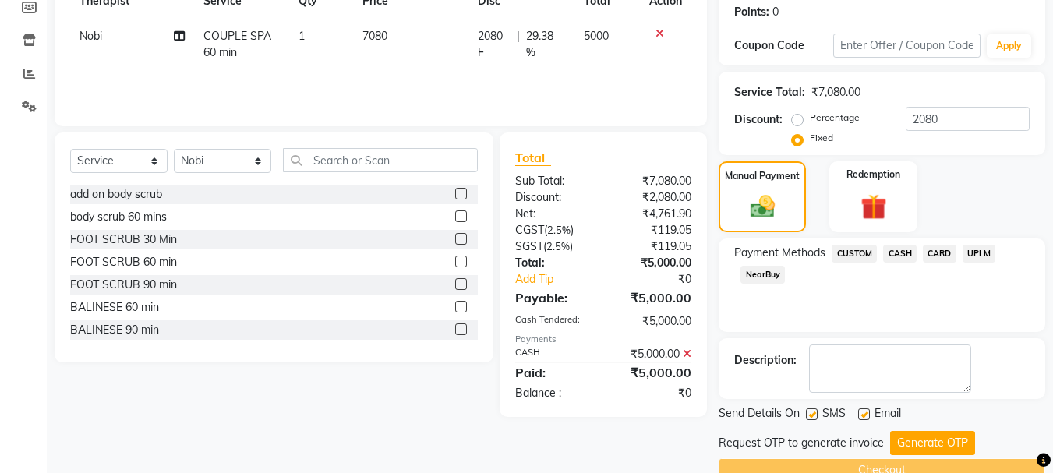
scroll to position [271, 0]
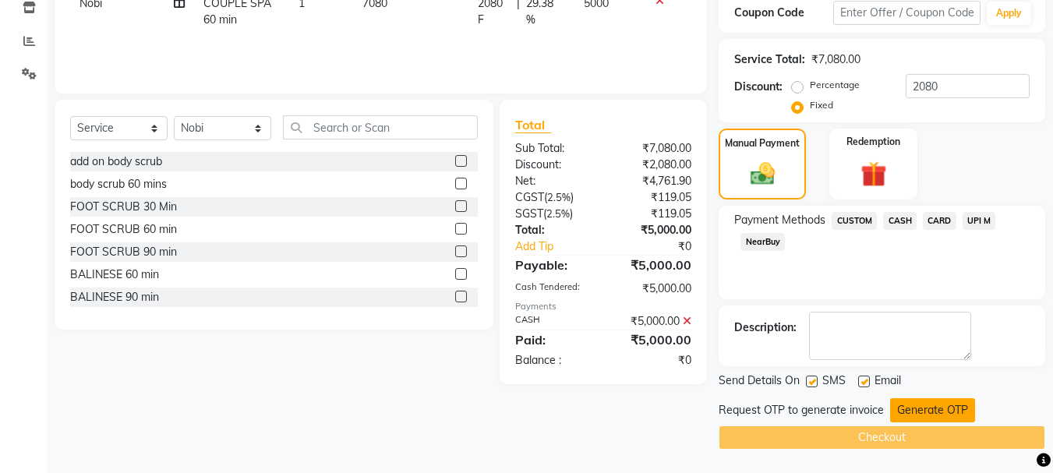
click at [915, 400] on button "Generate OTP" at bounding box center [932, 410] width 85 height 24
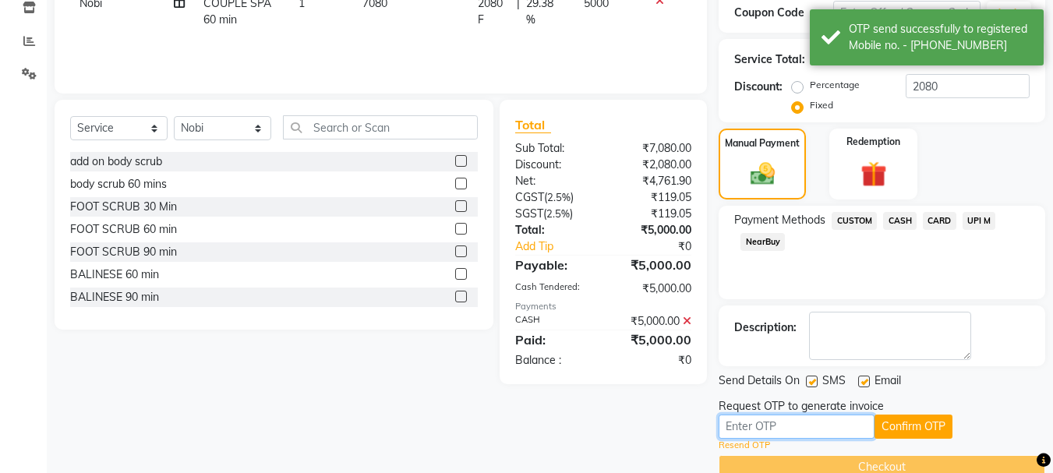
click at [751, 428] on input "text" at bounding box center [796, 426] width 156 height 24
click at [742, 425] on input "text" at bounding box center [796, 426] width 156 height 24
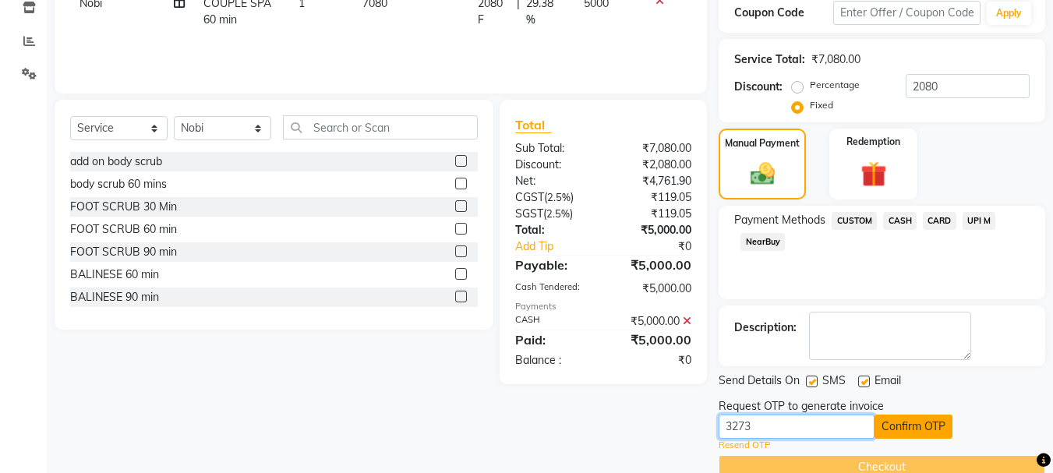
type input "3273"
click at [908, 429] on button "Confirm OTP" at bounding box center [913, 426] width 78 height 24
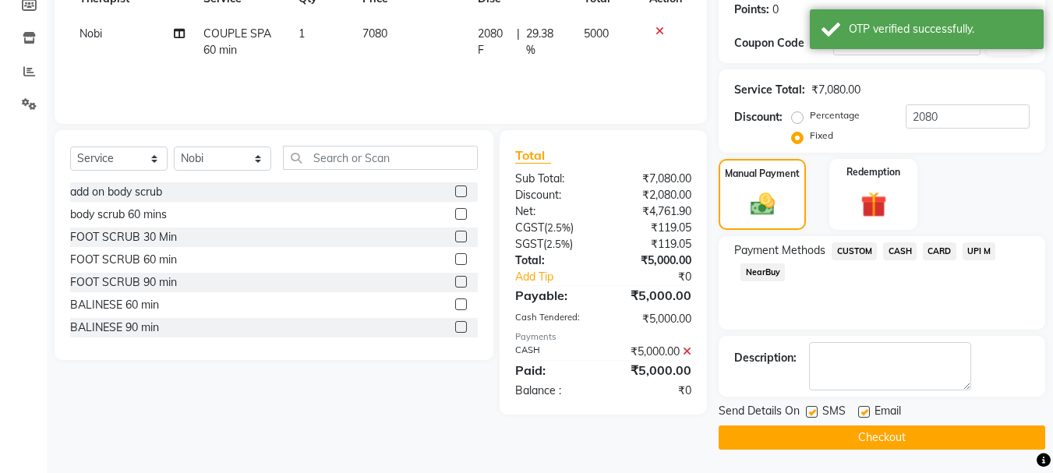
click at [857, 435] on button "Checkout" at bounding box center [881, 437] width 326 height 24
